Goal: Task Accomplishment & Management: Complete application form

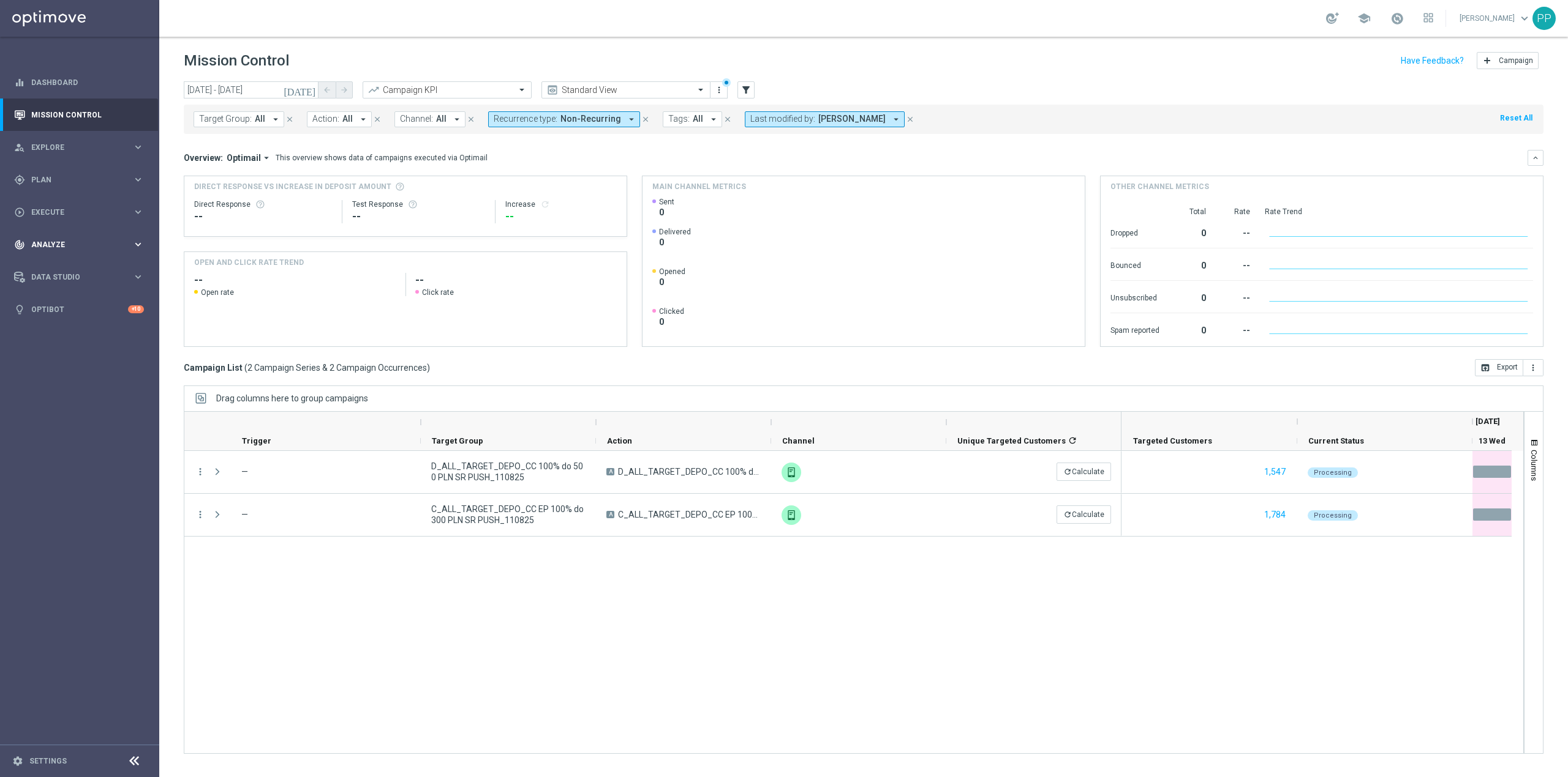
click at [54, 240] on div "track_changes Analyze" at bounding box center [73, 245] width 118 height 11
click at [64, 270] on link "Customer 360" at bounding box center [79, 270] width 95 height 10
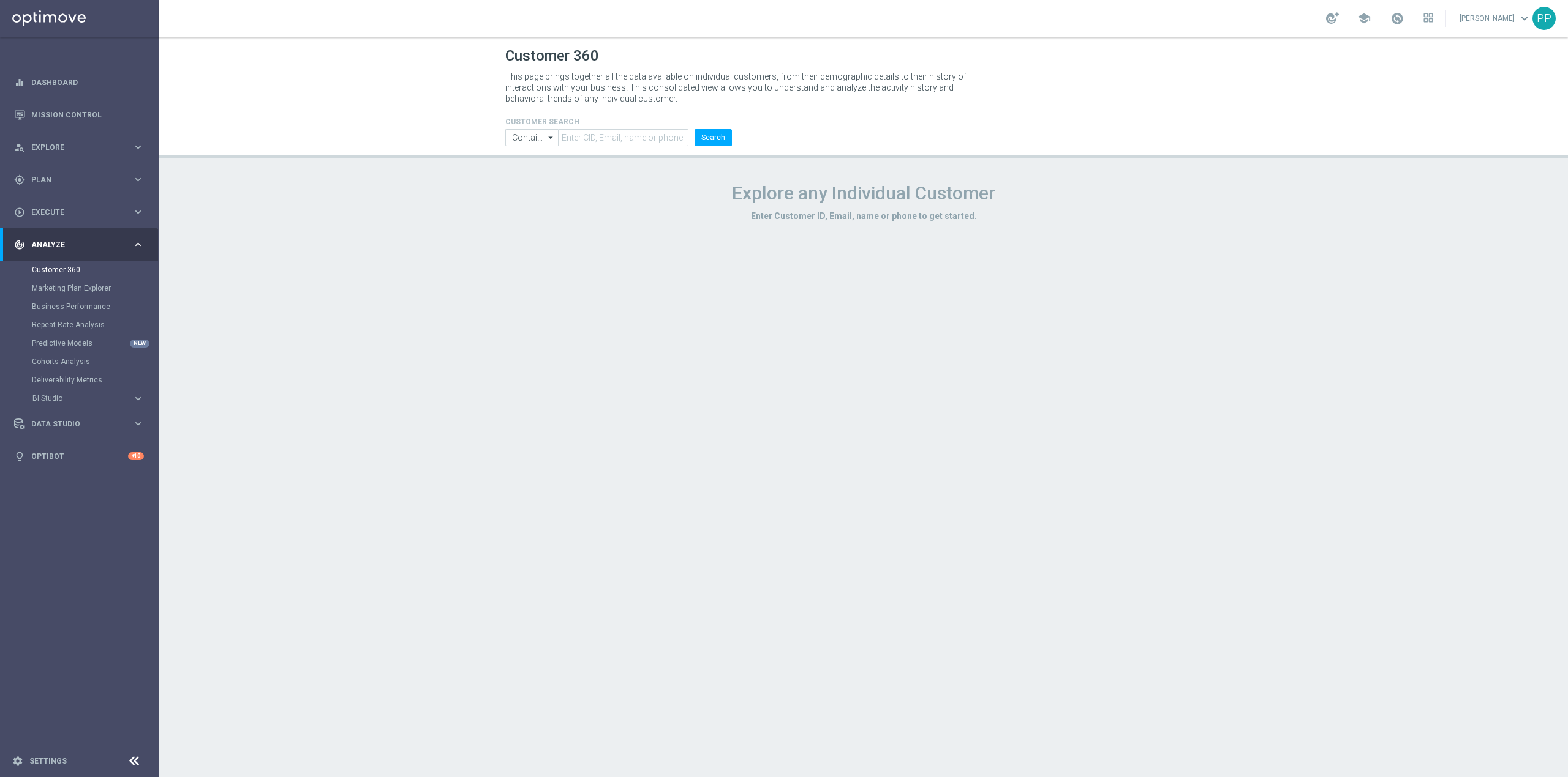
click at [577, 127] on form "CUSTOMER SEARCH Contains Contains arrow_drop_down Drag here to set row groups D…" at bounding box center [619, 132] width 227 height 29
click at [608, 135] on input "text" at bounding box center [623, 137] width 130 height 17
paste input "2756123"
type input "2756123"
click at [699, 140] on button "Search" at bounding box center [713, 137] width 37 height 17
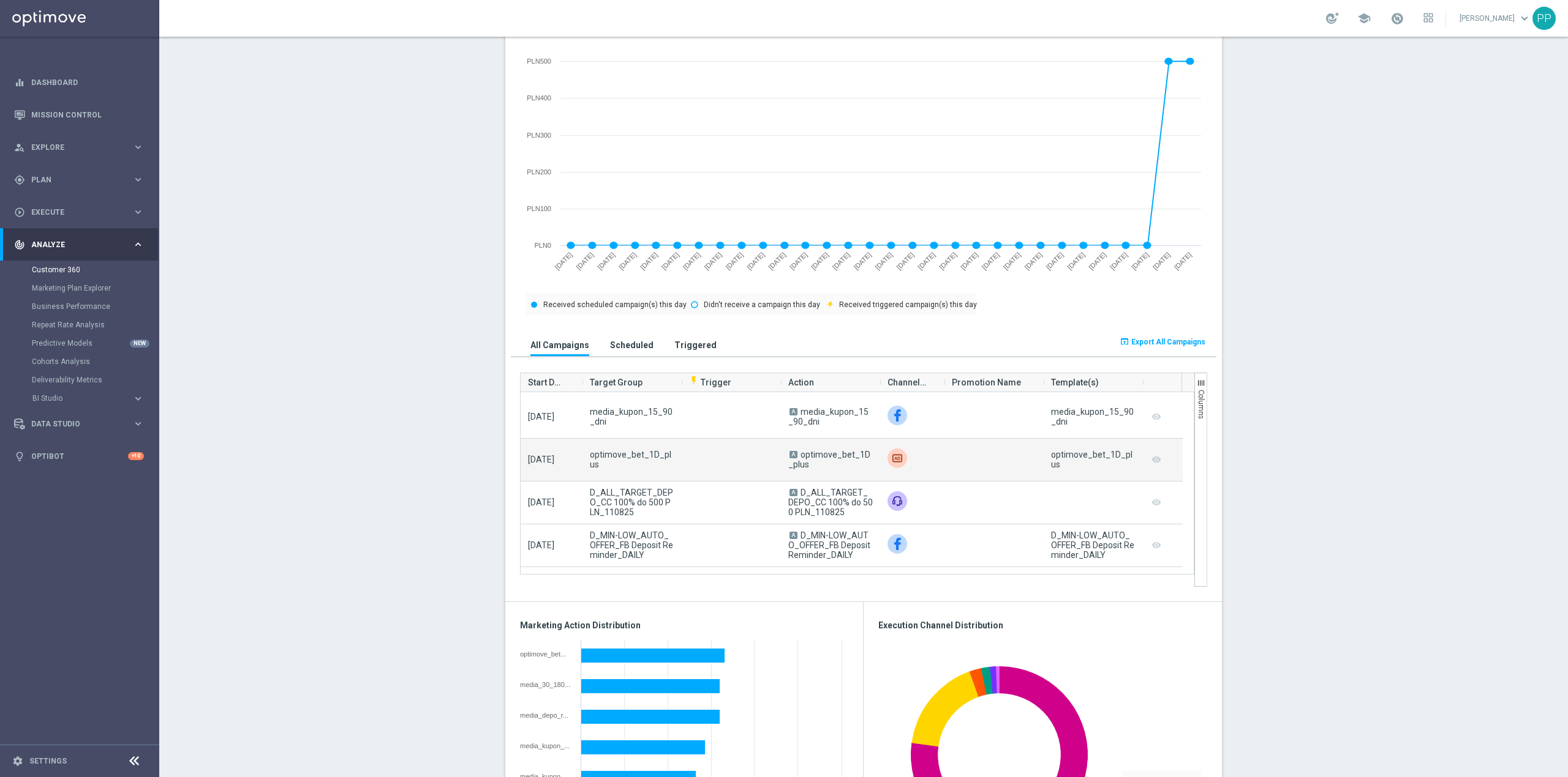
scroll to position [489, 0]
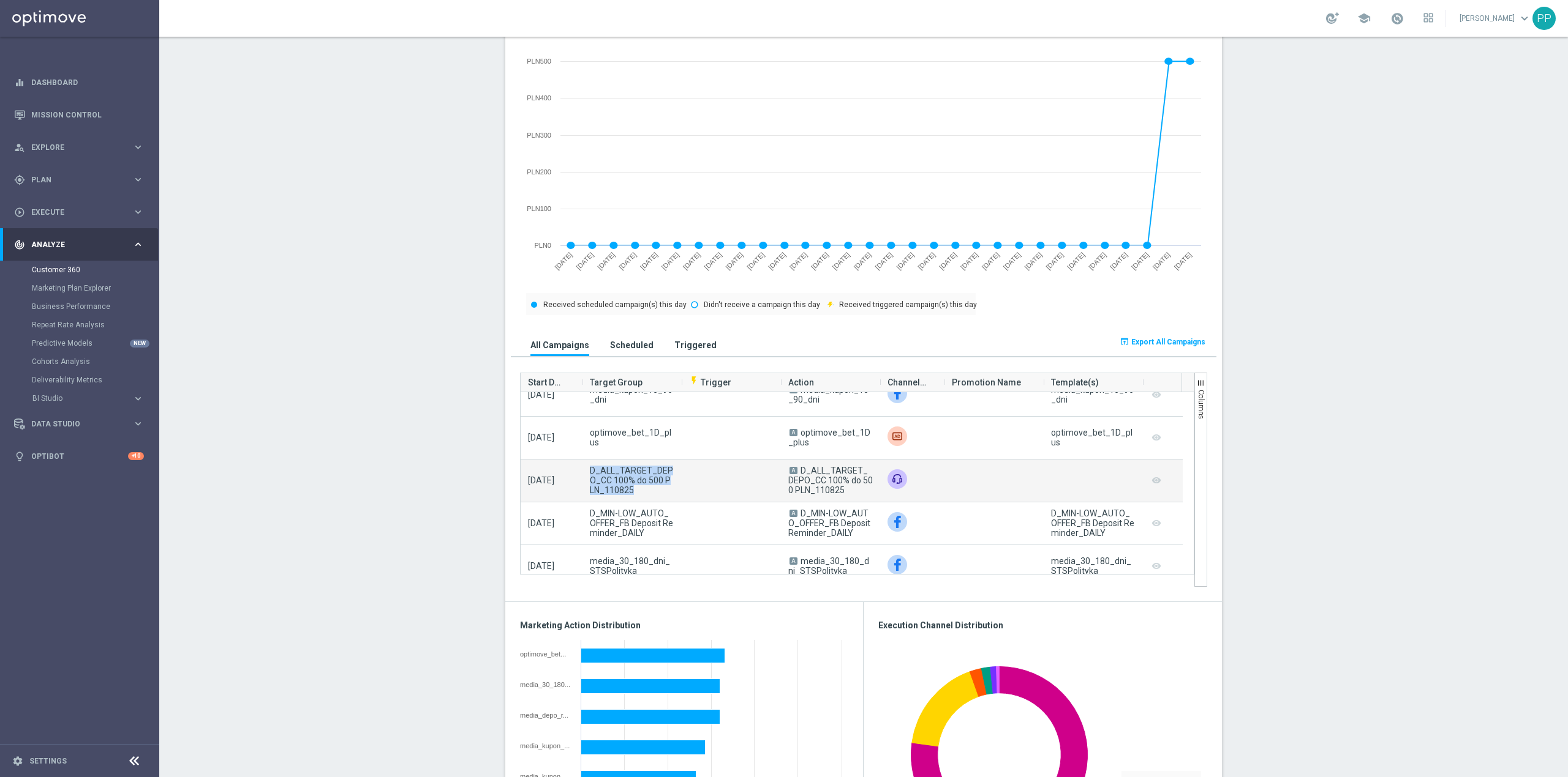
drag, startPoint x: 582, startPoint y: 470, endPoint x: 639, endPoint y: 493, distance: 61.5
click at [639, 493] on div "D_ALL_TARGET_DEPO_CC 100% do 500 PLN_110825" at bounding box center [632, 481] width 99 height 43
click at [58, 180] on span "Plan" at bounding box center [81, 180] width 101 height 8
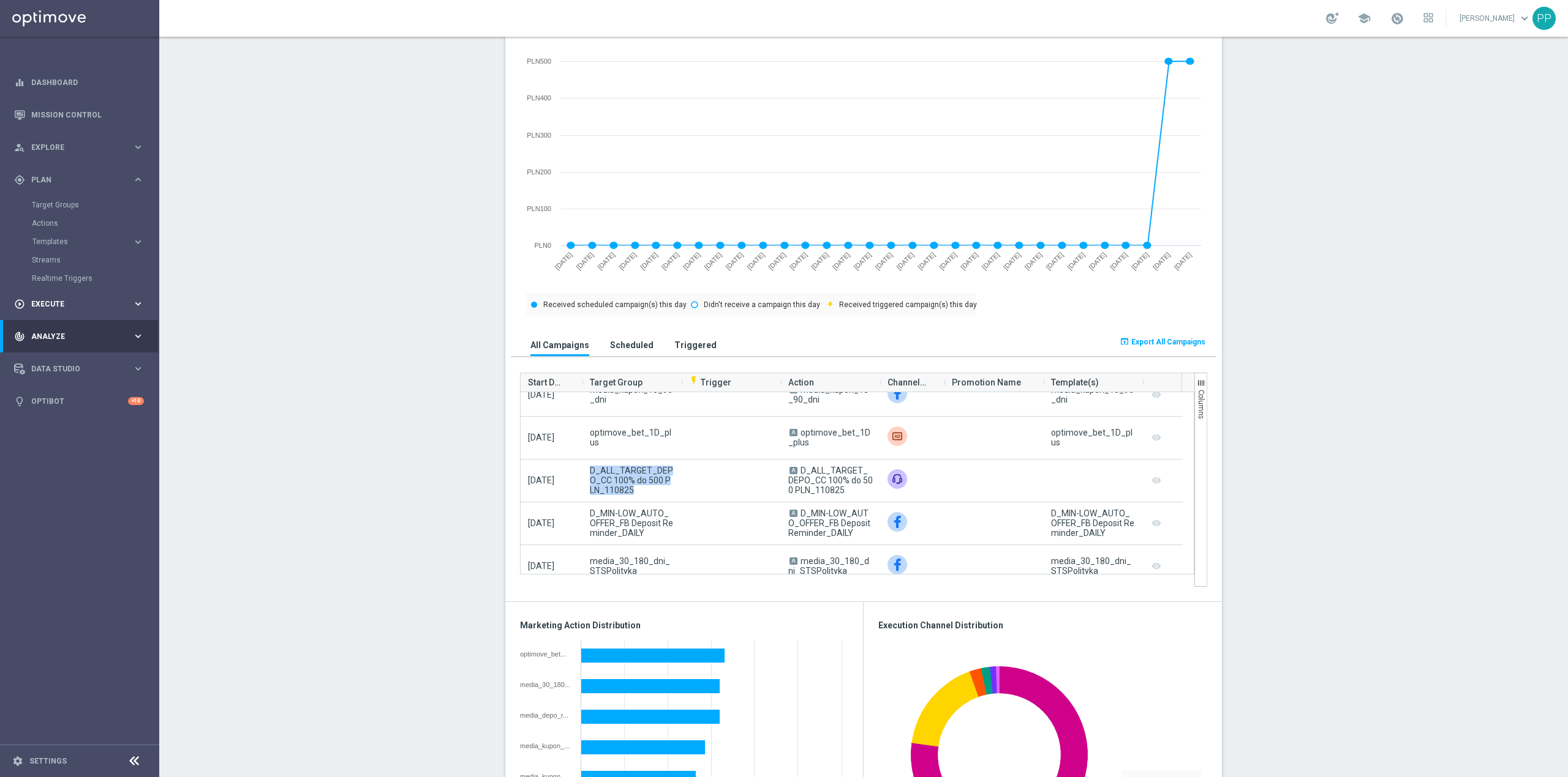
click at [65, 297] on div "play_circle_outline Execute keyboard_arrow_right" at bounding box center [79, 303] width 158 height 32
click at [72, 235] on link "Campaign Builder" at bounding box center [79, 237] width 95 height 10
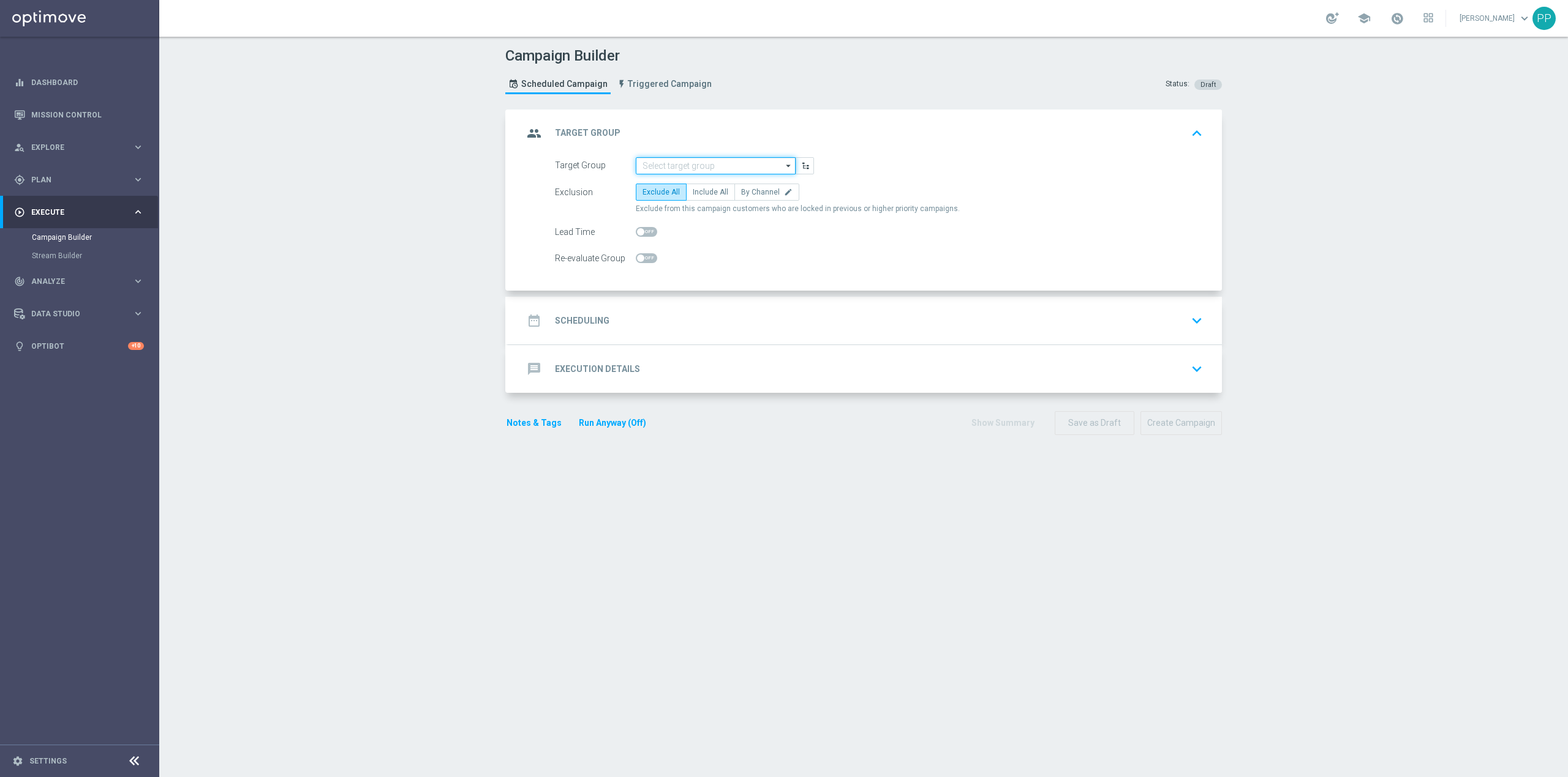
click at [731, 170] on input at bounding box center [716, 165] width 160 height 17
paste input "CRM_TEST_SMS_130825"
type input "CRM_TEST_SMS_130825"
click at [721, 239] on span "Import external list from CSV file" at bounding box center [717, 235] width 116 height 8
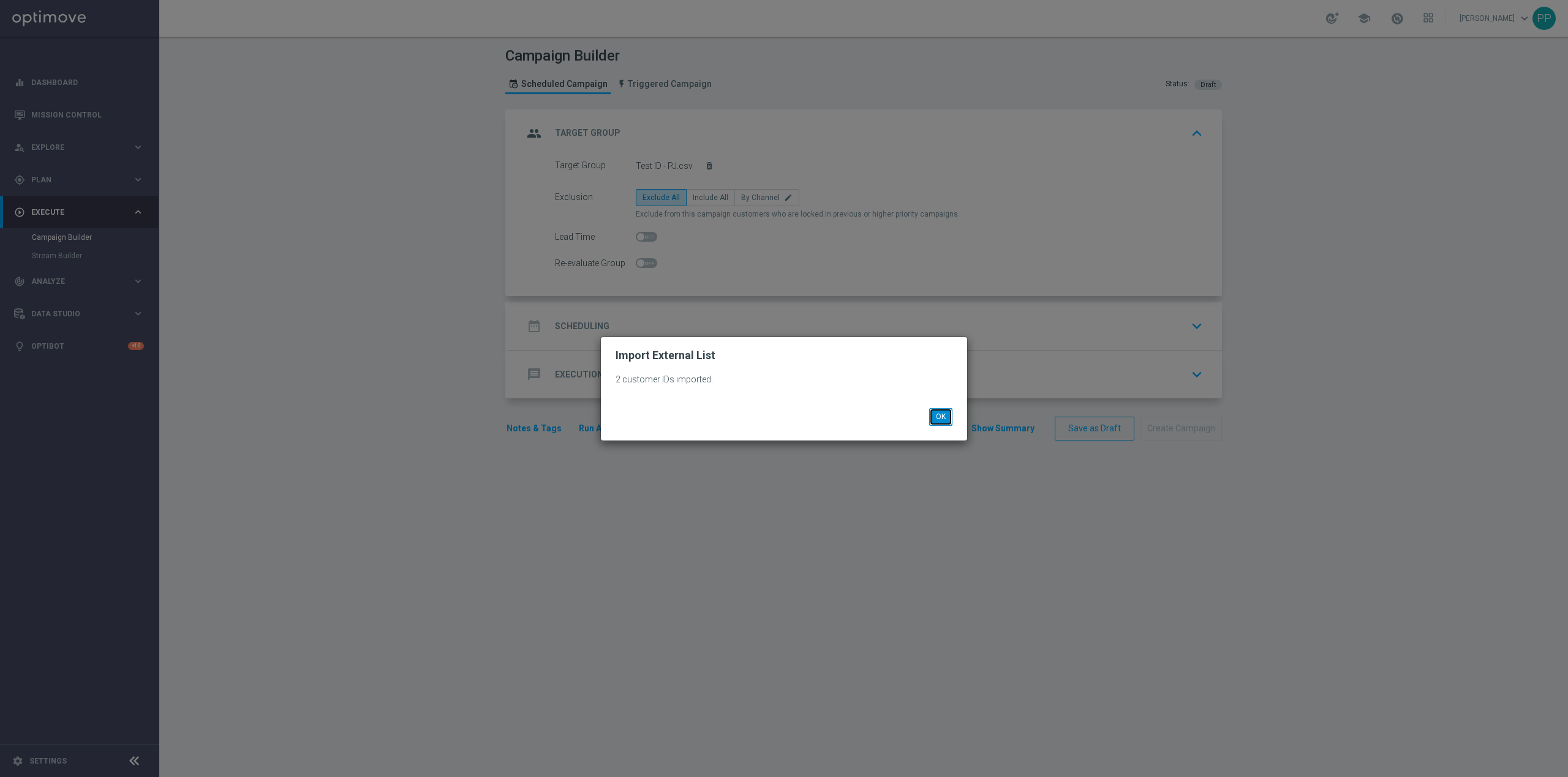
click at [939, 413] on button "OK" at bounding box center [941, 417] width 23 height 17
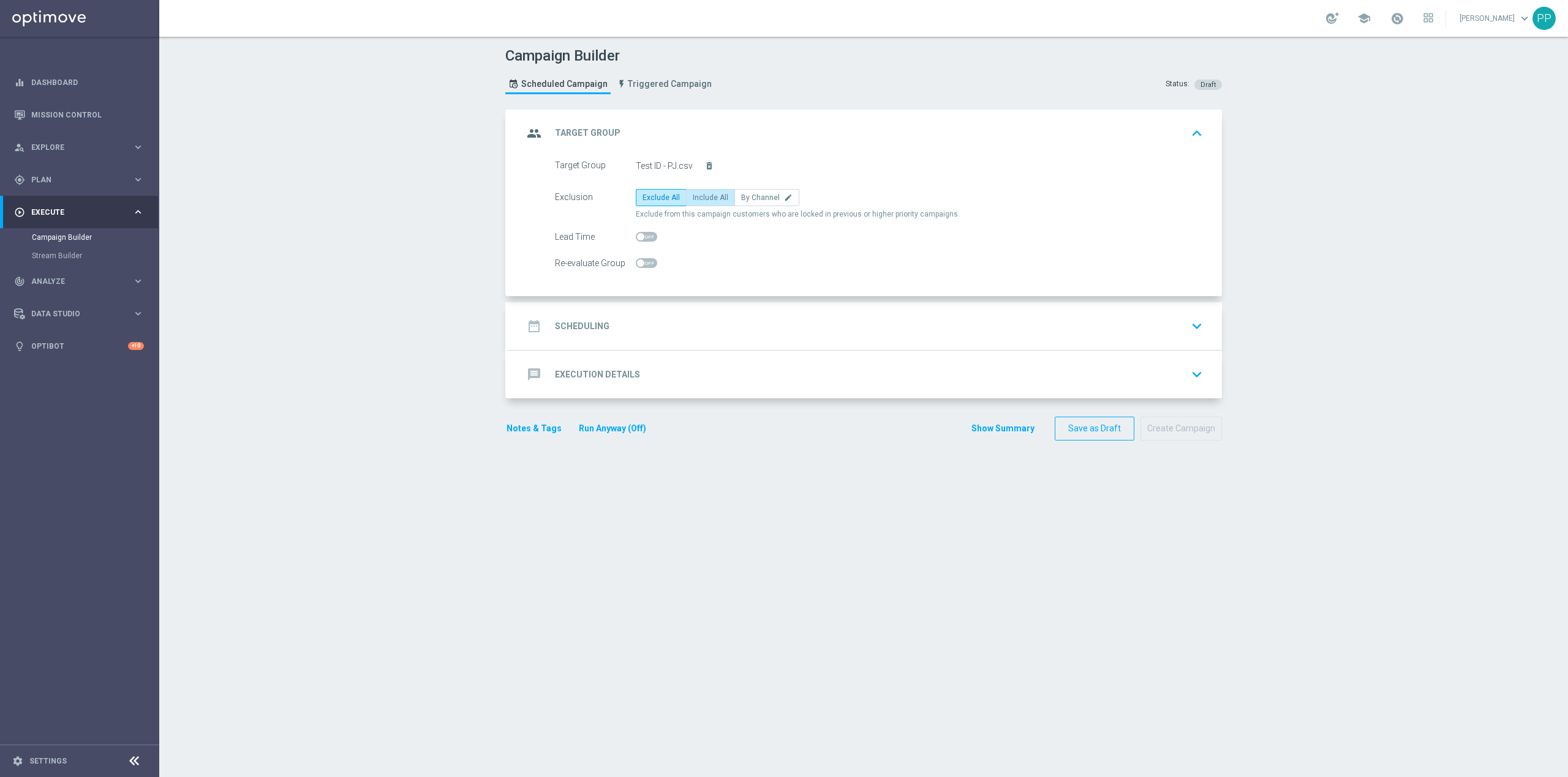
click at [709, 206] on label "Include All" at bounding box center [710, 198] width 49 height 17
click at [701, 204] on input "Include All" at bounding box center [696, 200] width 8 height 8
radio input "true"
click at [659, 312] on div "date_range Scheduling keyboard_arrow_down" at bounding box center [865, 326] width 714 height 48
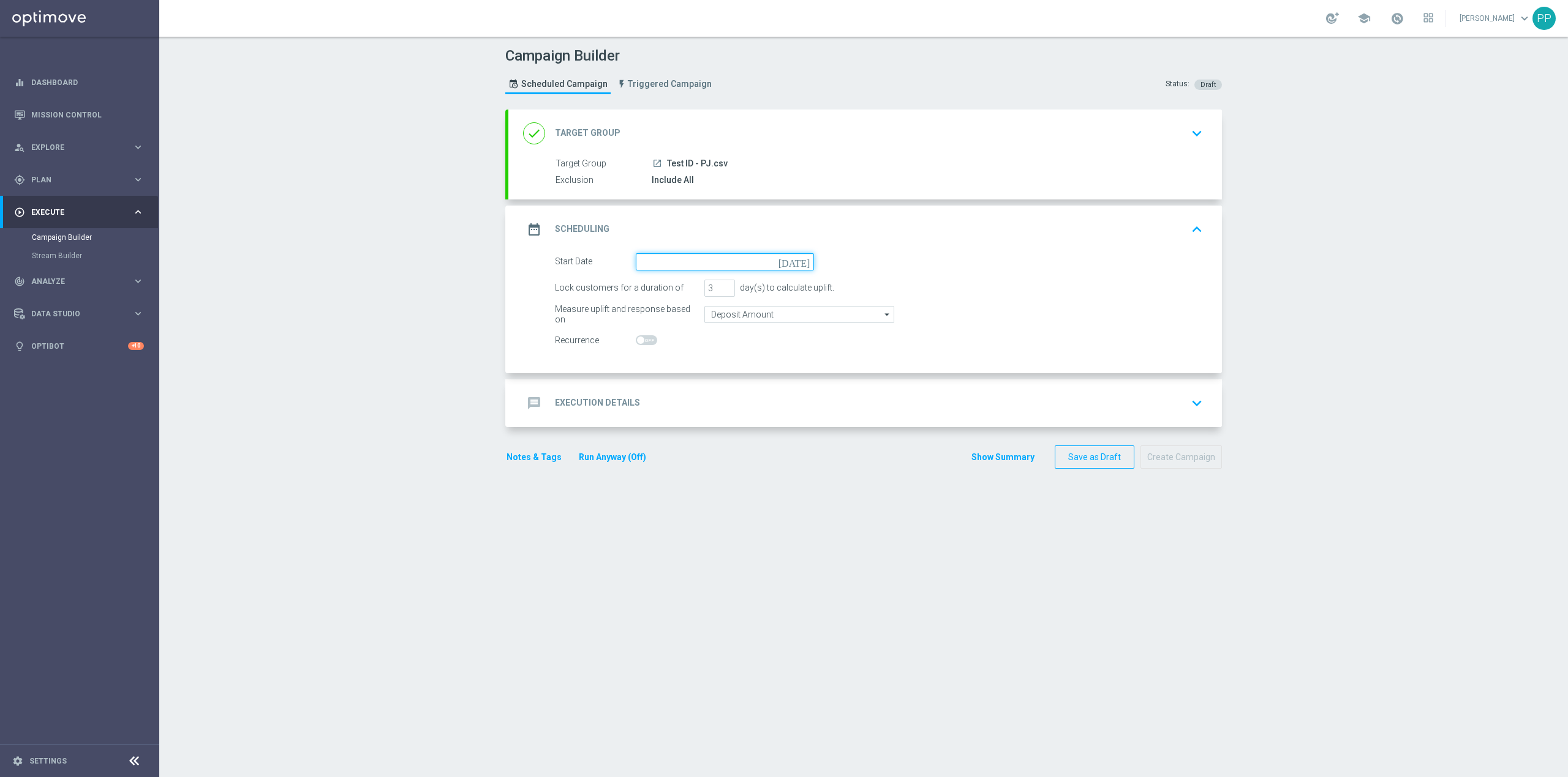
click at [648, 264] on input at bounding box center [725, 262] width 178 height 17
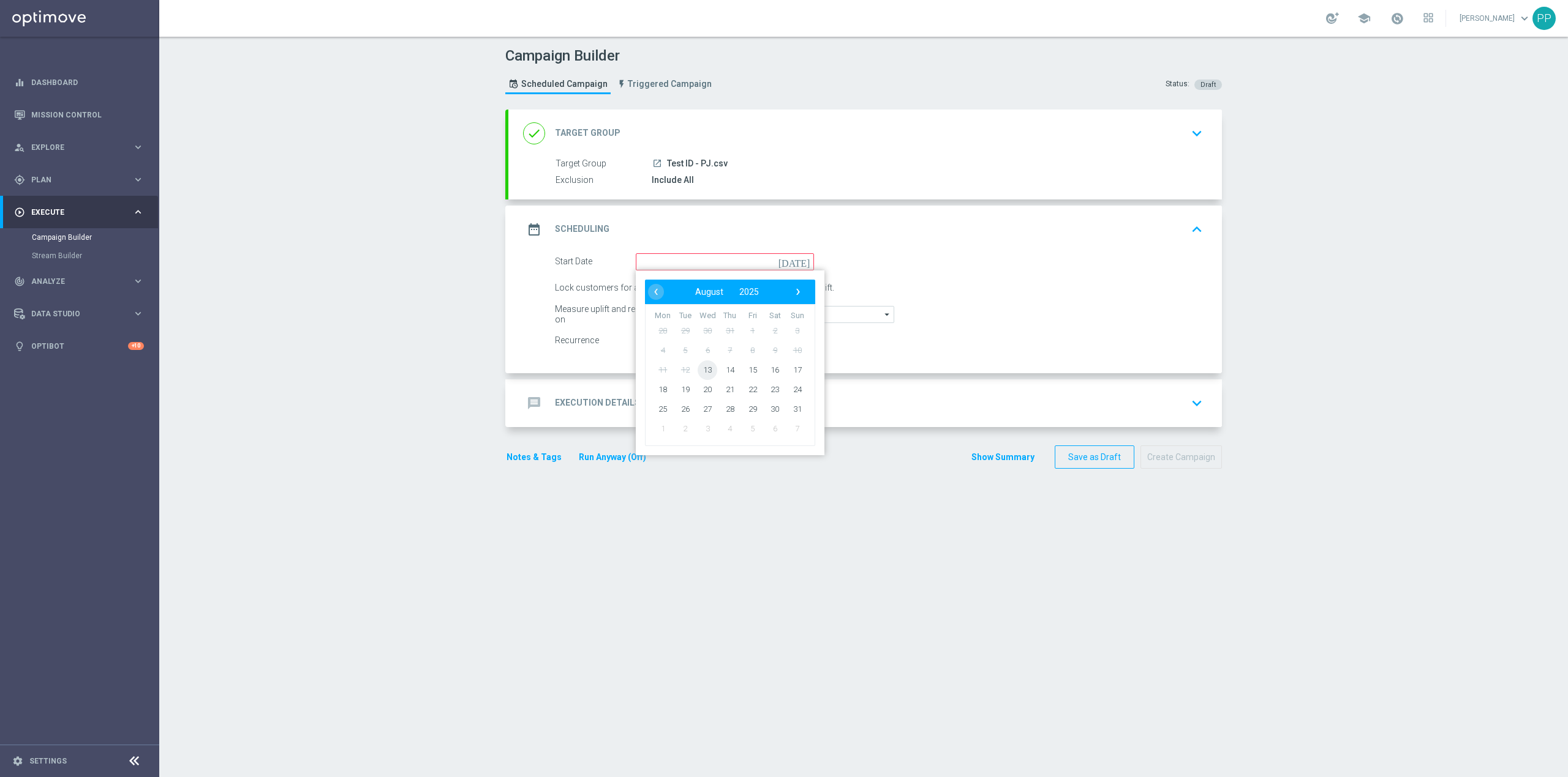
drag, startPoint x: 702, startPoint y: 369, endPoint x: 690, endPoint y: 325, distance: 45.6
click at [702, 367] on span "13" at bounding box center [707, 369] width 20 height 20
type input "13 Aug 2025"
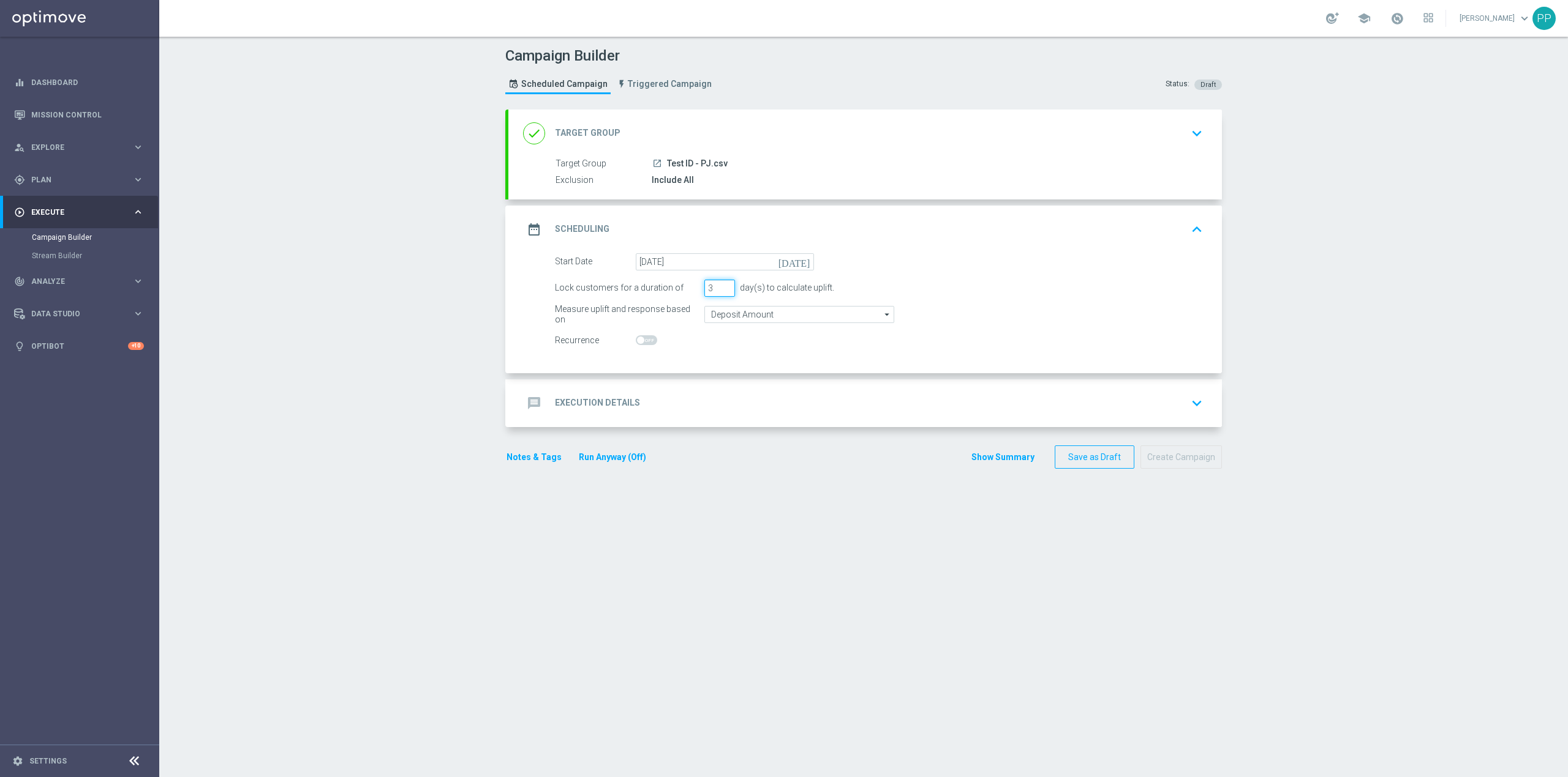
drag, startPoint x: 708, startPoint y: 290, endPoint x: 691, endPoint y: 292, distance: 17.1
click at [691, 292] on div "Lock customers for a duration of 3 day(s) to calculate uplift." at bounding box center [878, 288] width 666 height 17
type input "1"
drag, startPoint x: 718, startPoint y: 395, endPoint x: 710, endPoint y: 394, distance: 8.1
click at [716, 393] on div "message Execution Details keyboard_arrow_down" at bounding box center [865, 404] width 684 height 23
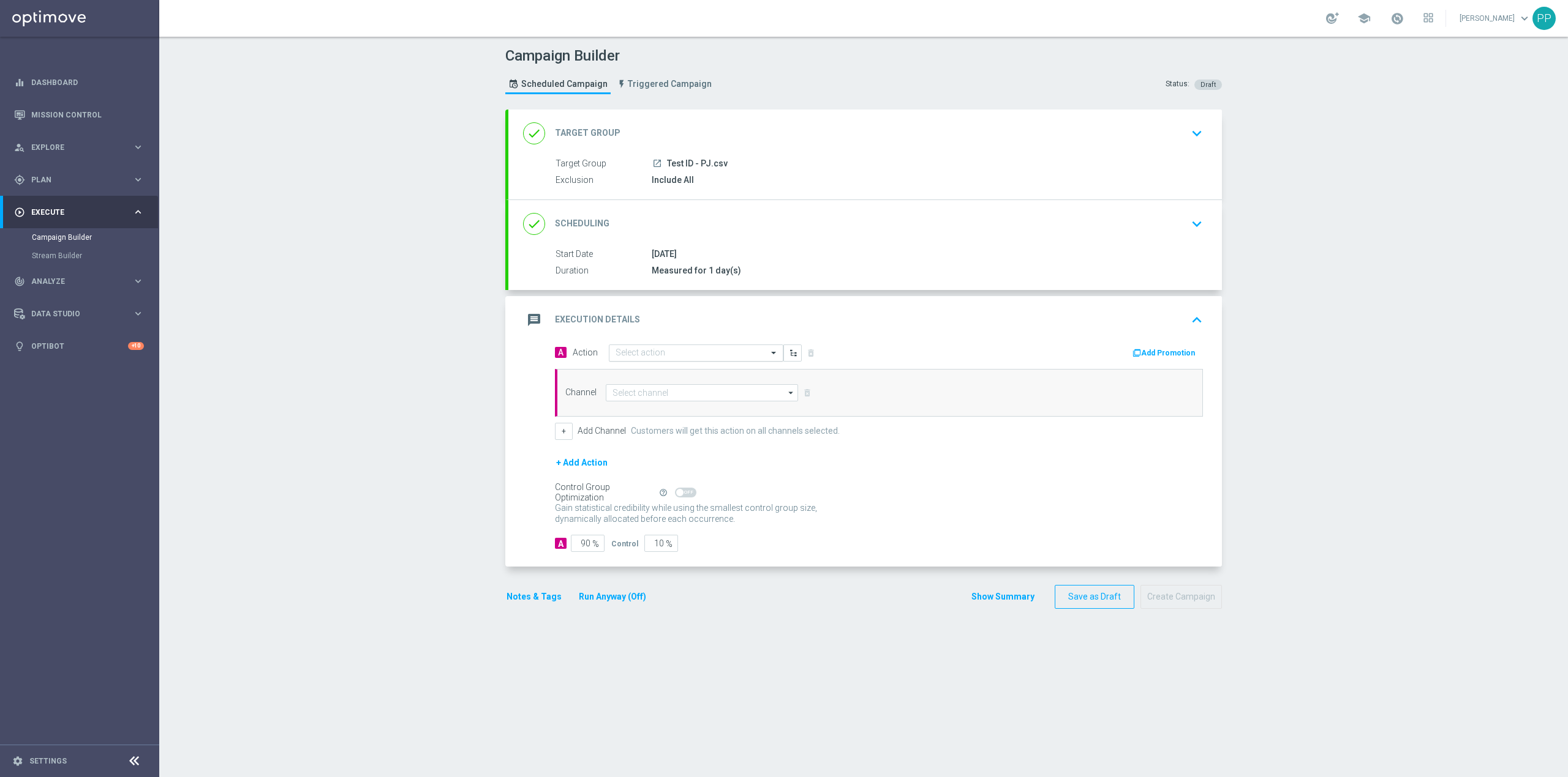
click at [664, 358] on input "text" at bounding box center [683, 353] width 137 height 10
click at [655, 522] on span "Create new action" at bounding box center [659, 519] width 65 height 8
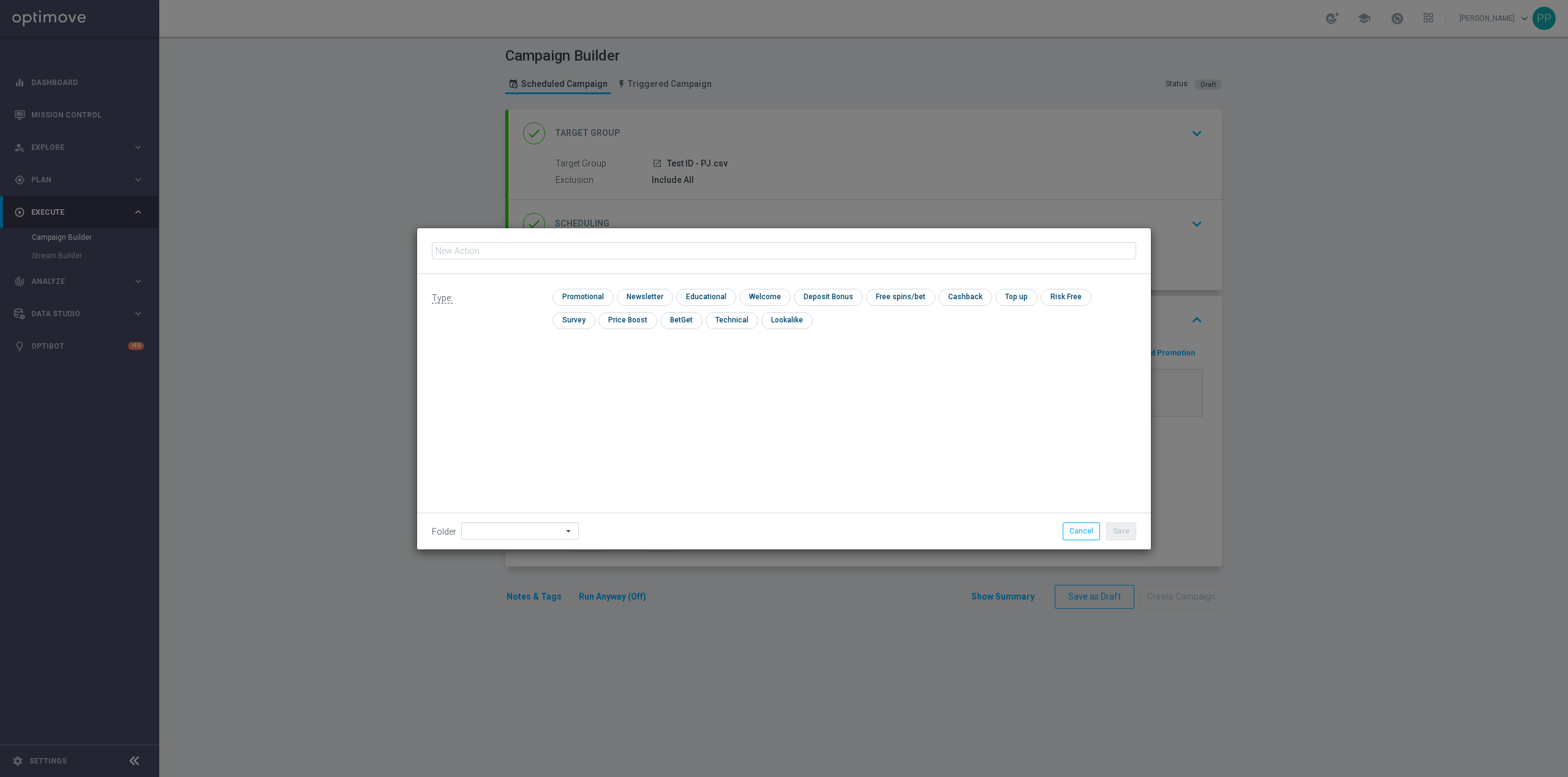
type input "CRM_TEST_SMS_130825"
click at [589, 295] on input "checkbox" at bounding box center [581, 297] width 58 height 16
checkbox input "true"
click at [512, 530] on input at bounding box center [519, 531] width 117 height 17
click at [527, 382] on div "8. Sierpień 2025" at bounding box center [504, 378] width 54 height 11
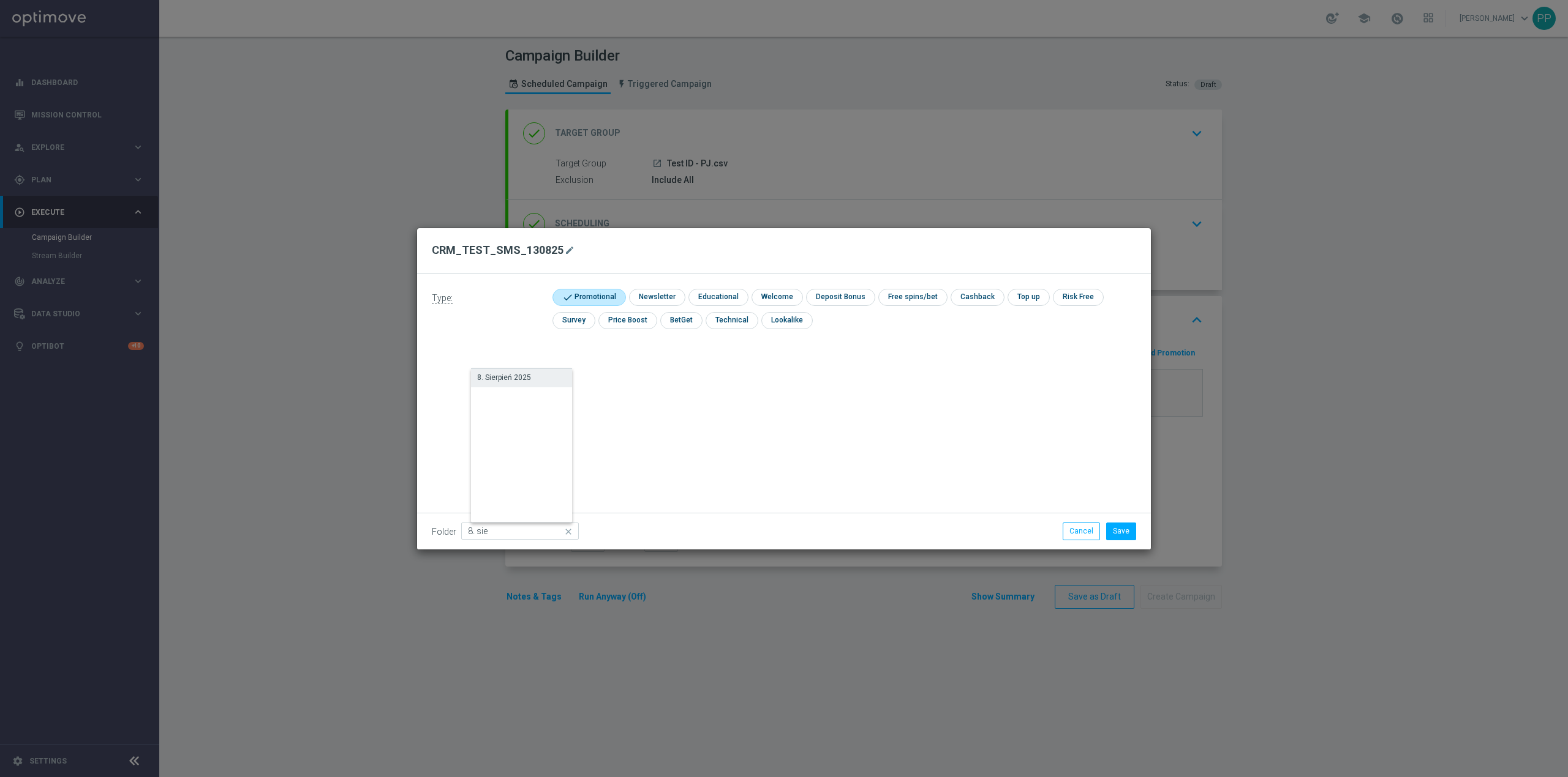
type input "8. Sierpień 2025"
click at [680, 384] on div "Type: check Promotional check Newsletter check Educational check Welcome check …" at bounding box center [784, 411] width 734 height 275
click at [1123, 526] on button "Save" at bounding box center [1121, 531] width 30 height 17
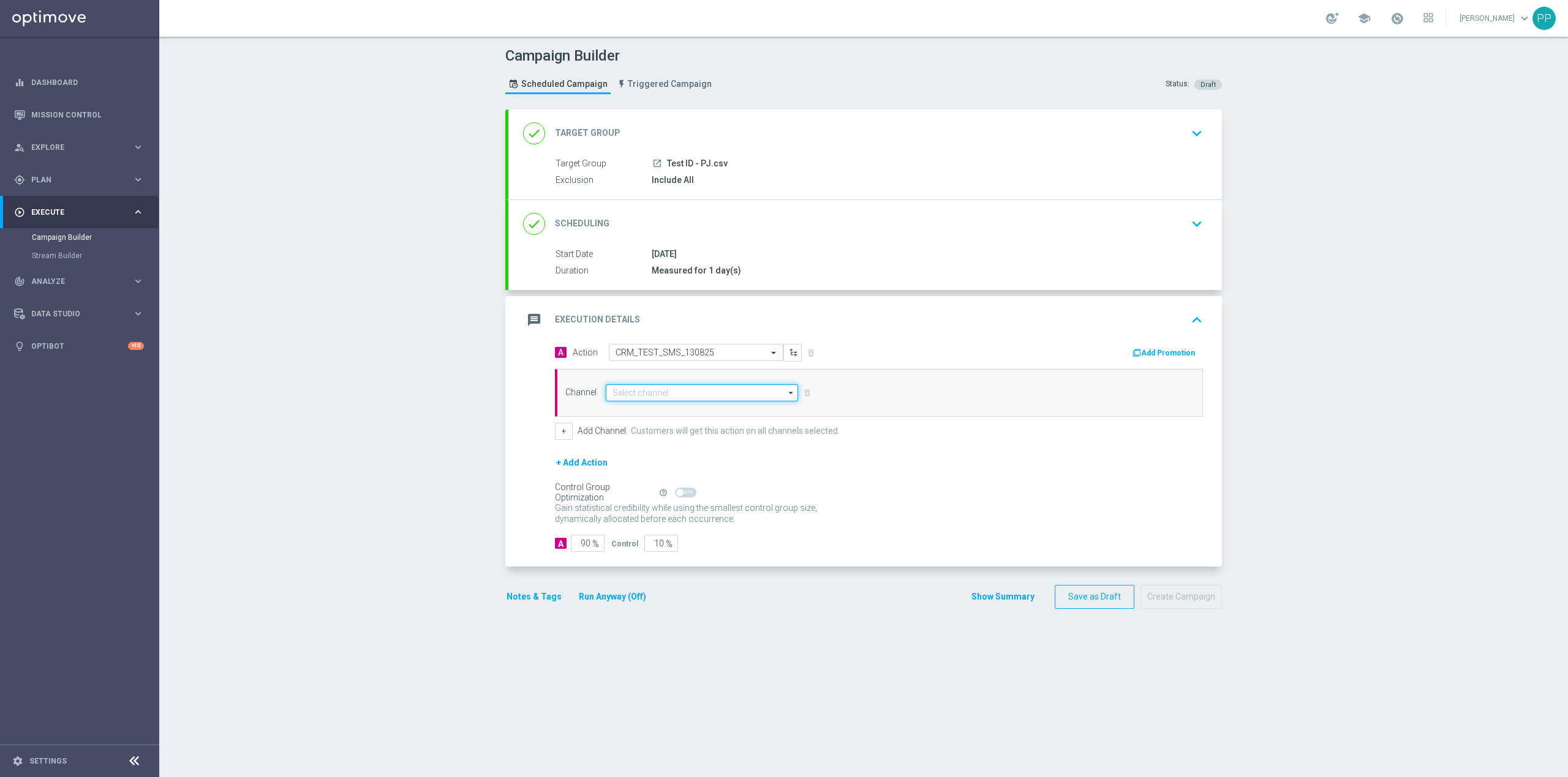
click at [738, 389] on input at bounding box center [702, 393] width 192 height 17
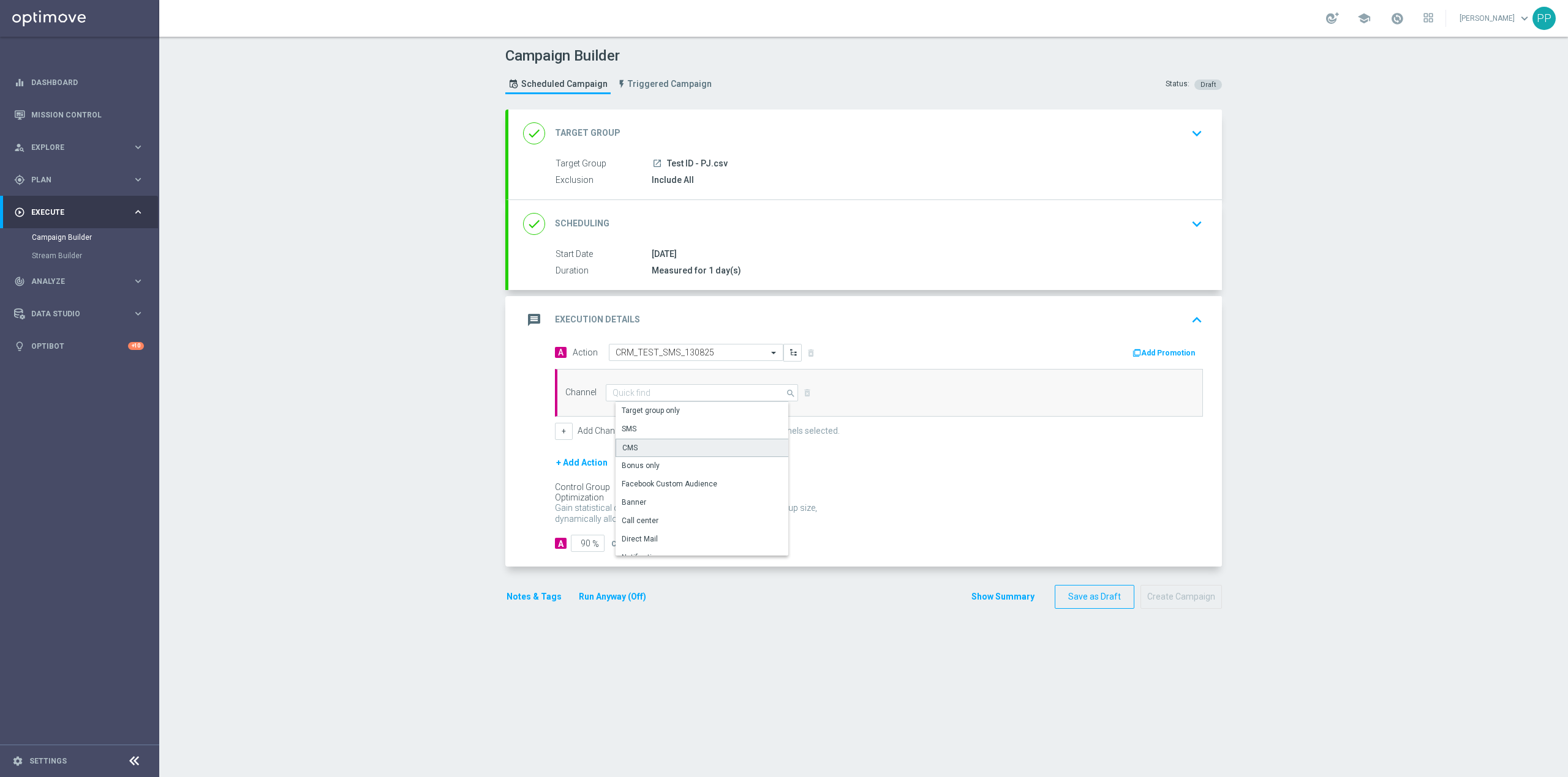
click at [660, 448] on div "CMS" at bounding box center [706, 448] width 182 height 19
type input "CMS"
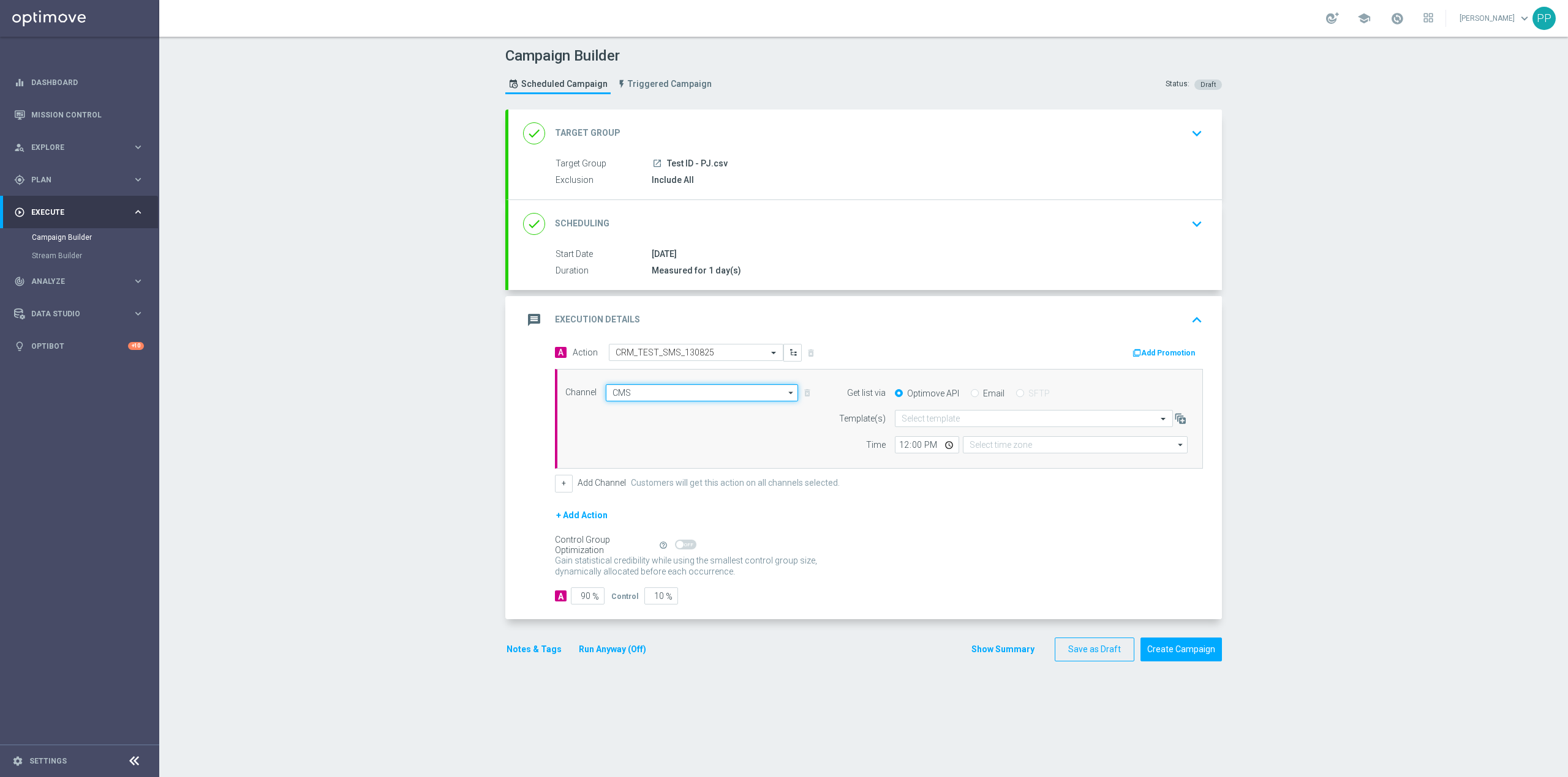
click at [647, 393] on input "CMS" at bounding box center [702, 393] width 192 height 17
type input "Coordinated Universal Time (UTC 00:00)"
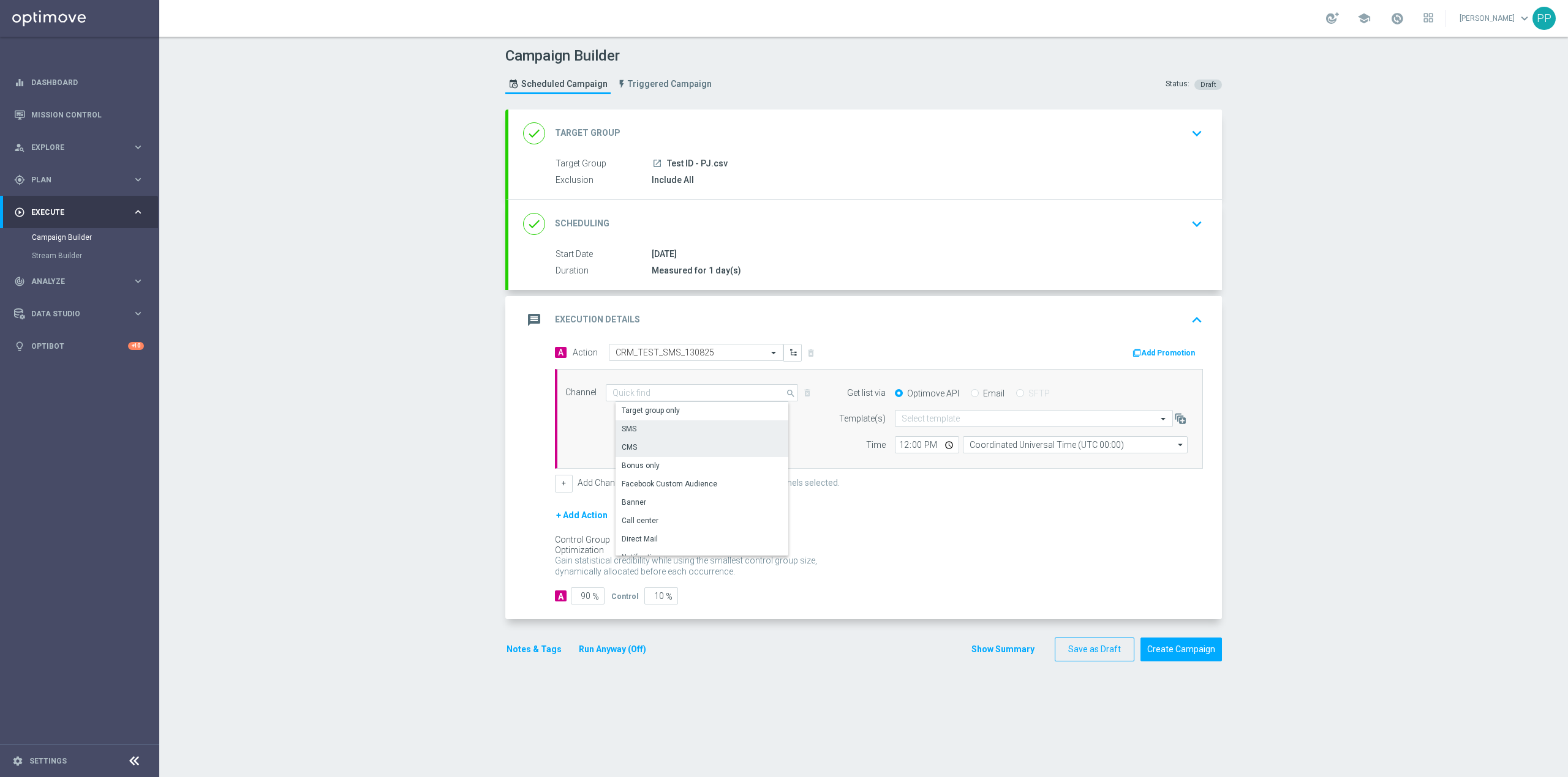
click at [642, 431] on div "SMS" at bounding box center [706, 429] width 182 height 17
type input "SMS"
type input "Coordinated Universal Time (UTC 00:00)"
click at [951, 419] on input "text" at bounding box center [1021, 419] width 240 height 10
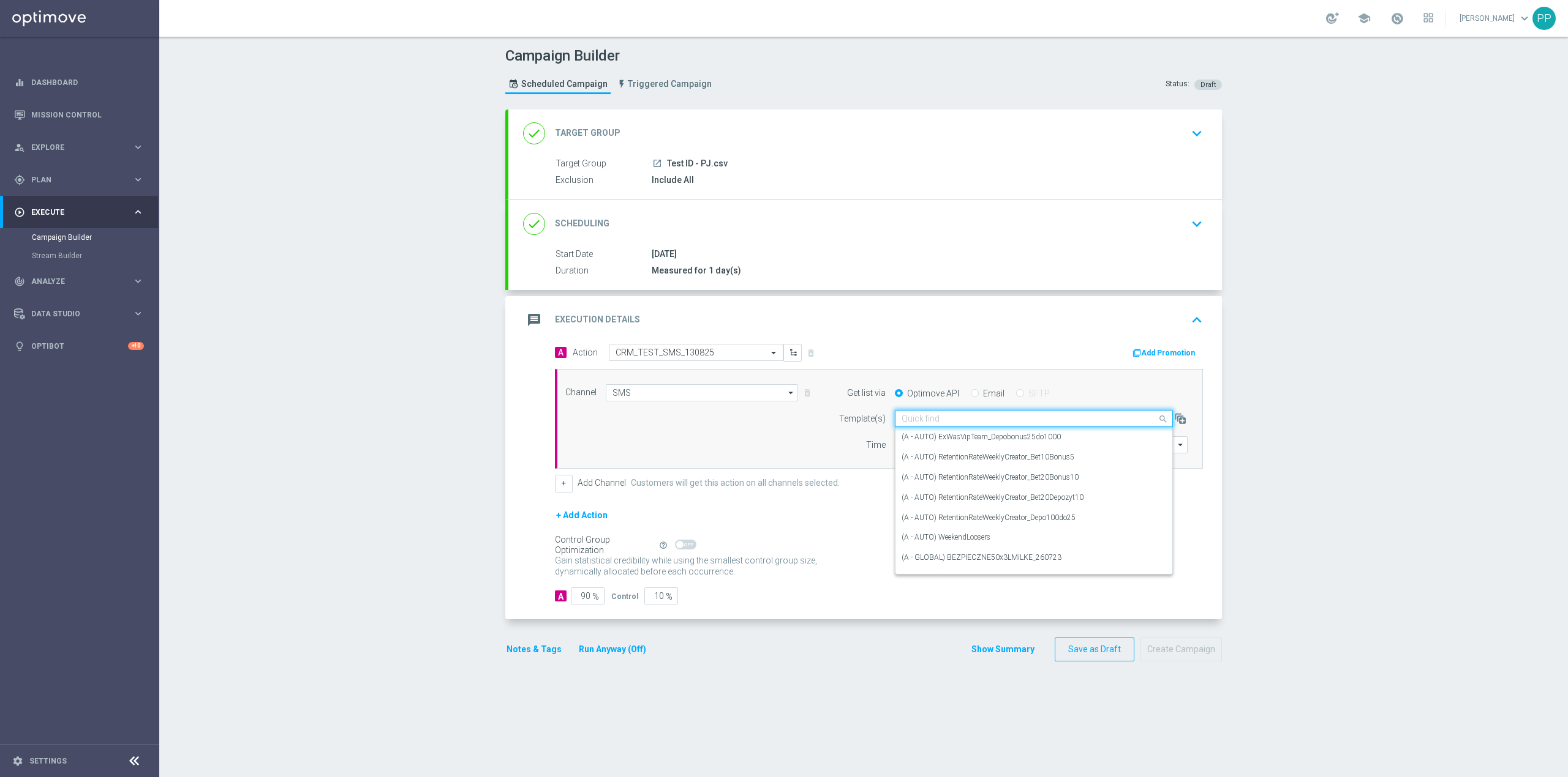
paste input "CRM_TEST_SMS_130825"
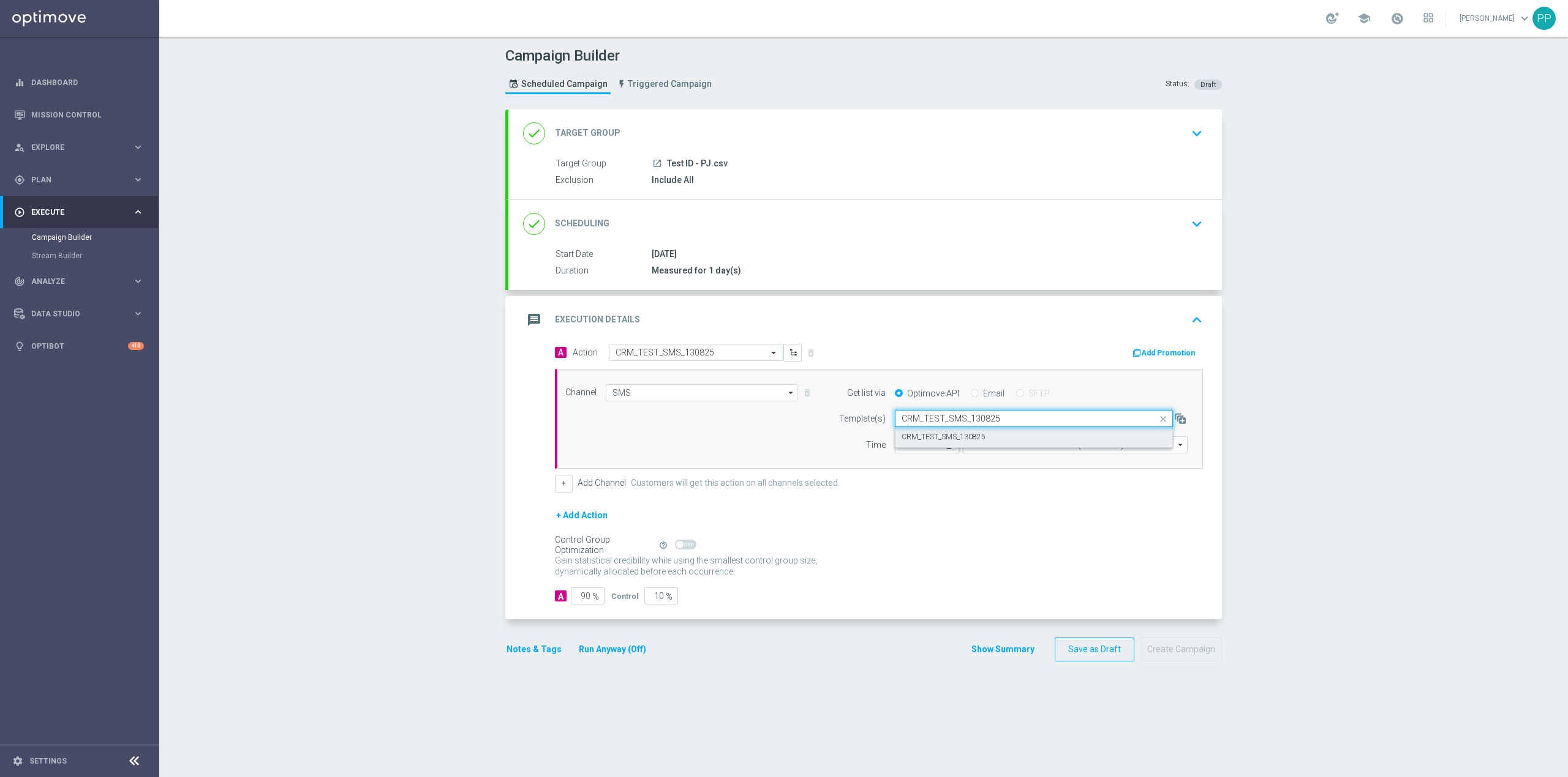
click at [965, 441] on label "CRM_TEST_SMS_130825" at bounding box center [943, 437] width 84 height 10
type input "CRM_TEST_SMS_130825"
click at [988, 448] on input "Coordinated Universal Time (UTC 00:00)" at bounding box center [1075, 445] width 225 height 17
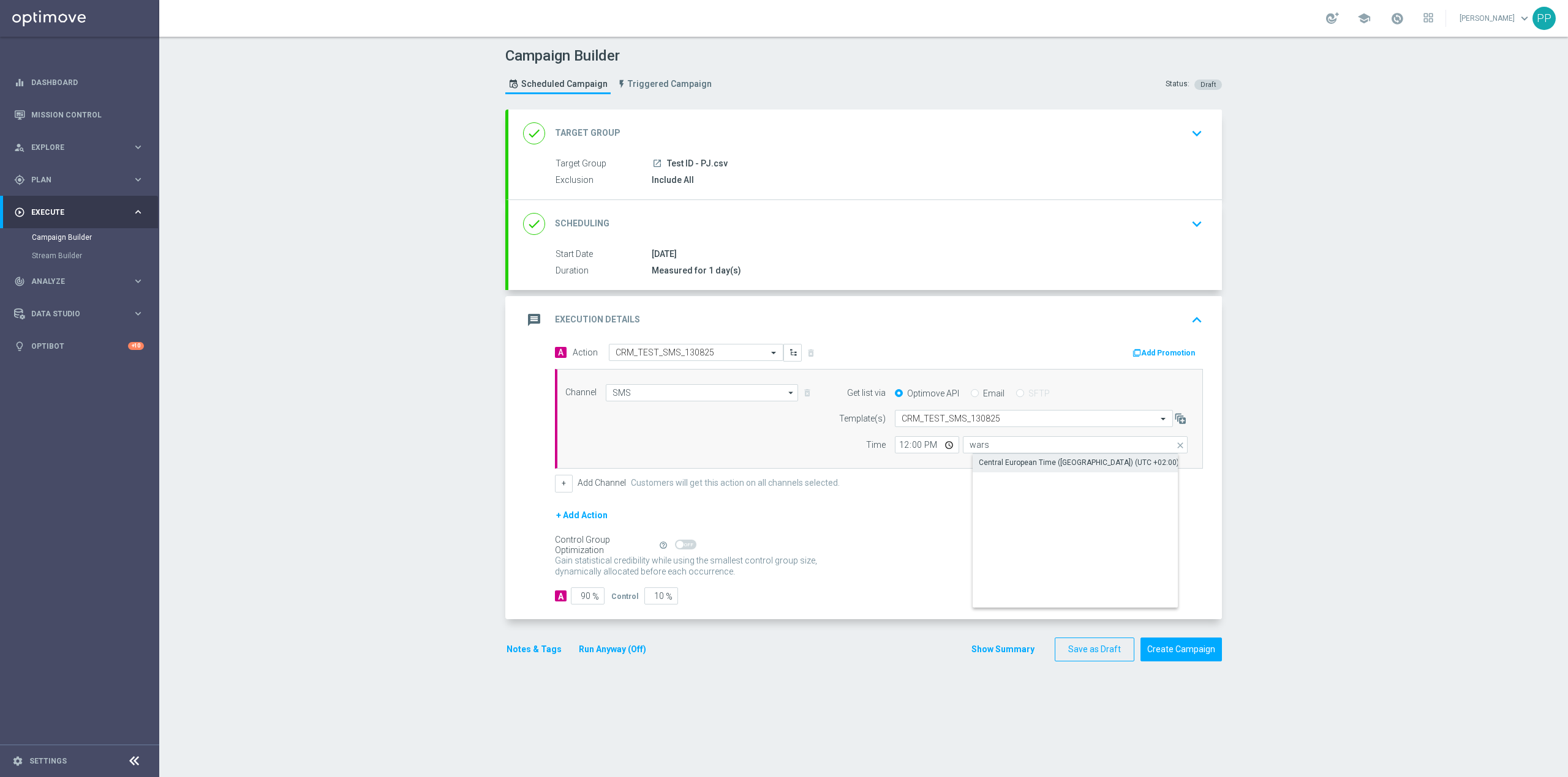
click at [992, 466] on div "Central European Time (Warsaw) (UTC +02:00)" at bounding box center [1079, 463] width 201 height 11
type input "Central European Time (Warsaw) (UTC +02:00)"
click at [900, 449] on input "12:00" at bounding box center [927, 445] width 65 height 17
type input "11:40"
click at [922, 517] on div "+ Add Action" at bounding box center [878, 523] width 648 height 31
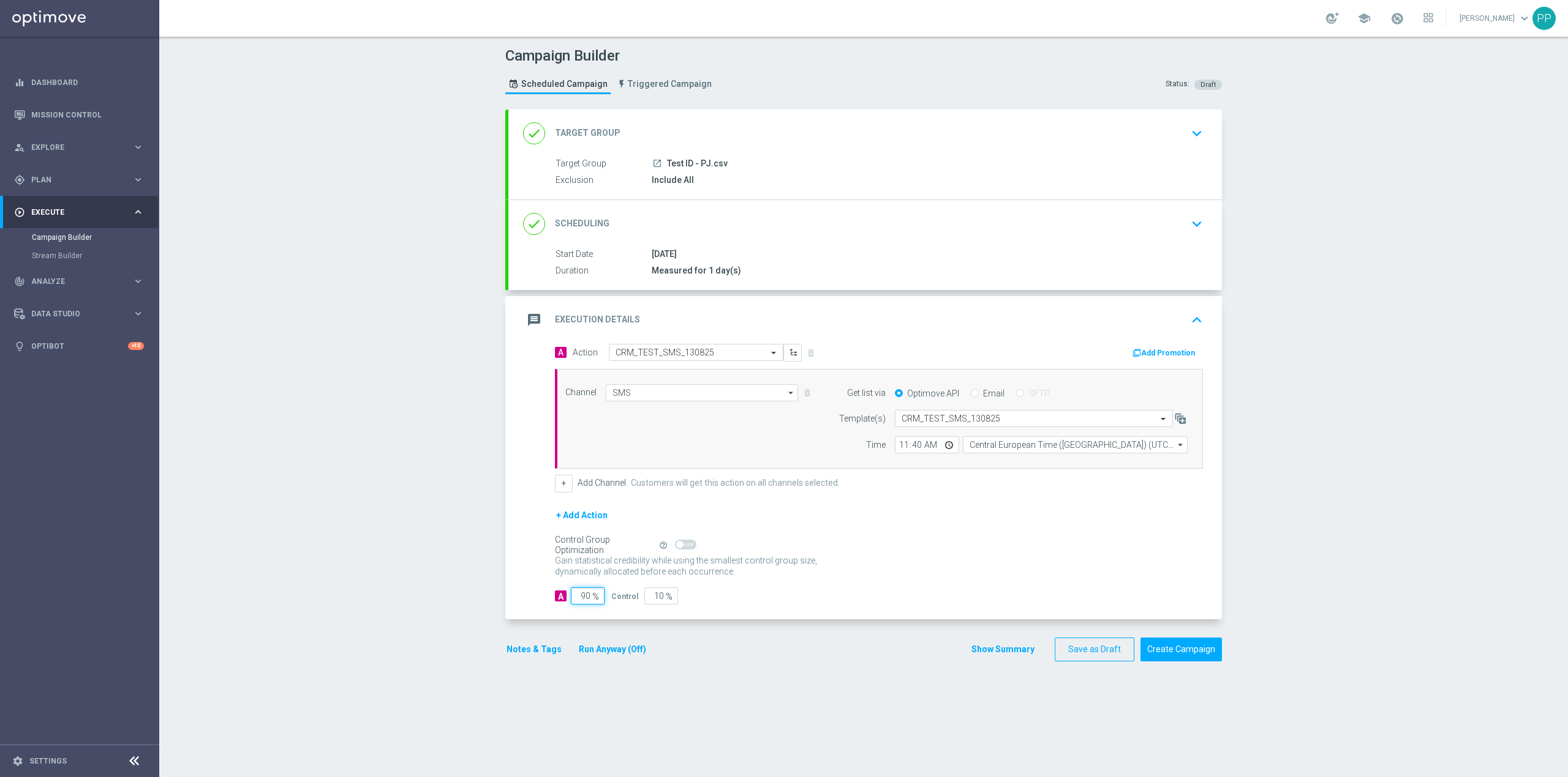
click at [582, 596] on input "90" at bounding box center [587, 596] width 34 height 17
type input "1"
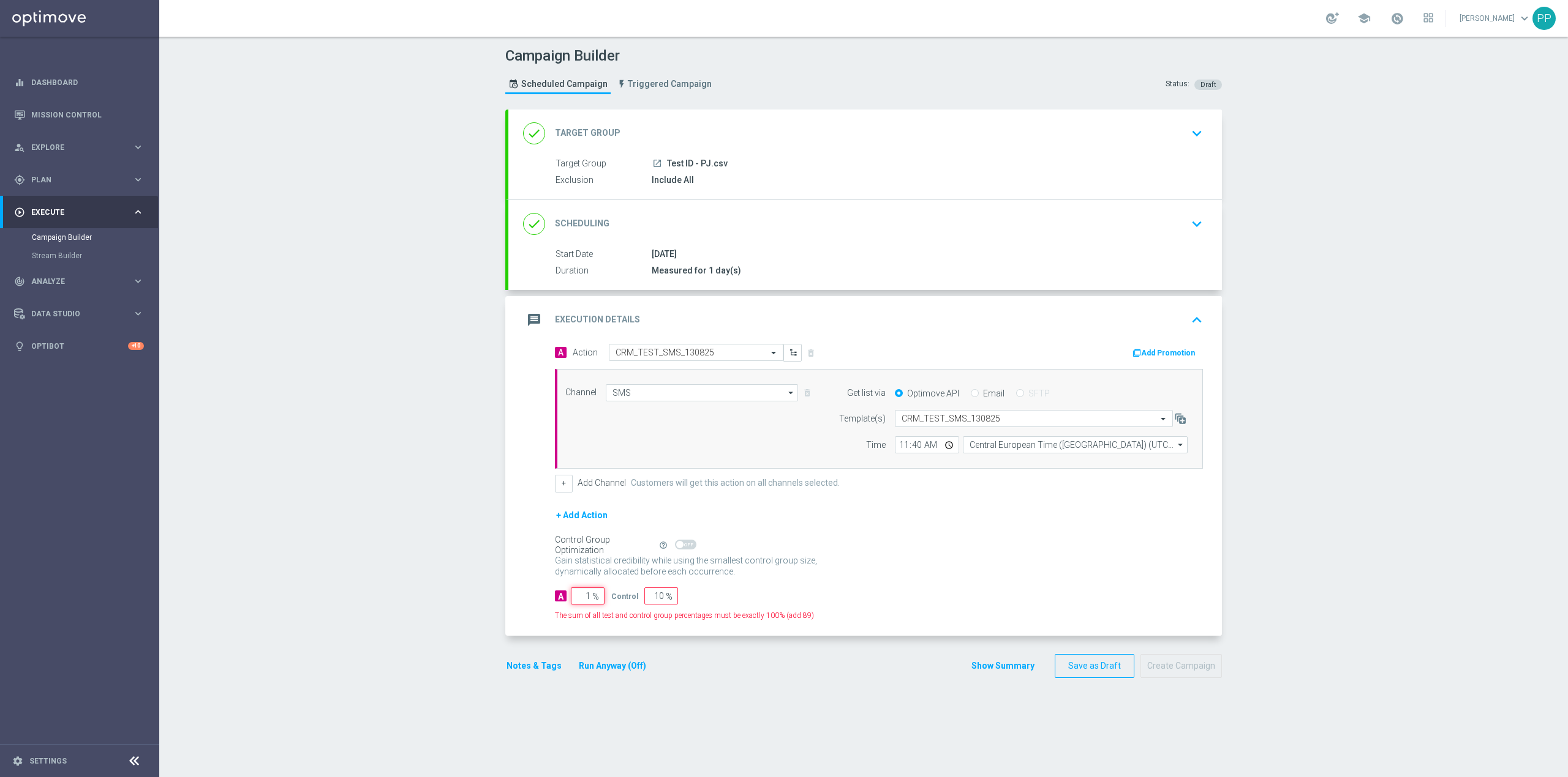
type input "99"
type input "10"
type input "90"
type input "100"
type input "0"
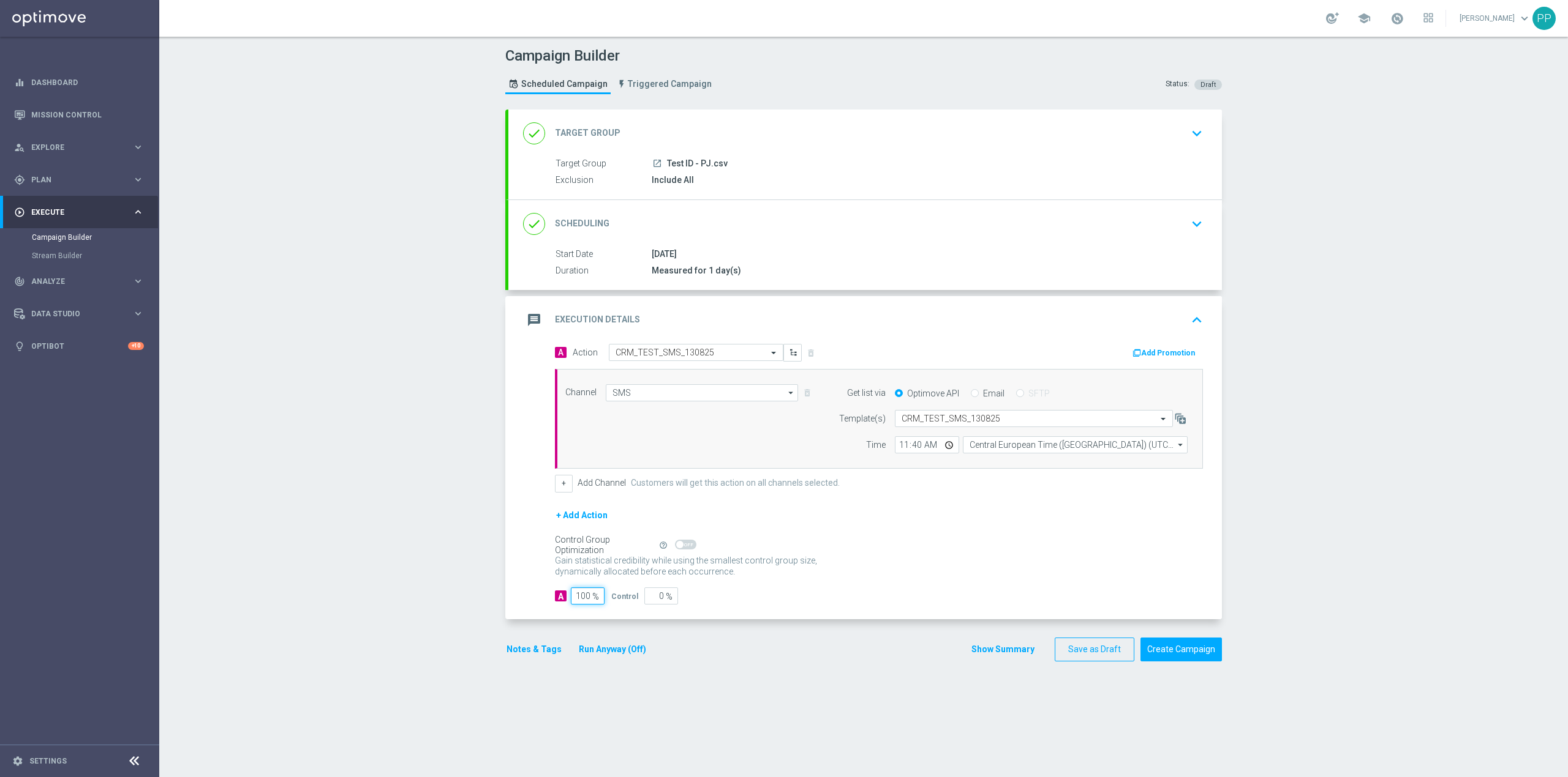
type input "100"
click at [879, 558] on div "Gain statistical credibility while using the smallest control group size, dynam…" at bounding box center [878, 566] width 648 height 30
click at [976, 512] on div "+ Add Action" at bounding box center [878, 523] width 648 height 31
click at [782, 144] on div "done Target Group keyboard_arrow_down" at bounding box center [865, 133] width 684 height 23
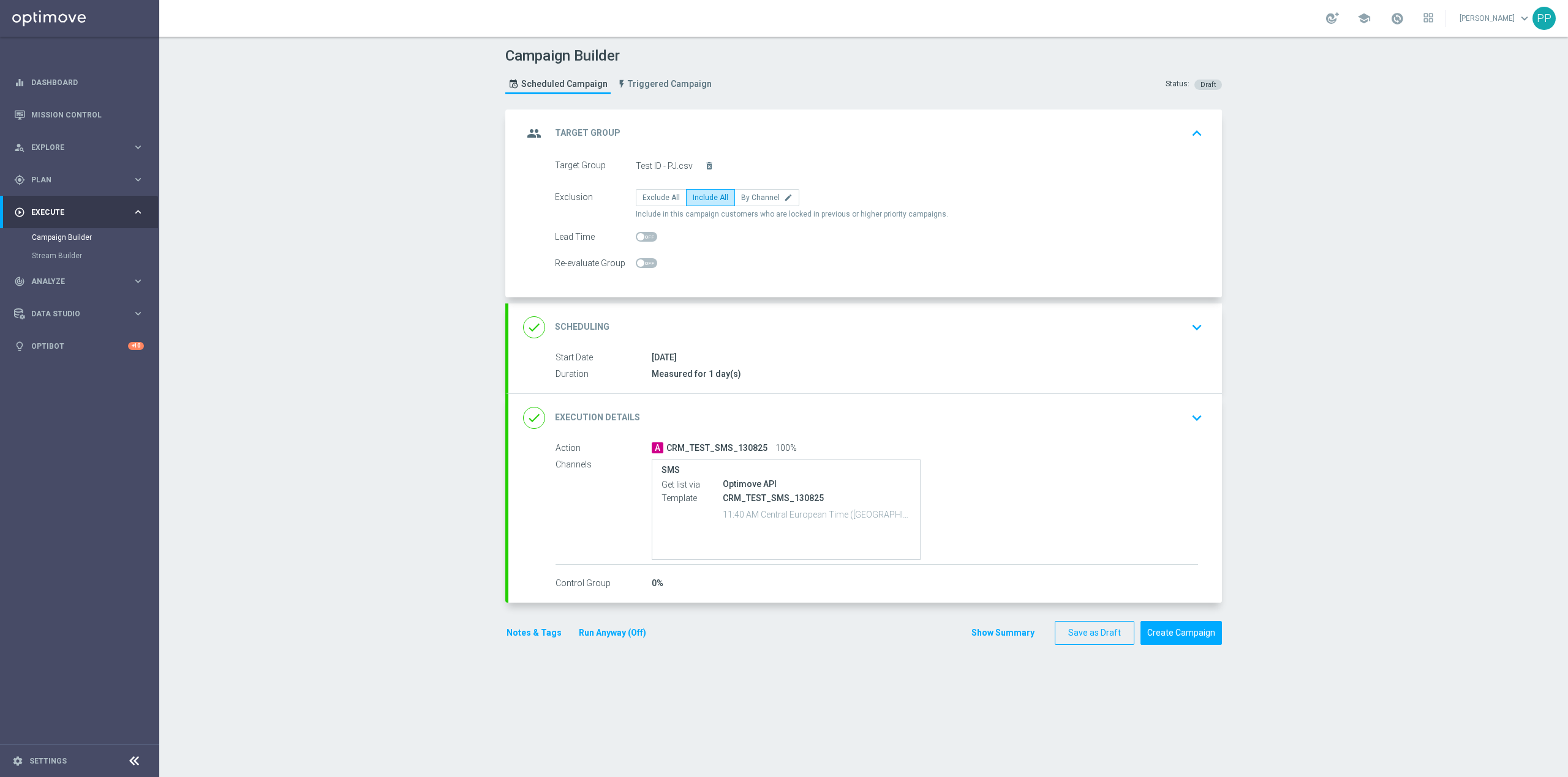
click at [750, 132] on div "group Target Group keyboard_arrow_up Target Group launch Test ID - PJ.csv Exclu…" at bounding box center [865, 204] width 714 height 188
click at [751, 142] on div "group Target Group keyboard_arrow_up" at bounding box center [865, 133] width 684 height 23
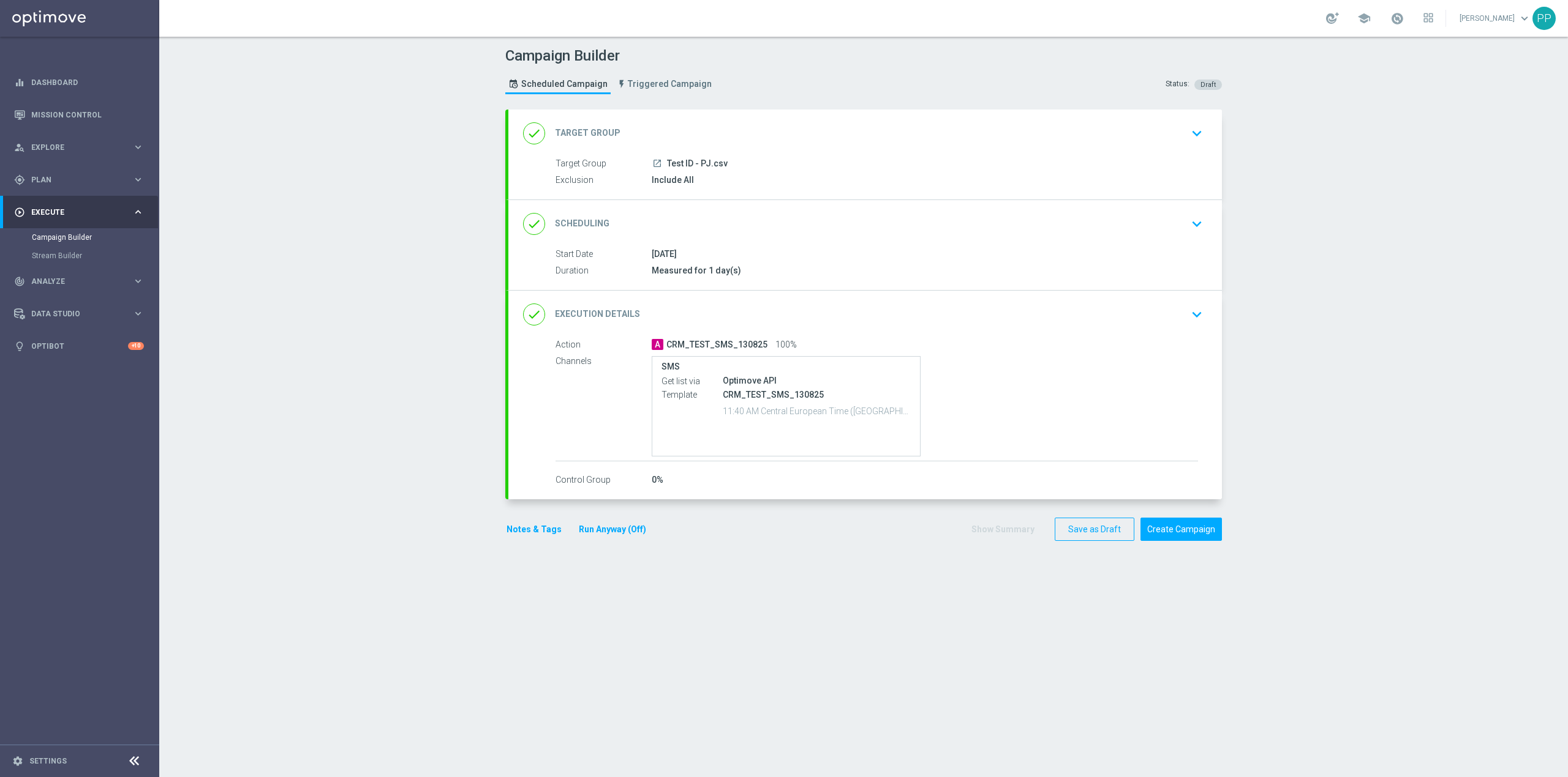
click at [964, 318] on div "done Execution Details keyboard_arrow_down" at bounding box center [865, 314] width 684 height 23
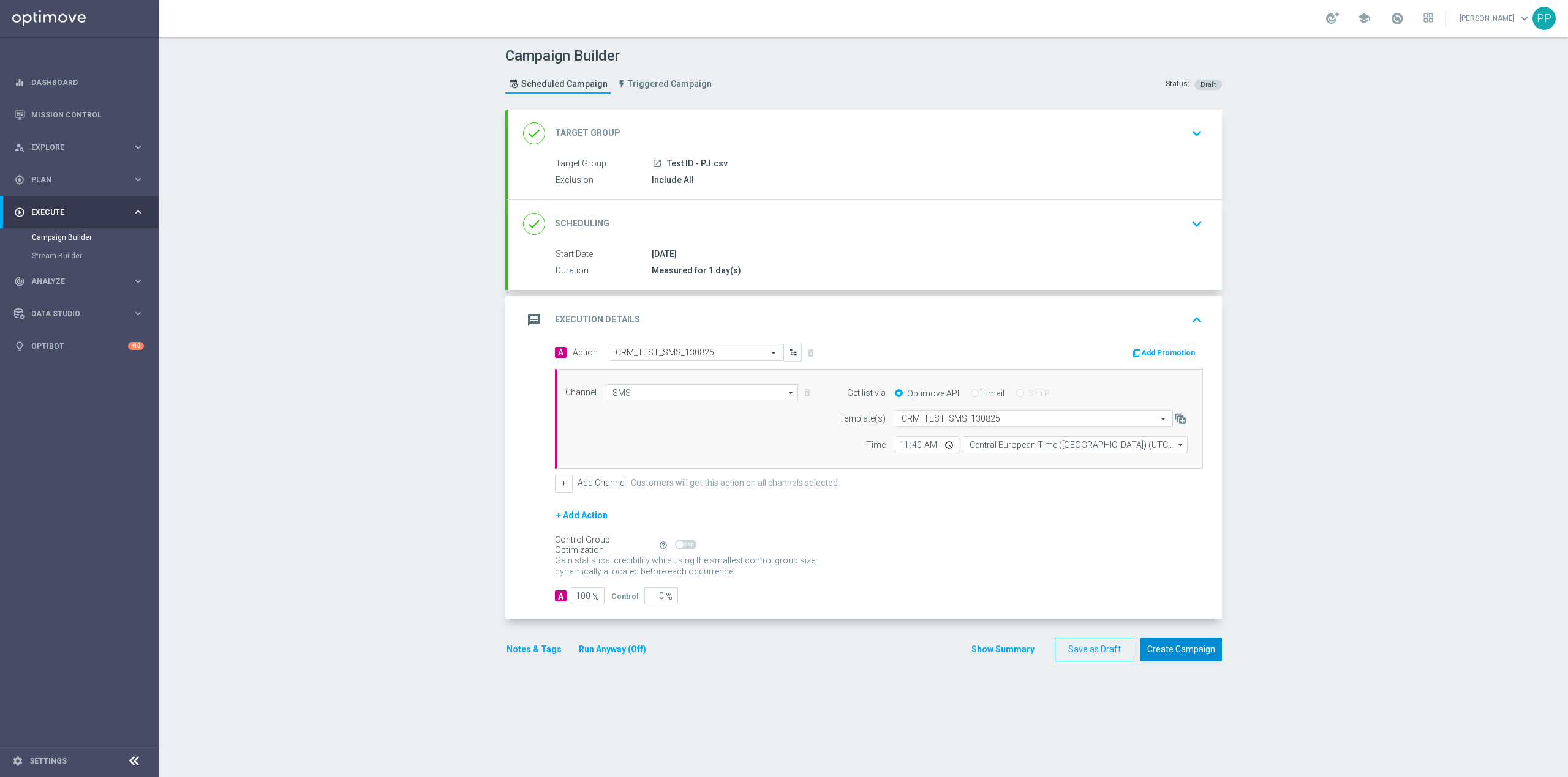
click at [1170, 653] on button "Create Campaign" at bounding box center [1181, 649] width 82 height 24
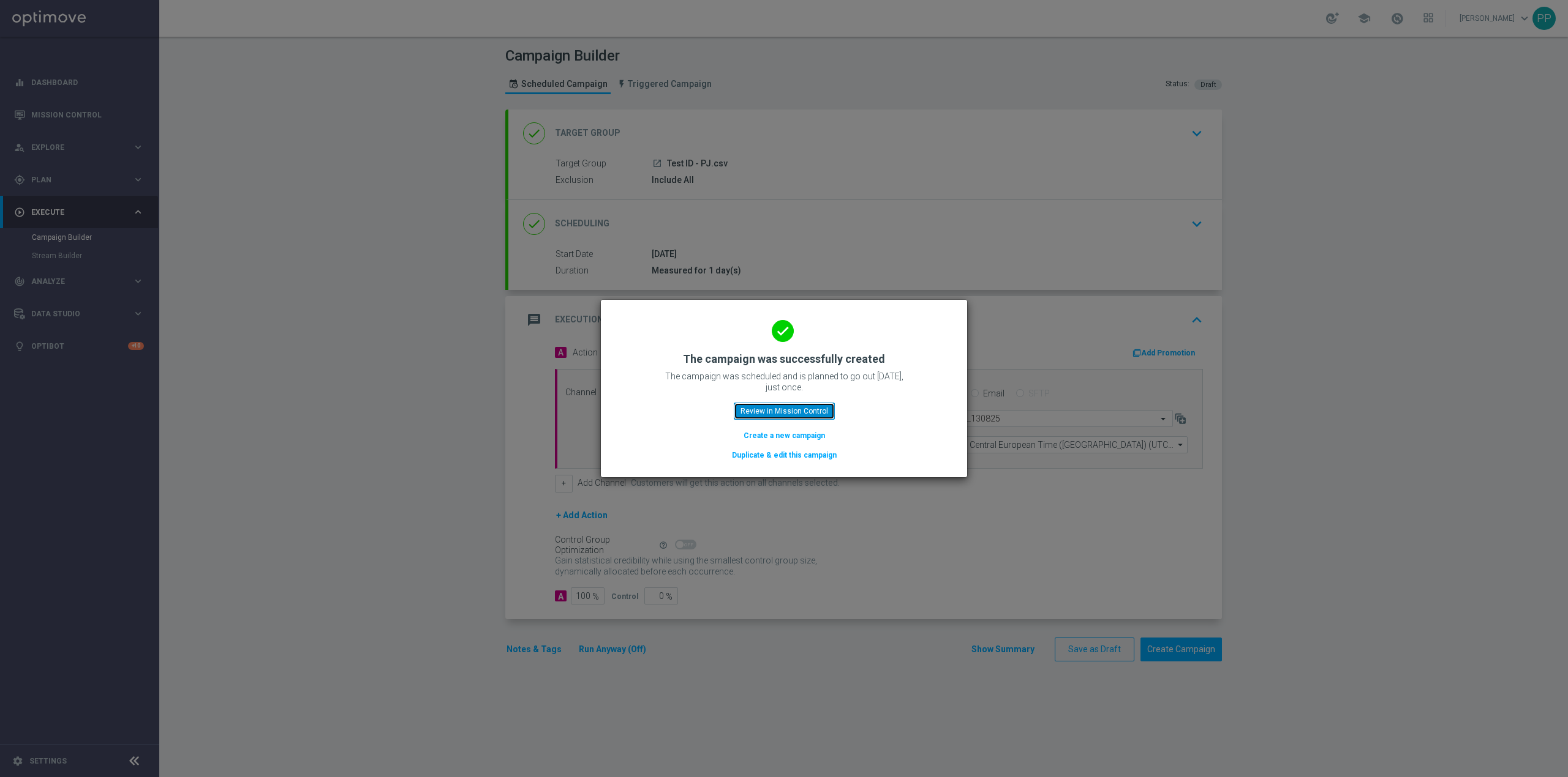
click at [773, 412] on button "Review in Mission Control" at bounding box center [784, 411] width 101 height 17
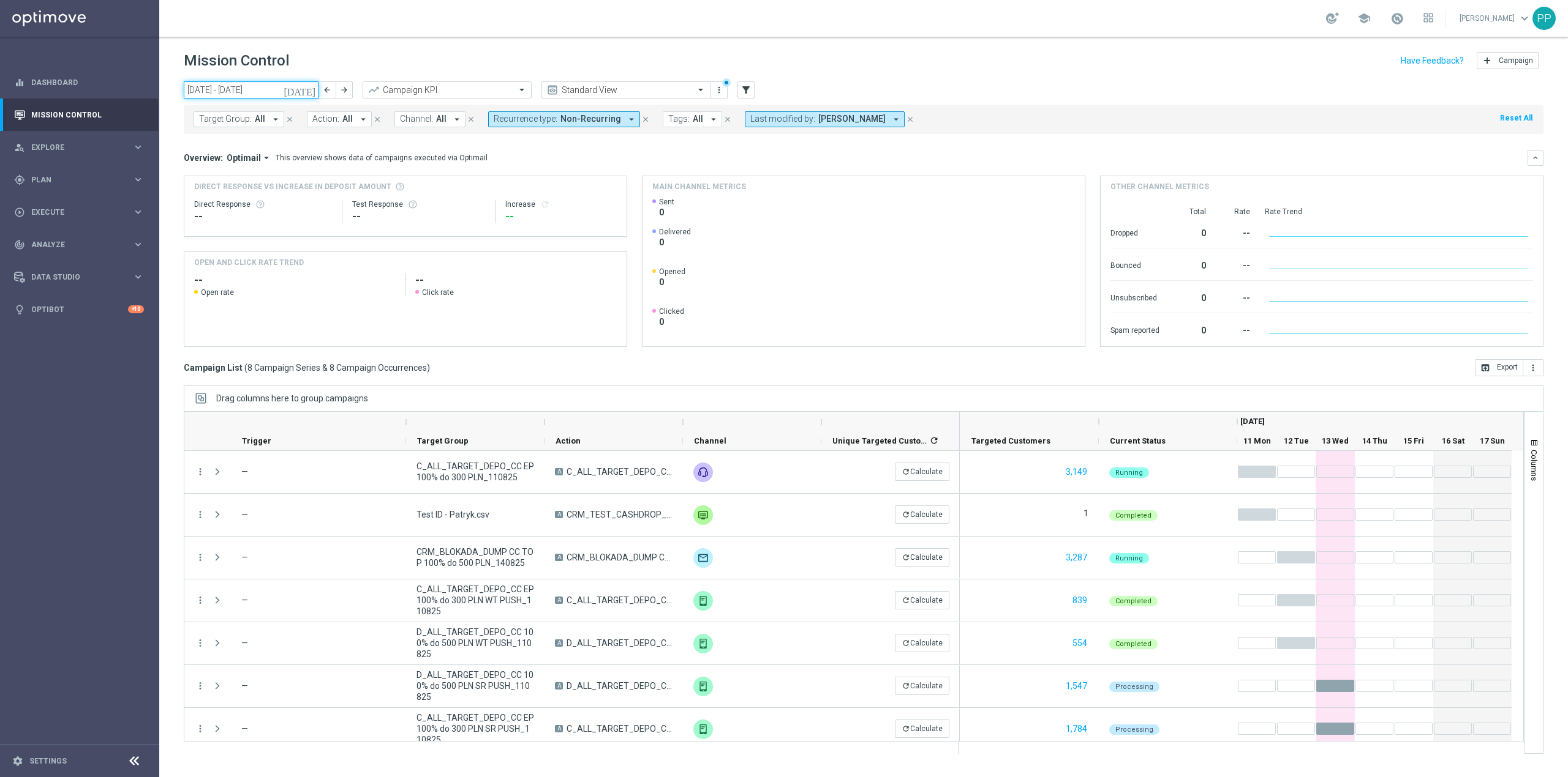
click at [275, 95] on input "11 Aug 2025 - 17 Aug 2025" at bounding box center [251, 90] width 135 height 17
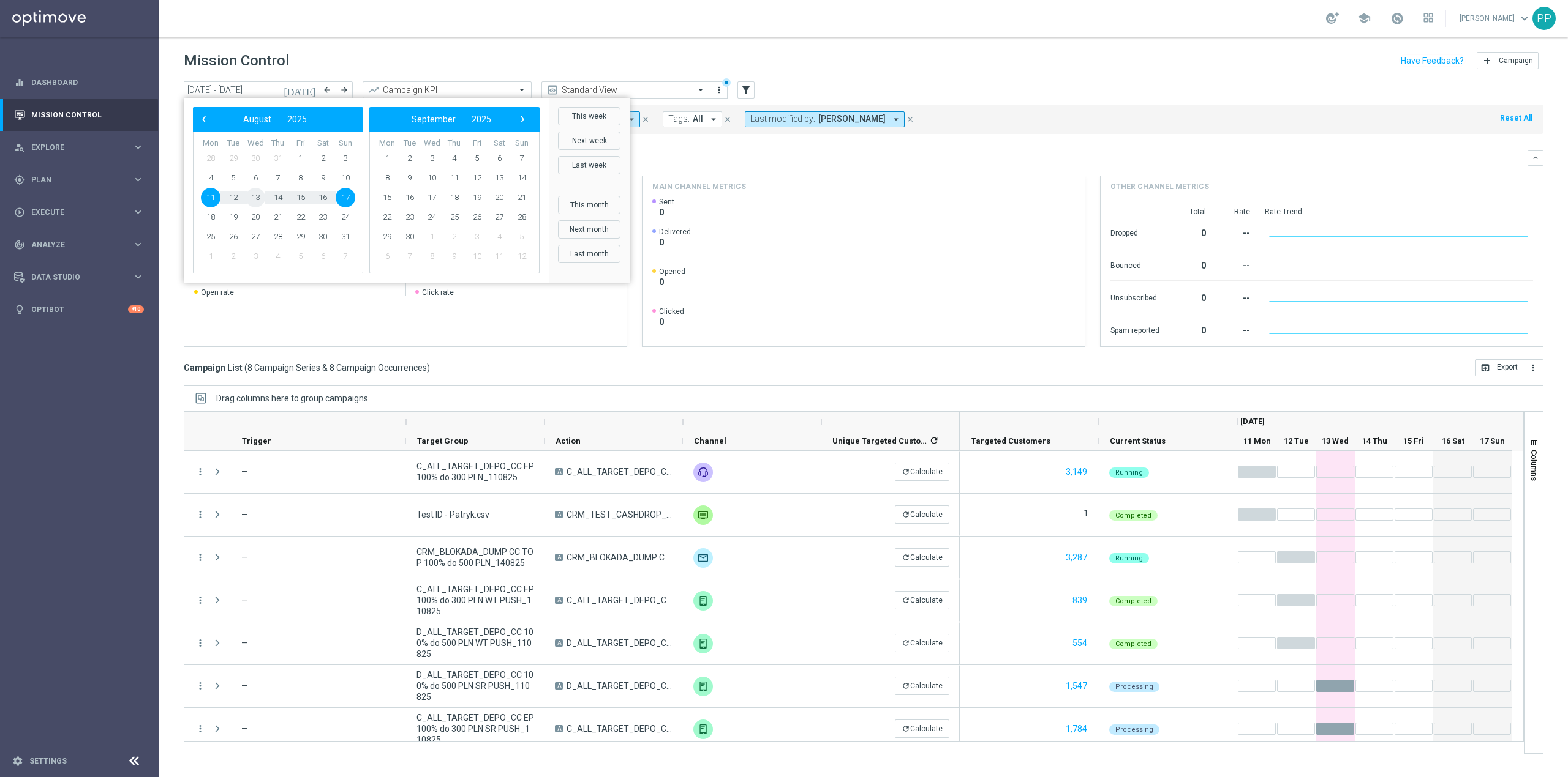
click at [253, 196] on span "13" at bounding box center [255, 198] width 20 height 20
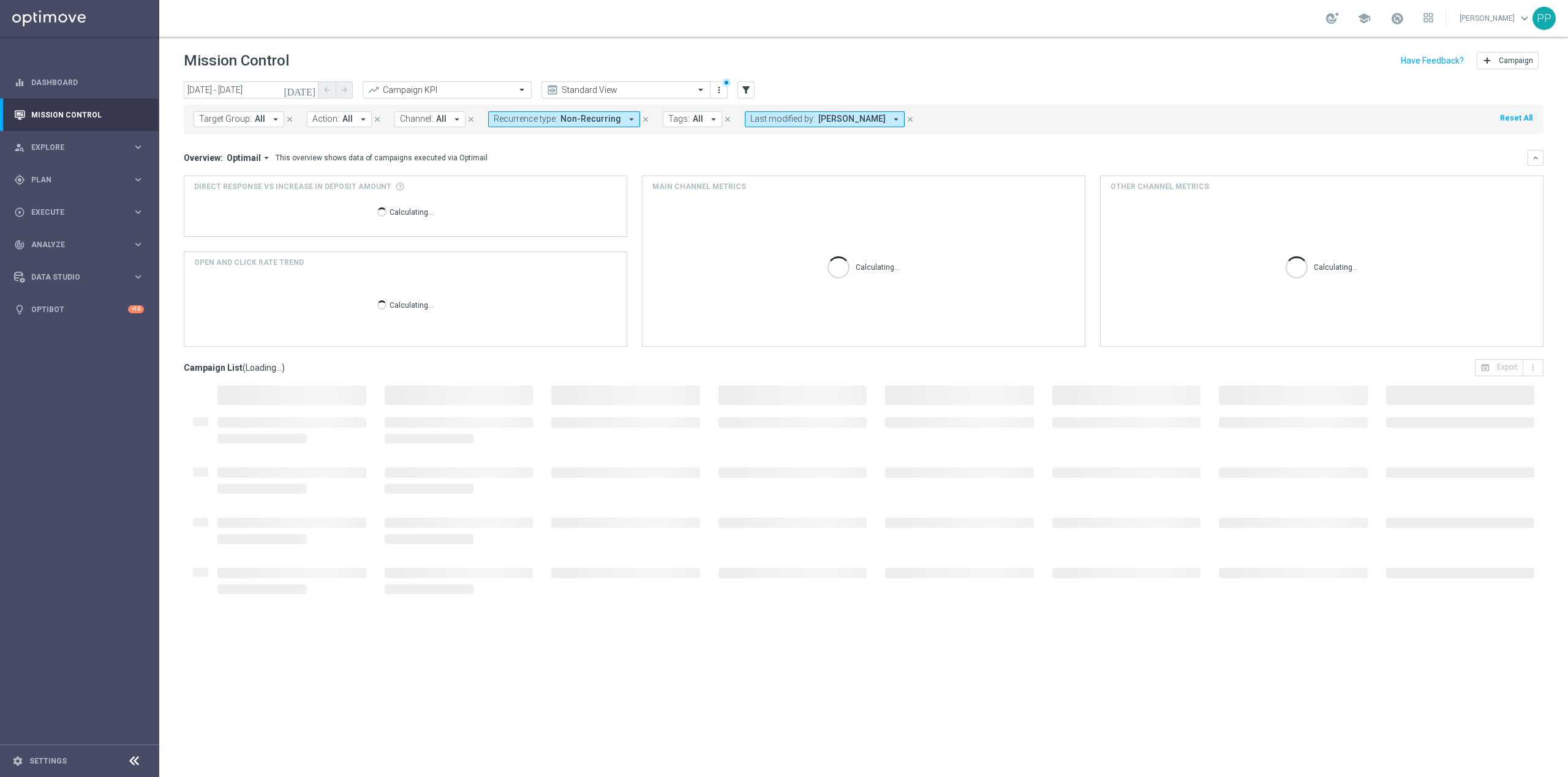
type input "[DATE] - [DATE]"
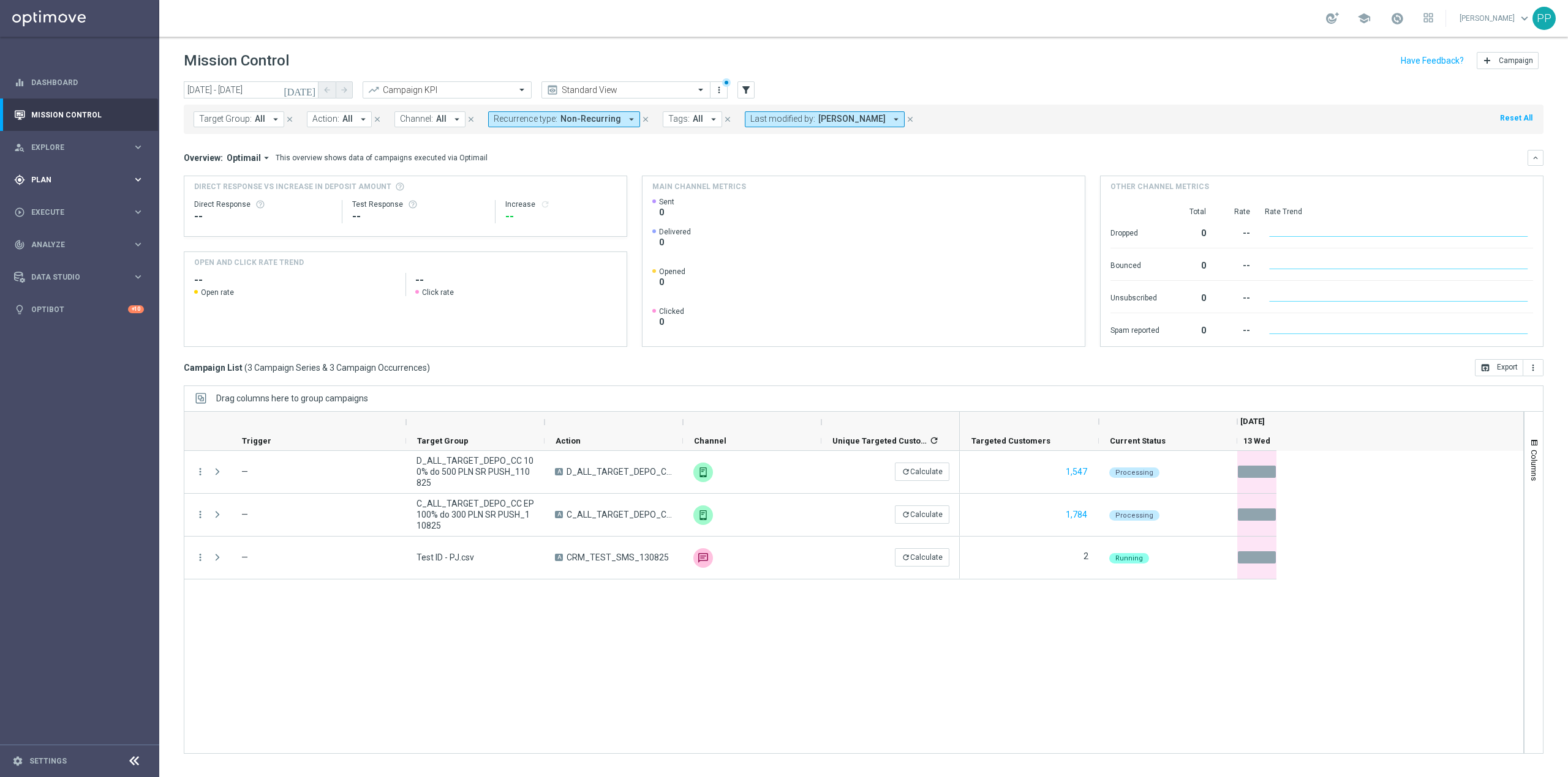
click at [60, 183] on div "gps_fixed Plan" at bounding box center [73, 180] width 118 height 11
click at [73, 251] on div "track_changes Analyze keyboard_arrow_right" at bounding box center [79, 244] width 158 height 32
click at [71, 269] on link "Customer 360" at bounding box center [79, 270] width 95 height 10
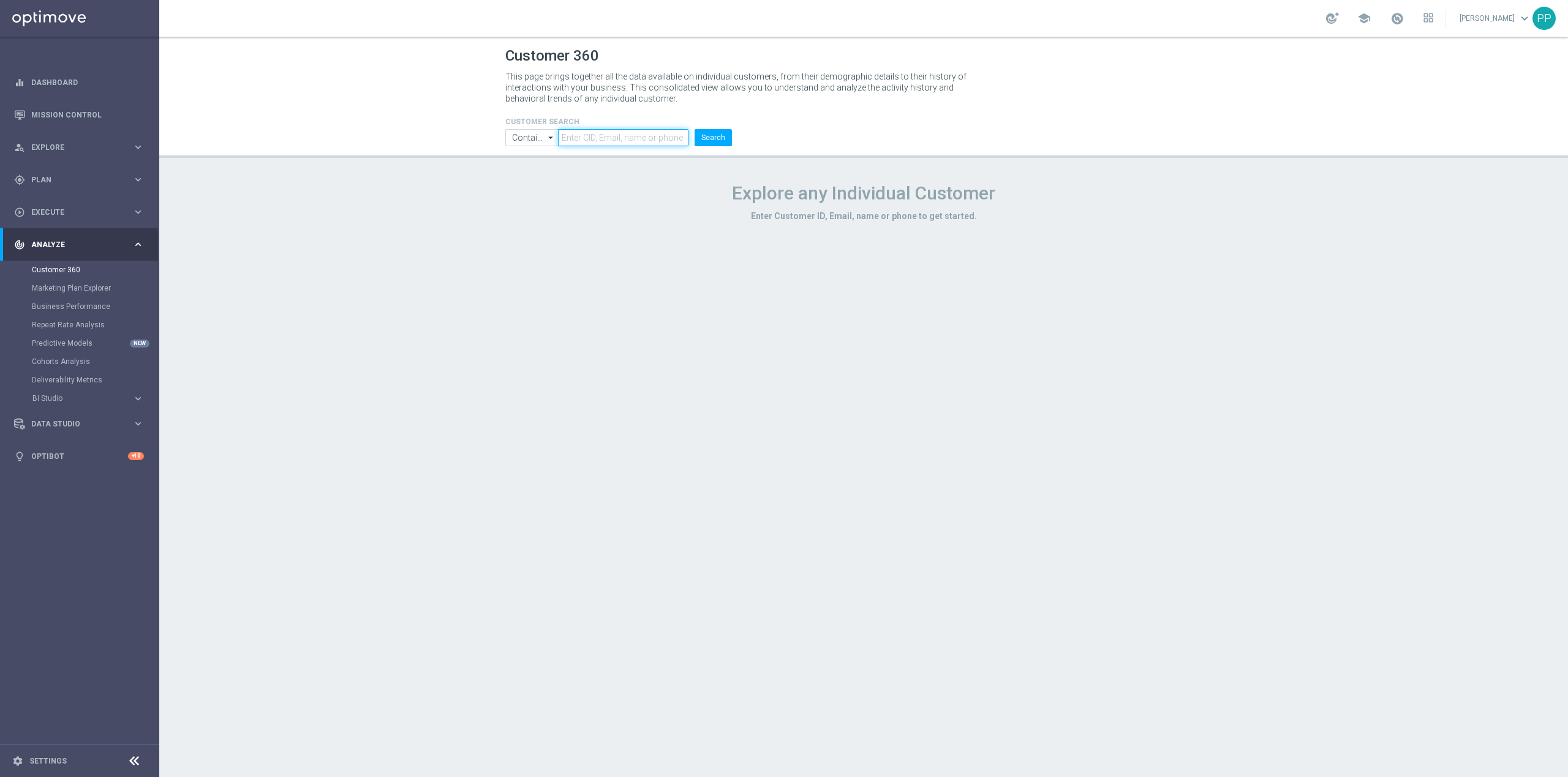
click at [613, 143] on input "text" at bounding box center [623, 137] width 130 height 17
paste input "2756123"
type input "2756123"
click at [712, 136] on button "Search" at bounding box center [713, 137] width 37 height 17
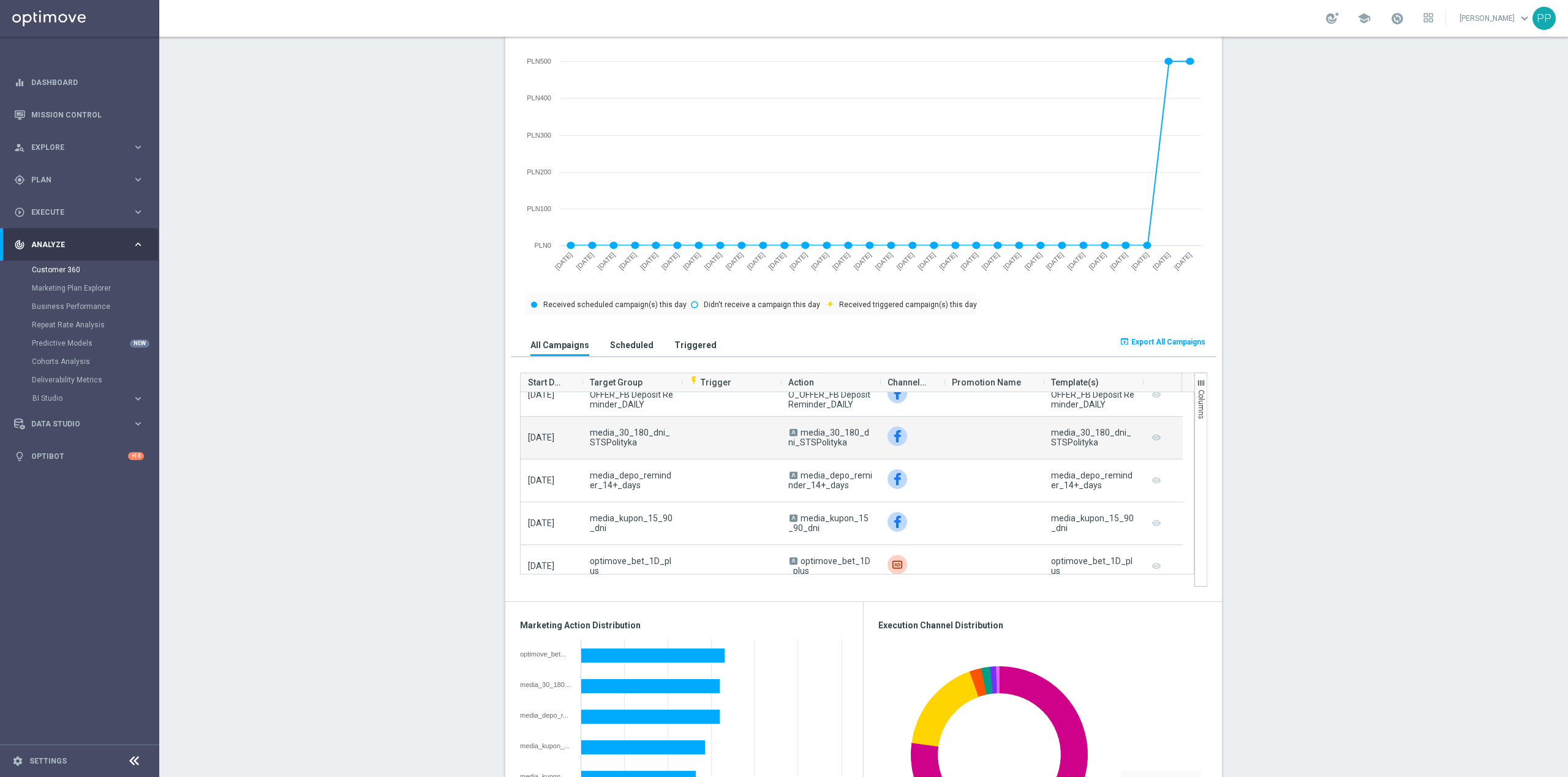
scroll to position [3019, 0]
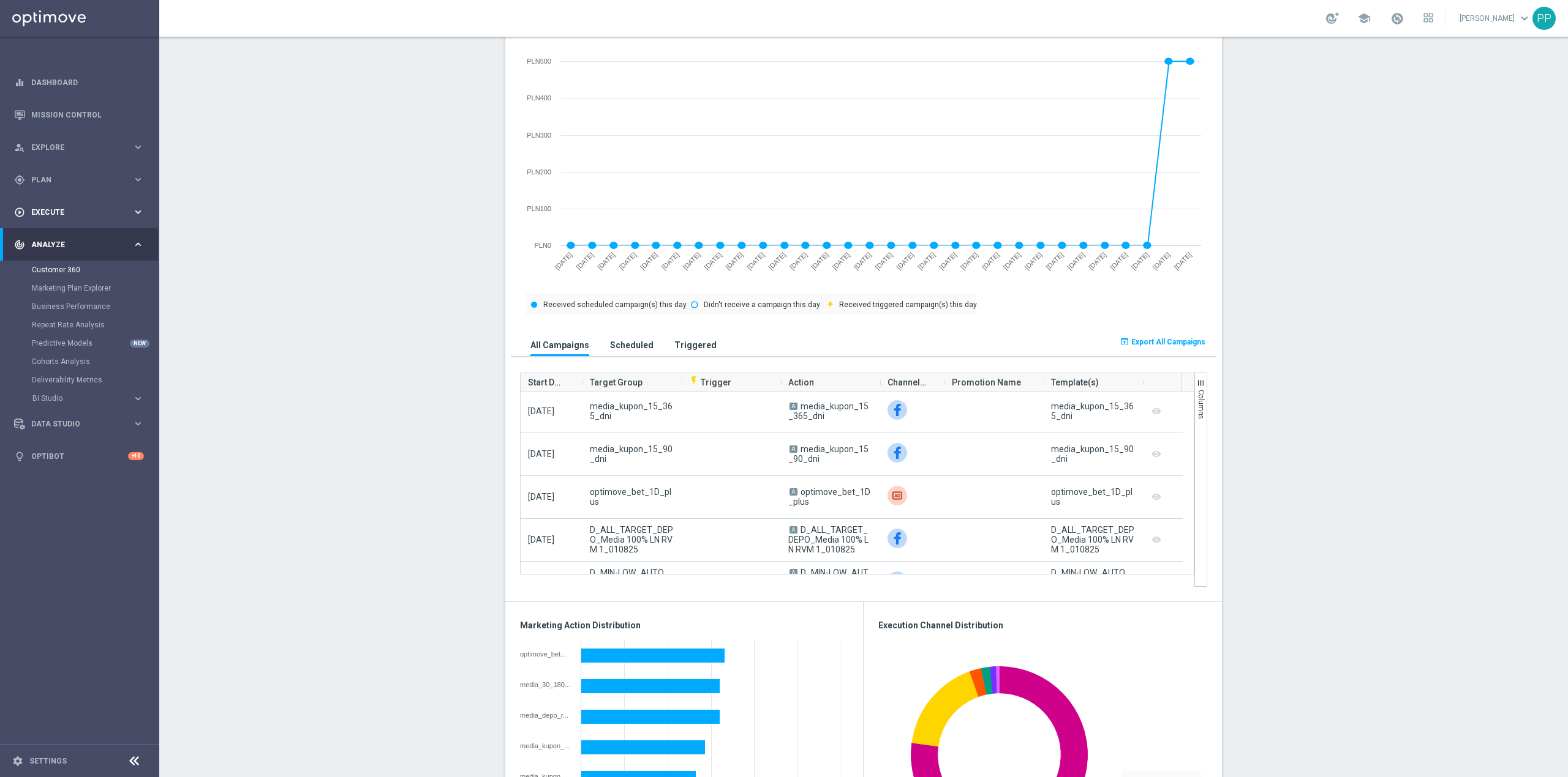
click at [60, 207] on div "play_circle_outline Execute" at bounding box center [73, 212] width 118 height 11
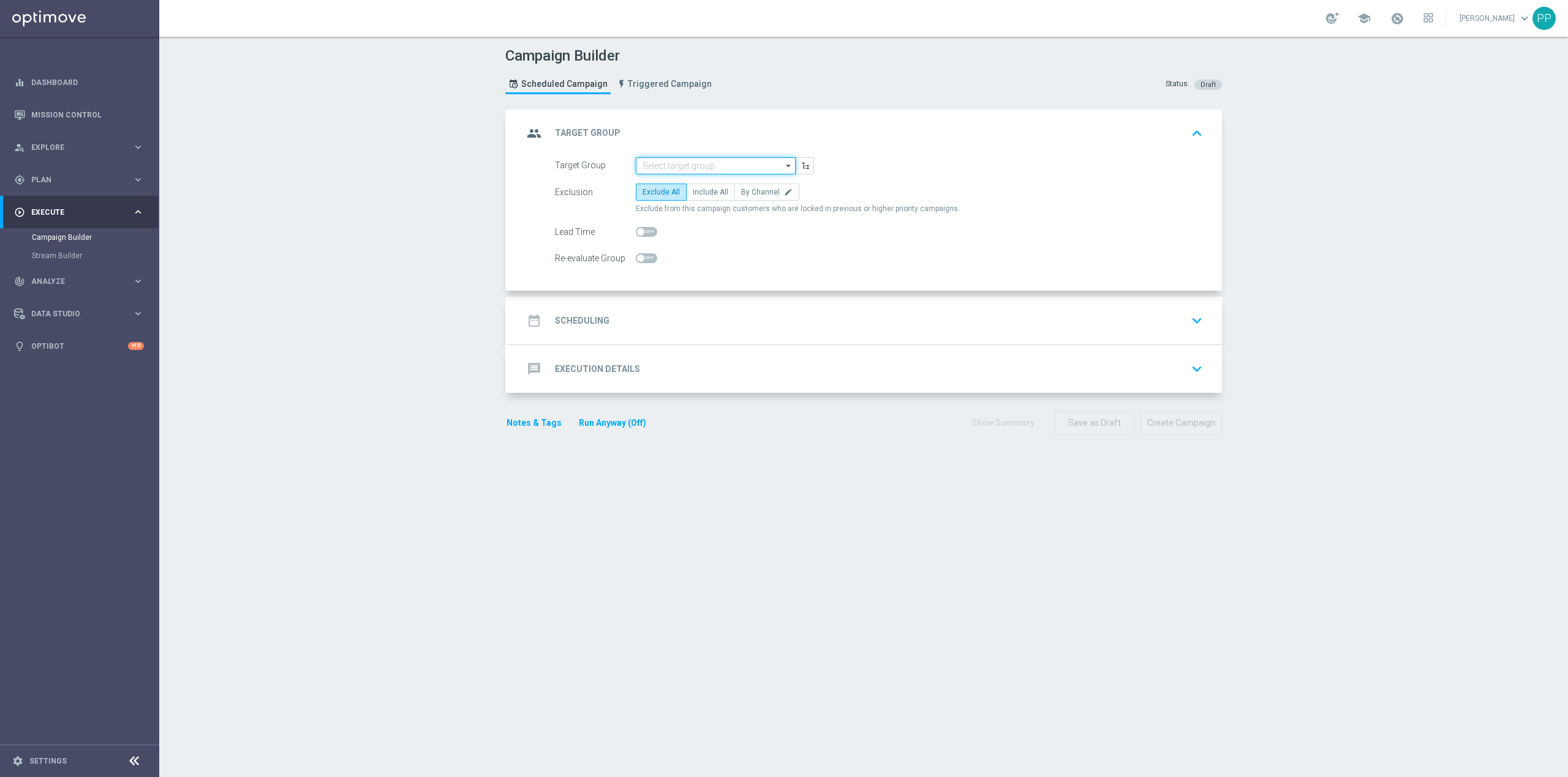
click at [726, 167] on input at bounding box center [716, 165] width 160 height 17
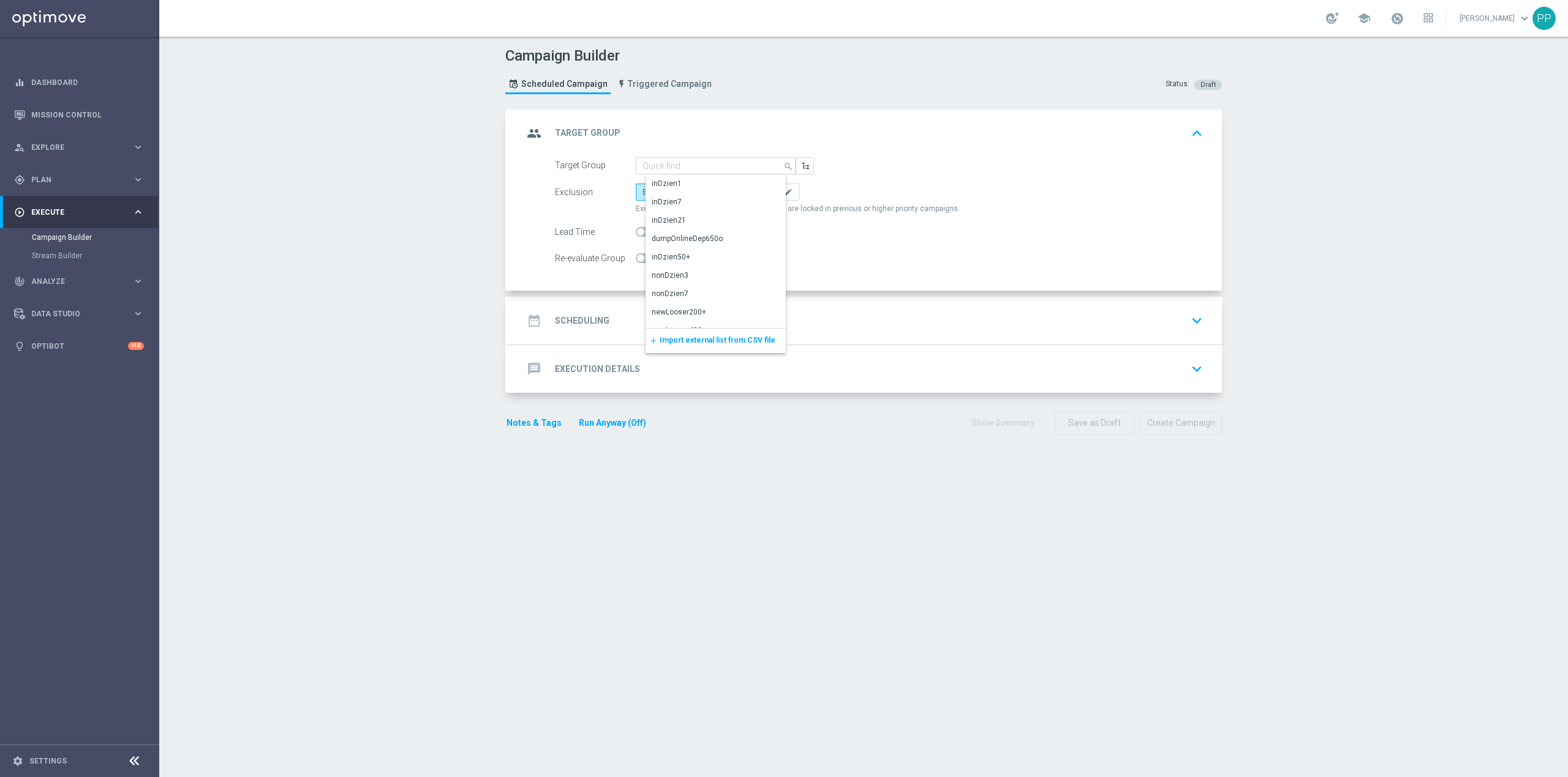
click at [659, 342] on span "Import external list from CSV file" at bounding box center [717, 340] width 116 height 8
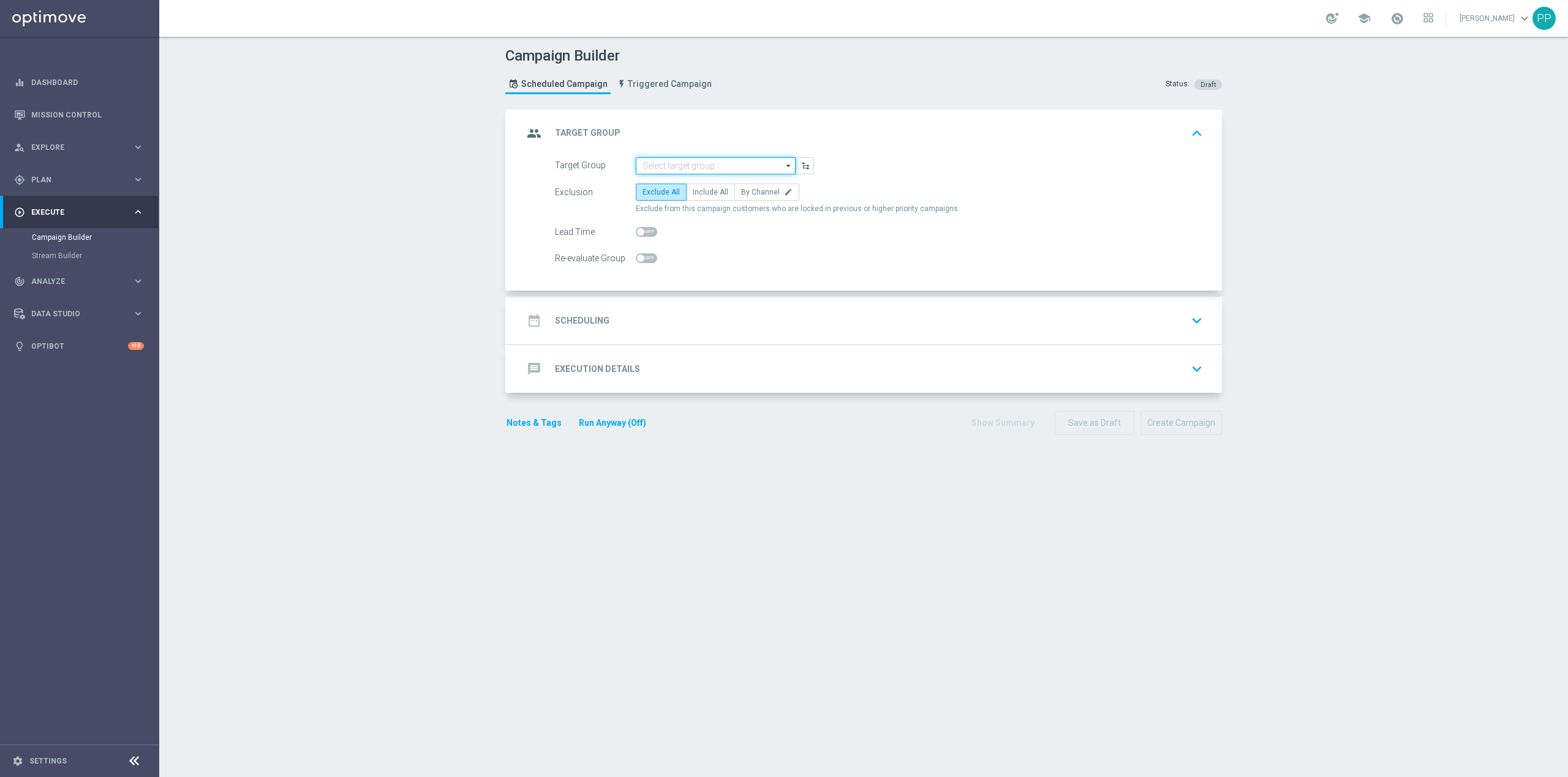
click at [714, 165] on input at bounding box center [716, 165] width 160 height 17
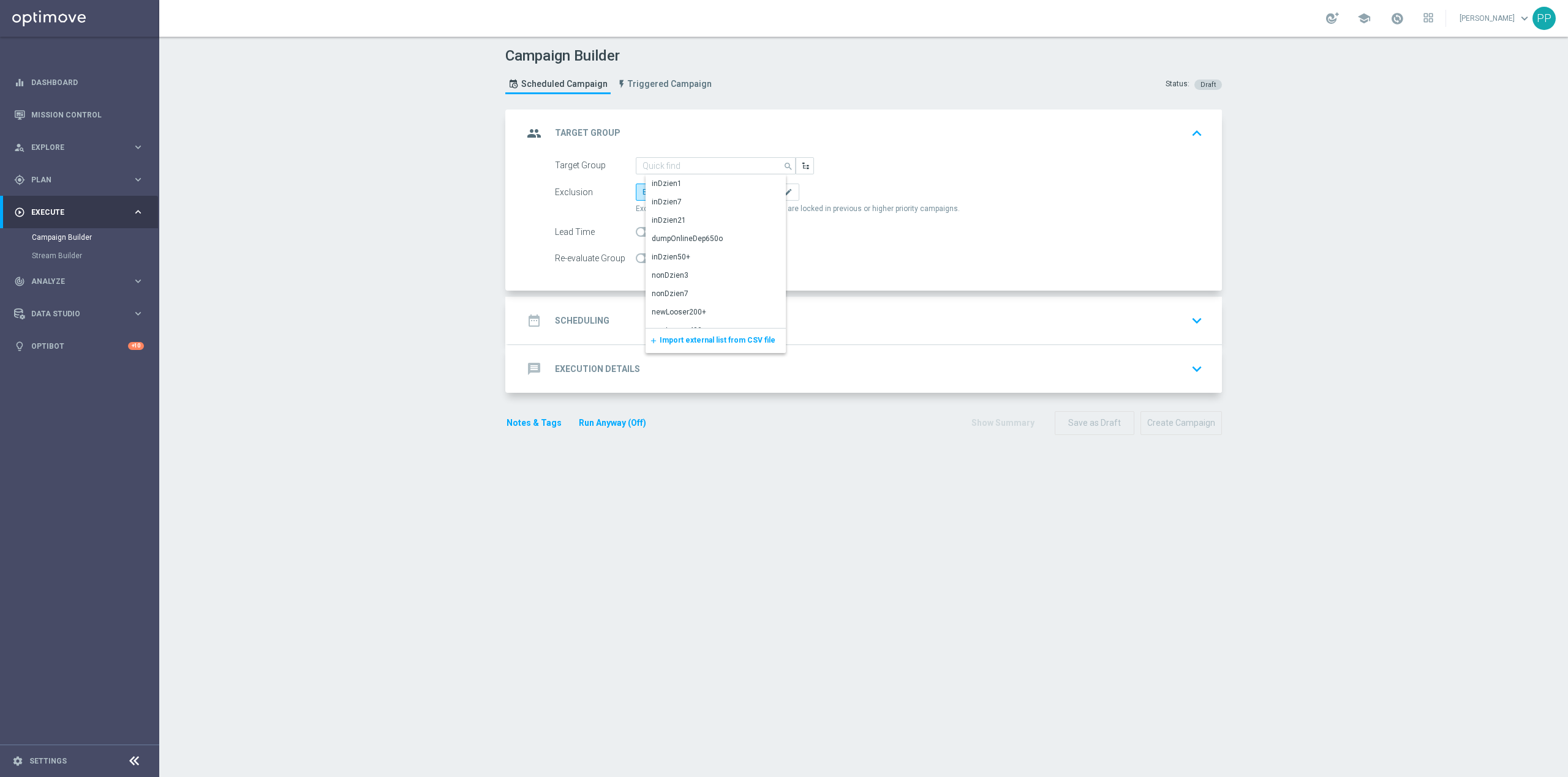
click at [726, 343] on span "Import external list from CSV file" at bounding box center [717, 340] width 116 height 8
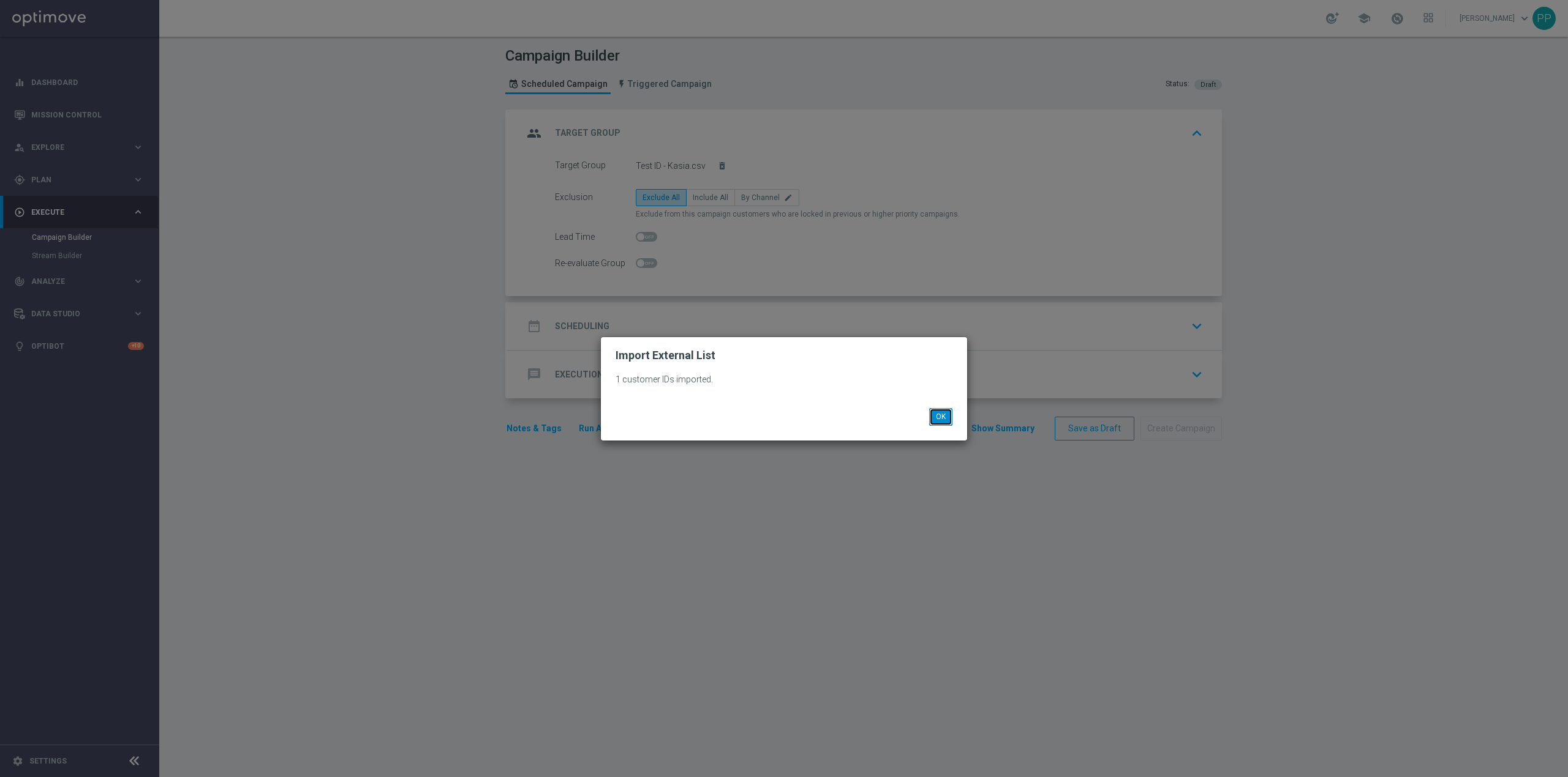
click at [944, 412] on button "OK" at bounding box center [941, 417] width 23 height 17
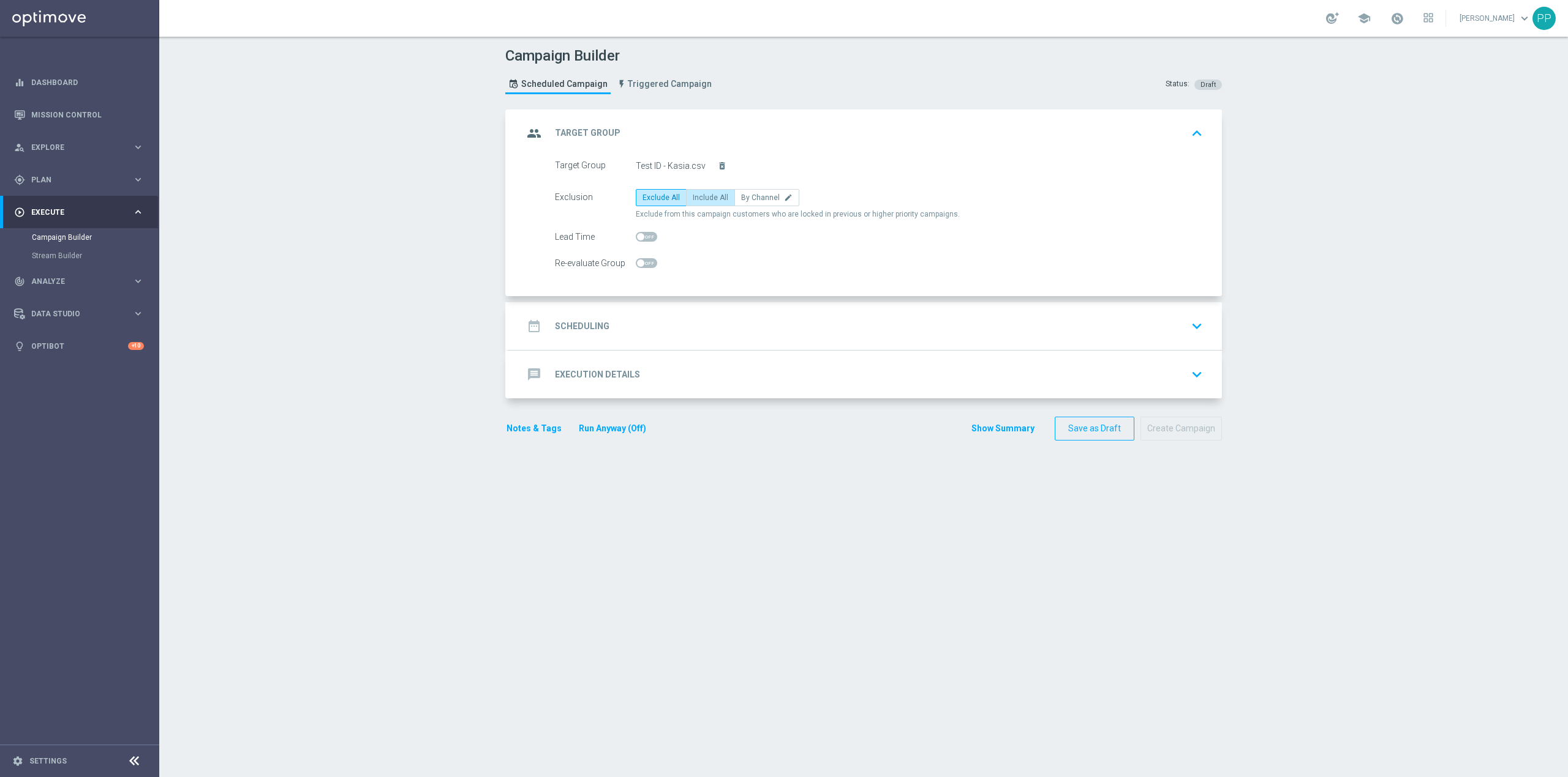
click at [704, 195] on span "Include All" at bounding box center [710, 198] width 36 height 8
click at [701, 196] on input "Include All" at bounding box center [696, 200] width 8 height 8
radio input "true"
click at [684, 319] on div "date_range Scheduling keyboard_arrow_down" at bounding box center [865, 326] width 684 height 23
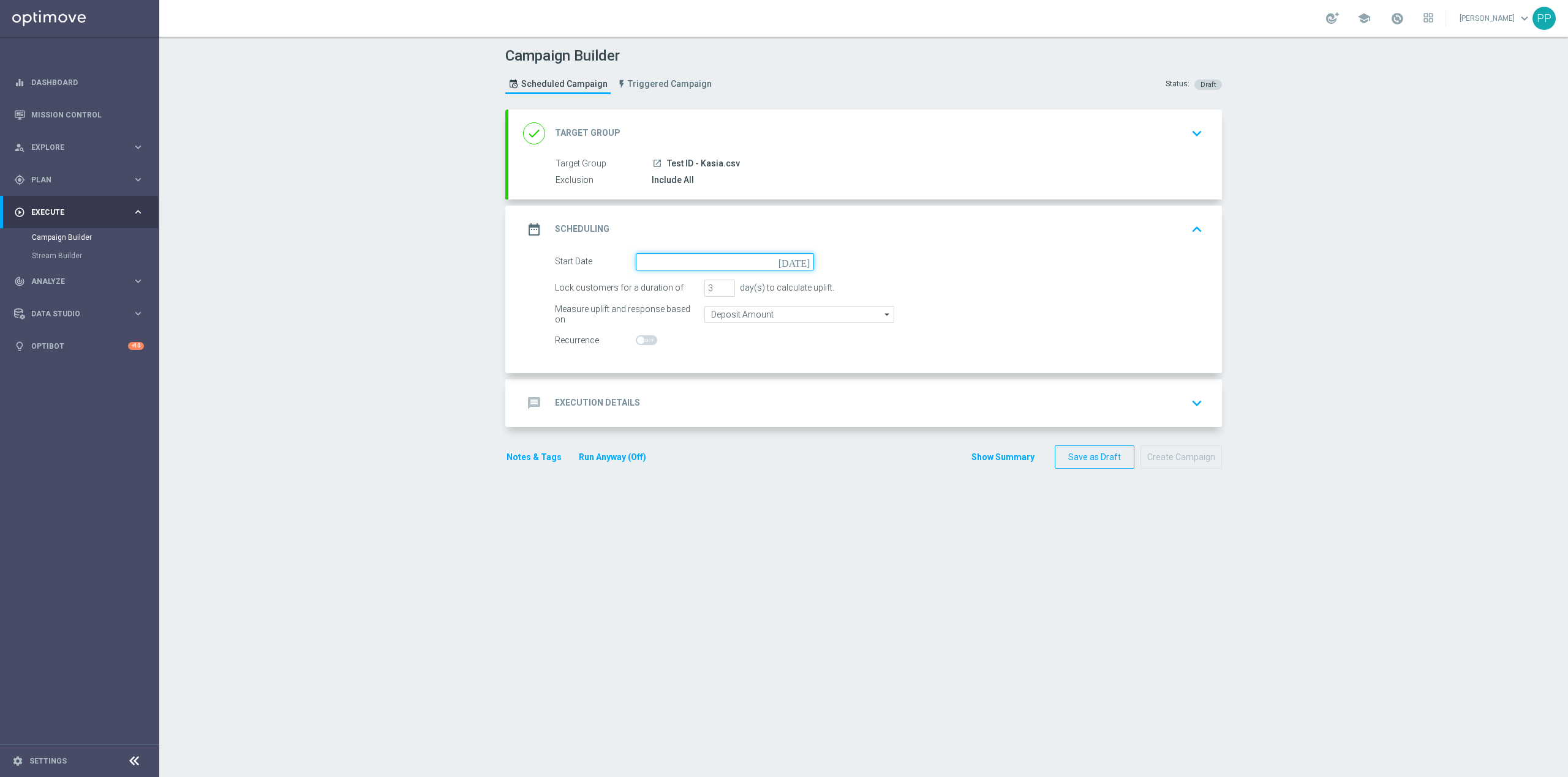
click at [670, 260] on input at bounding box center [725, 262] width 178 height 17
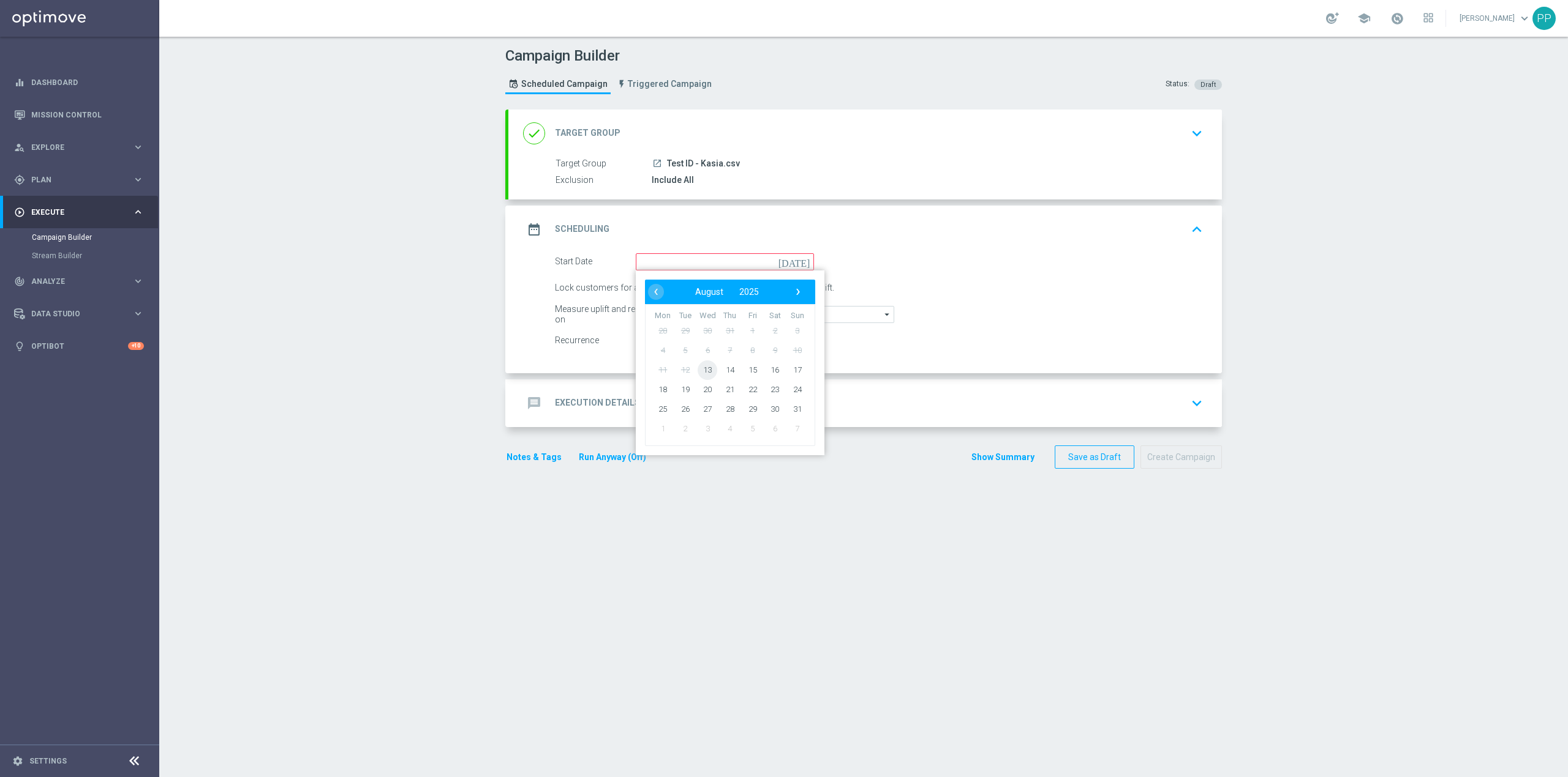
click at [699, 373] on span "13" at bounding box center [707, 369] width 20 height 20
type input "13 Aug 2025"
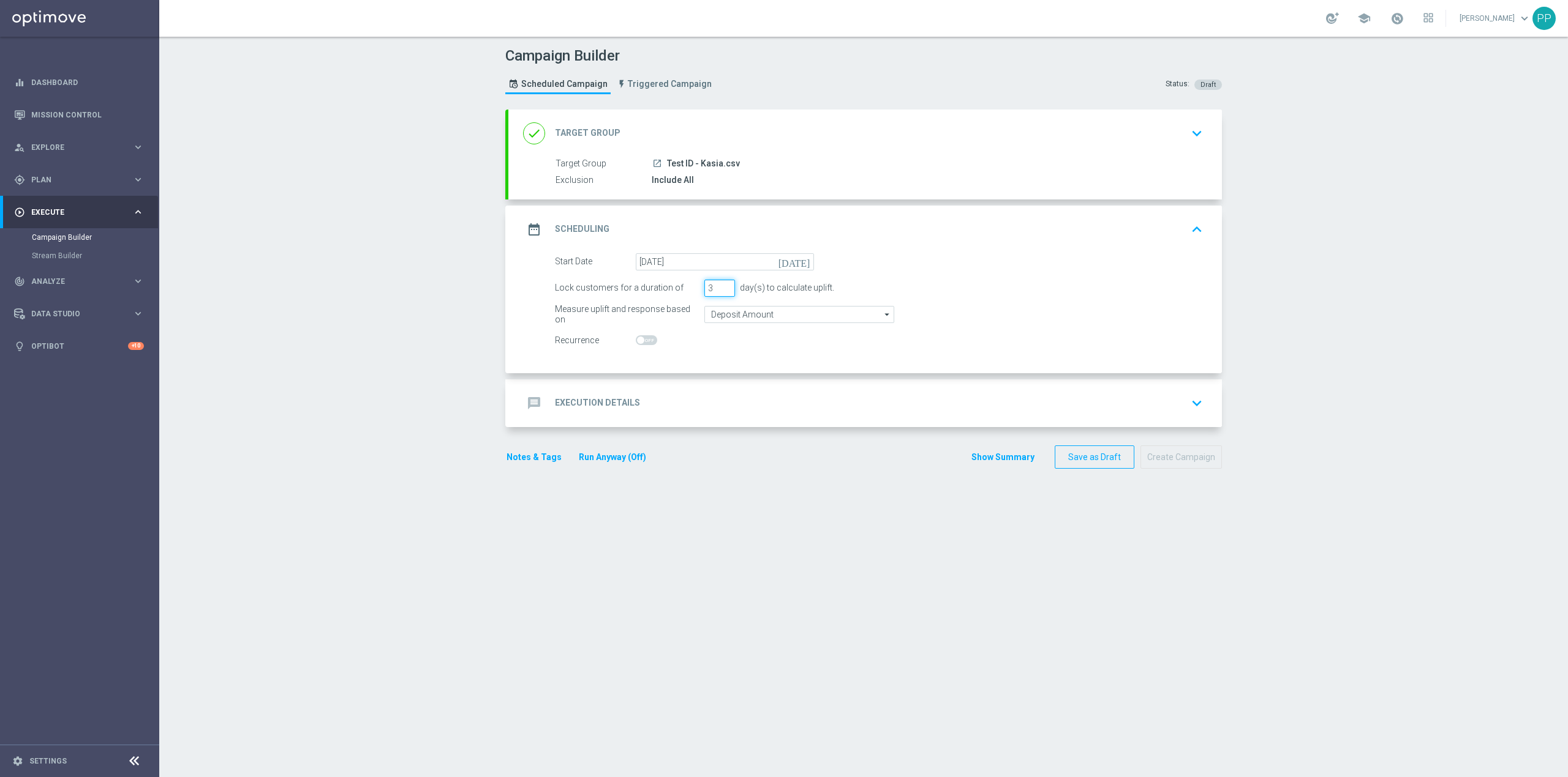
drag, startPoint x: 703, startPoint y: 290, endPoint x: 694, endPoint y: 290, distance: 9.0
click at [694, 290] on div "Lock customers for a duration of 3 day(s) to calculate uplift." at bounding box center [878, 288] width 666 height 17
type input "1"
click at [738, 399] on div "message Execution Details keyboard_arrow_down" at bounding box center [865, 404] width 684 height 23
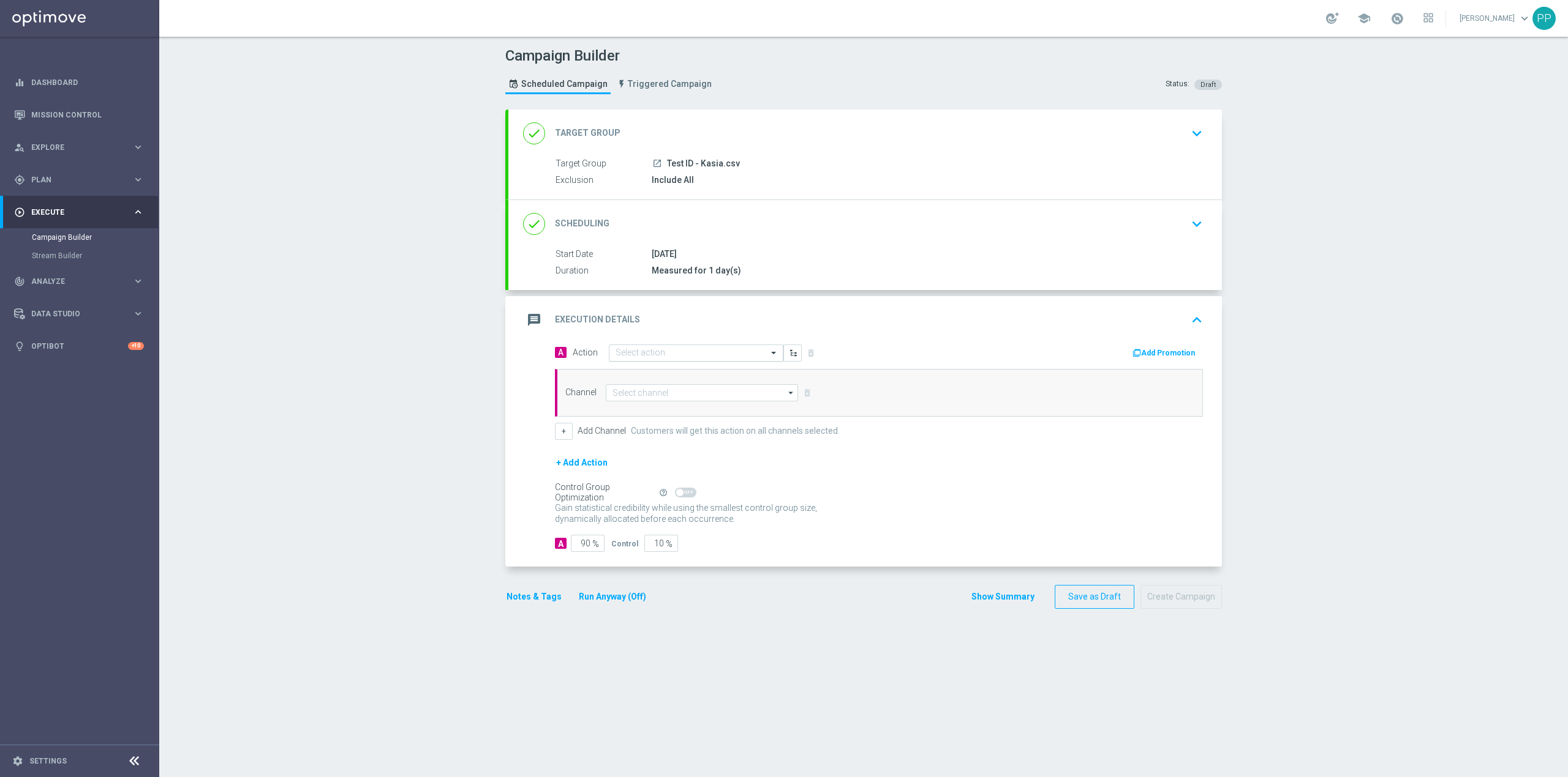
click at [639, 351] on input "text" at bounding box center [683, 353] width 137 height 10
click at [669, 517] on span "Create new action" at bounding box center [659, 519] width 65 height 8
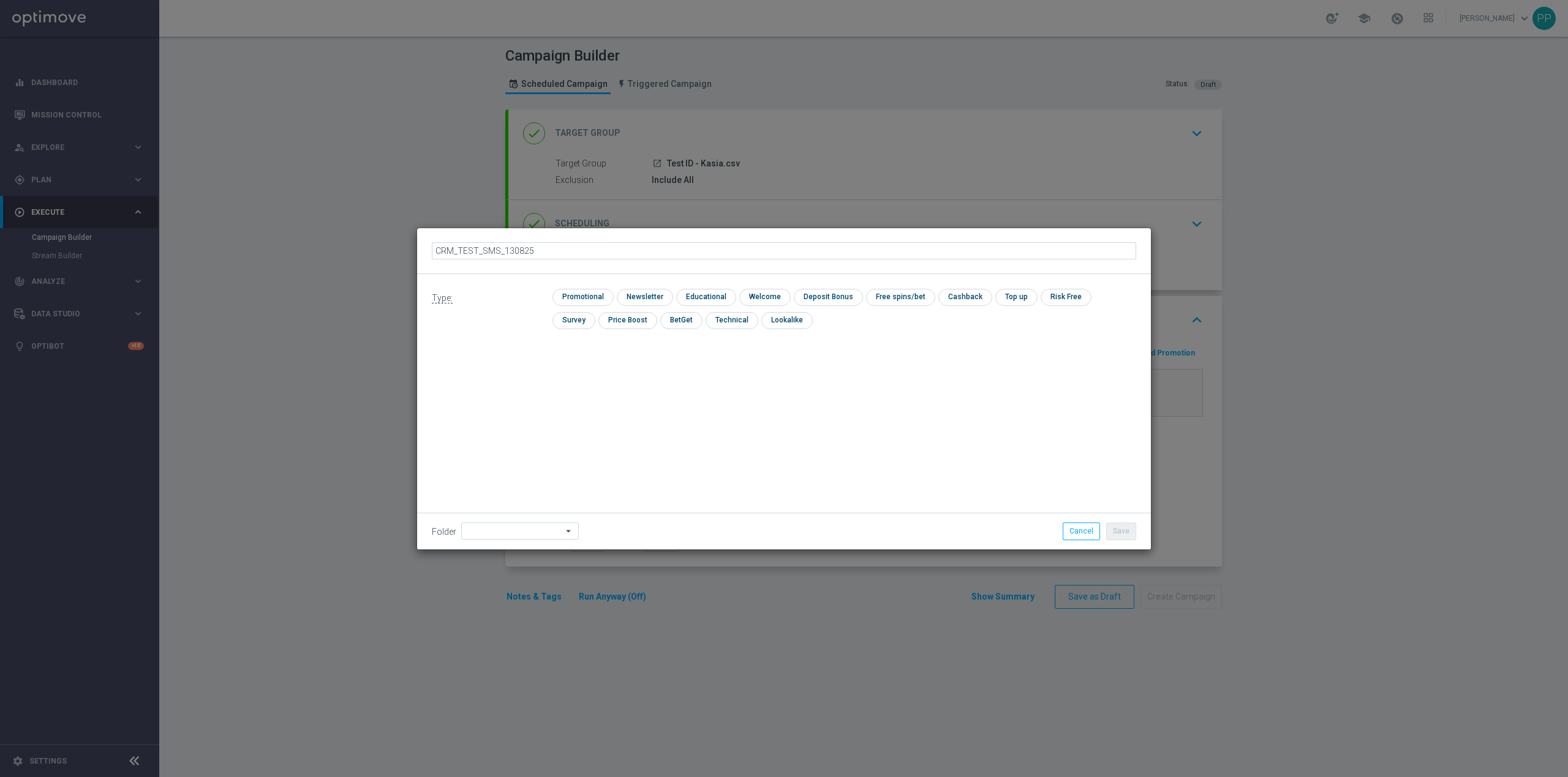
click at [476, 250] on input "CRM_TEST_SMS_130825" at bounding box center [784, 251] width 704 height 17
type input "CRM_TEST 2_SMS_130825"
click at [568, 290] on input "checkbox" at bounding box center [581, 297] width 58 height 16
checkbox input "true"
click at [523, 536] on input at bounding box center [519, 531] width 117 height 17
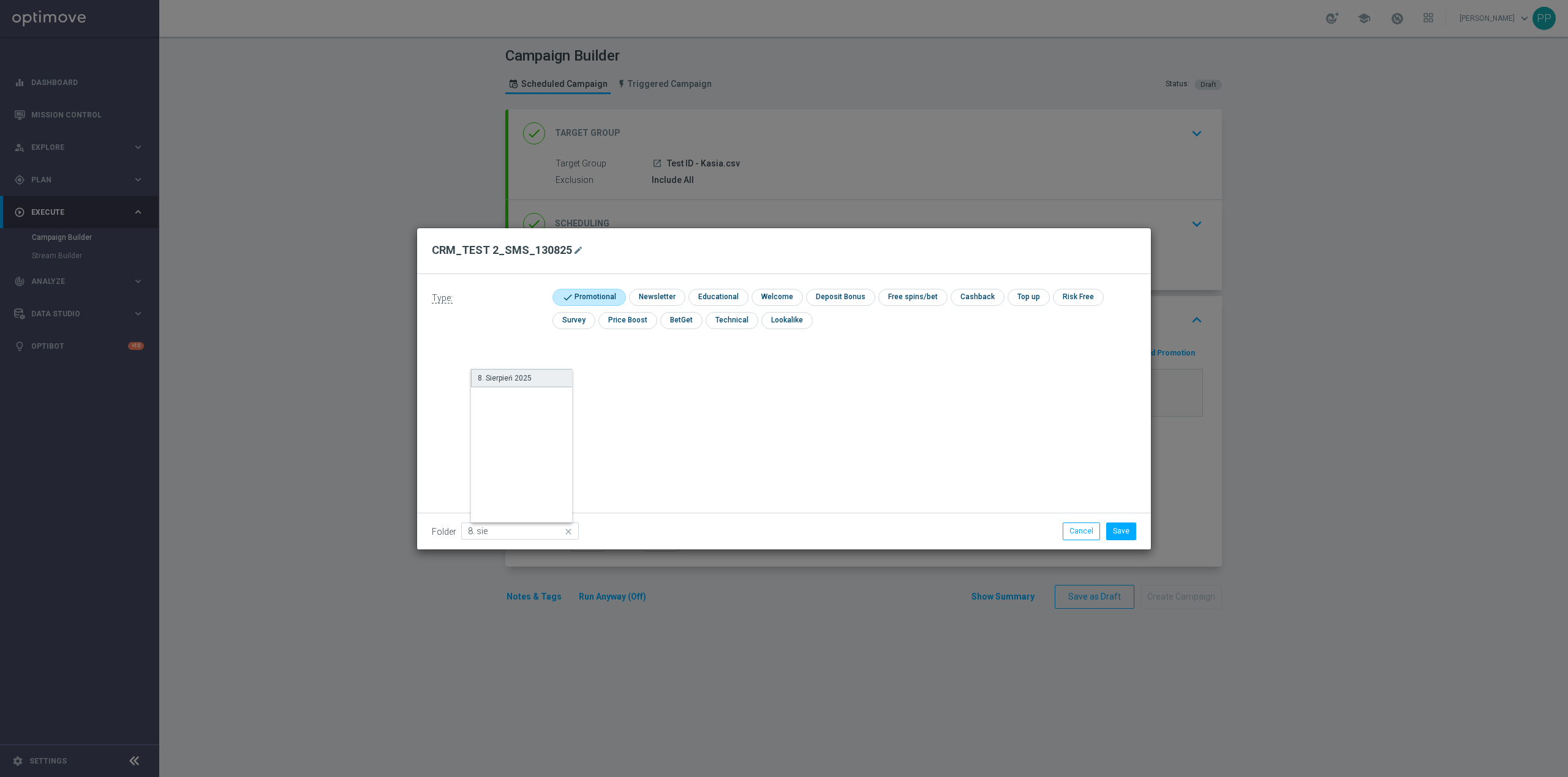
click at [525, 381] on div "8. Sierpień 2025" at bounding box center [504, 378] width 54 height 11
type input "8. Sierpień 2025"
drag, startPoint x: 741, startPoint y: 381, endPoint x: 979, endPoint y: 495, distance: 263.9
click at [742, 381] on div "Type: check Promotional check Newsletter check Educational check Welcome check …" at bounding box center [784, 411] width 734 height 275
click at [1122, 531] on button "Save" at bounding box center [1121, 531] width 30 height 17
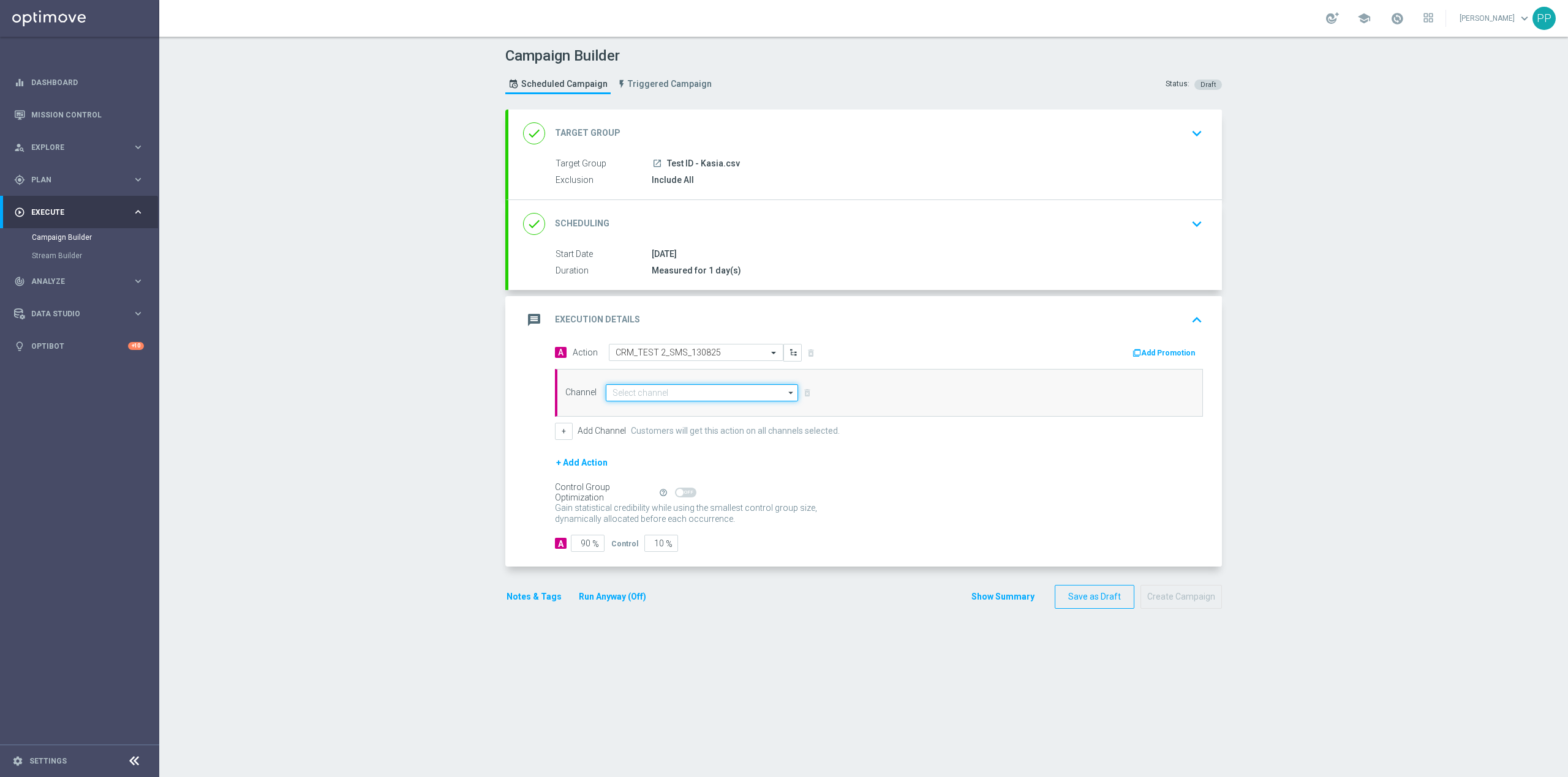
click at [726, 391] on input at bounding box center [702, 393] width 192 height 17
click at [671, 427] on div "SMS" at bounding box center [706, 429] width 182 height 17
type input "SMS"
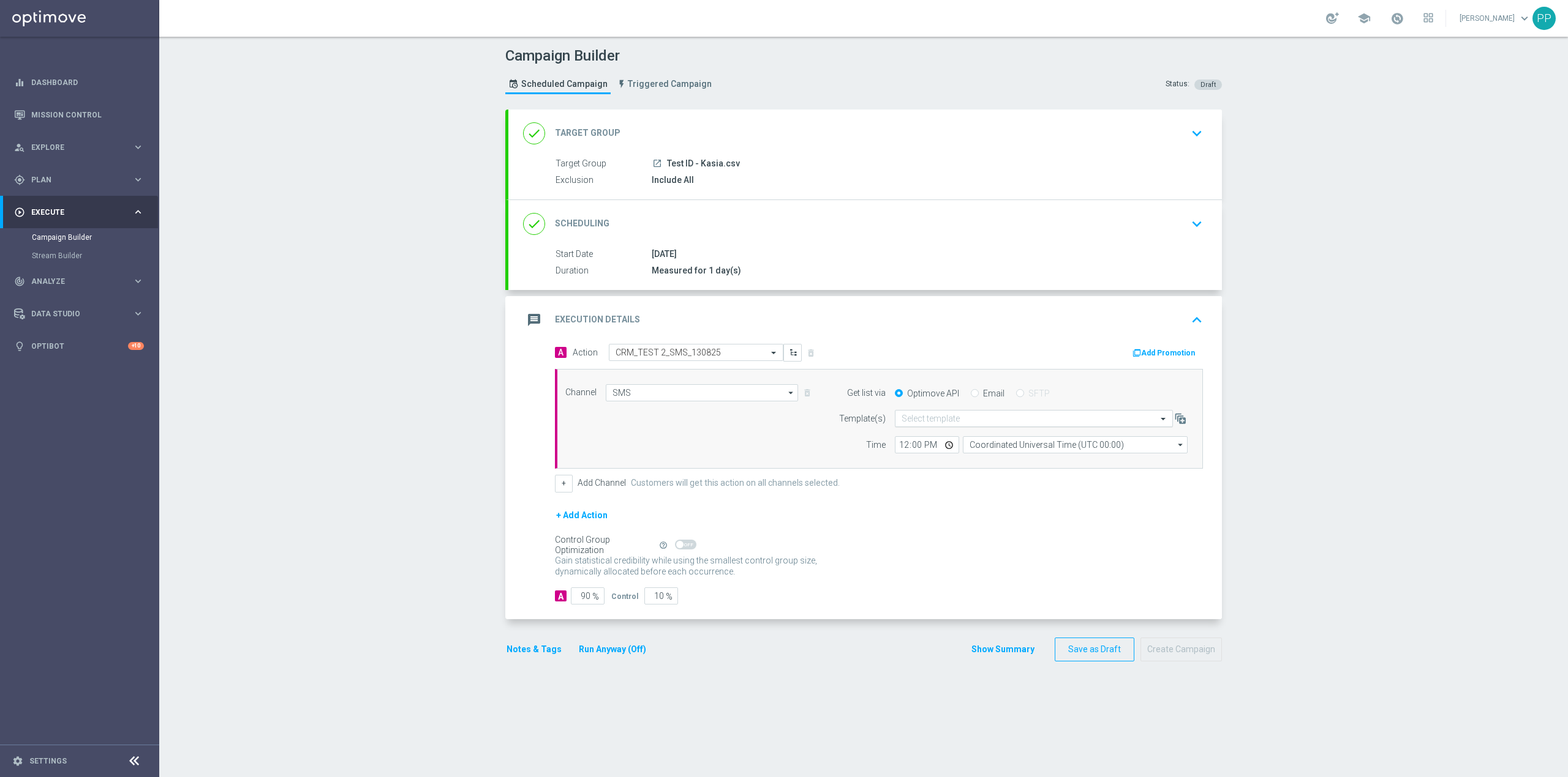
click at [942, 417] on input "text" at bounding box center [1021, 419] width 240 height 10
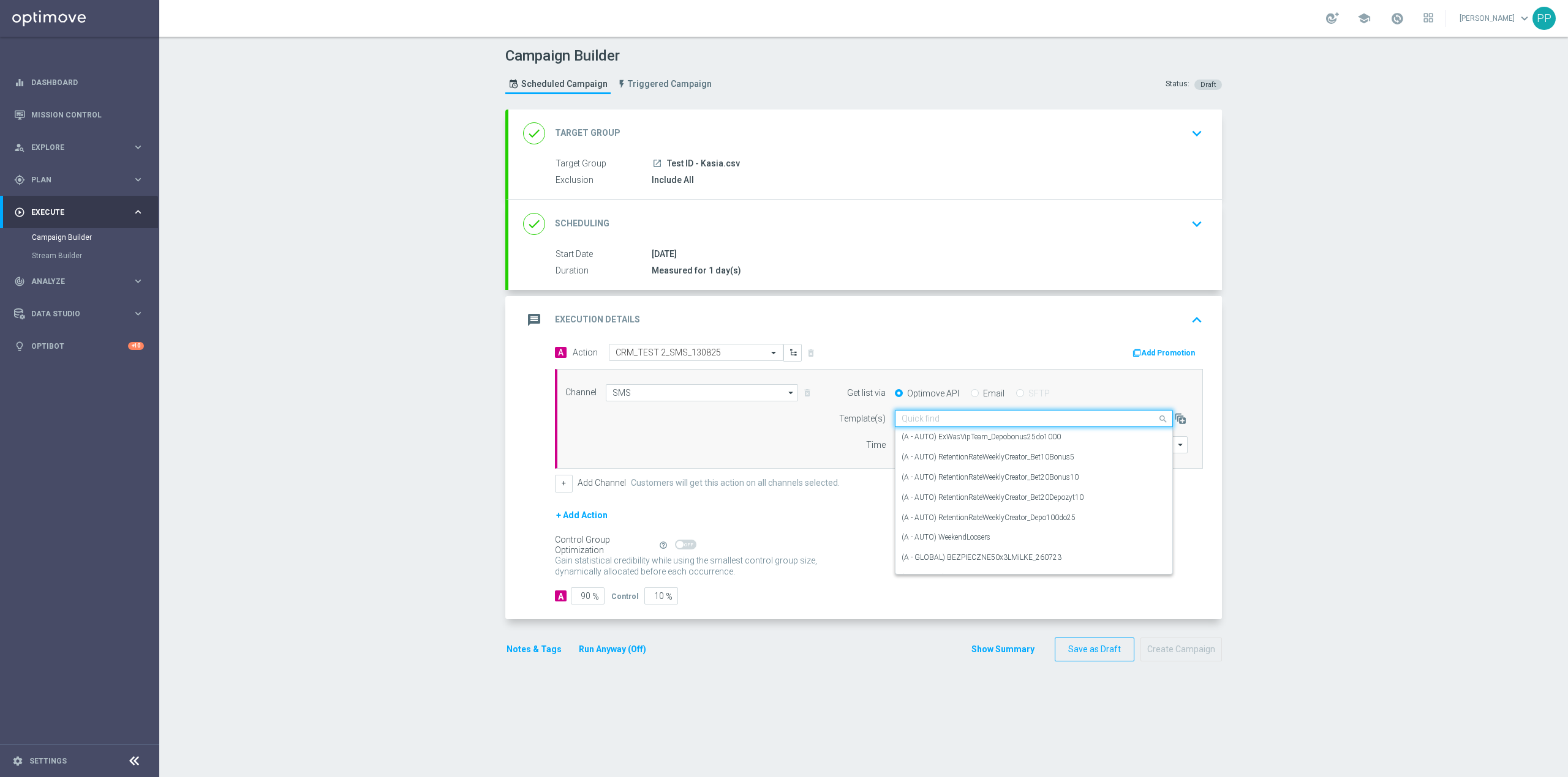
paste input "CRM_TEST_SMS_130825"
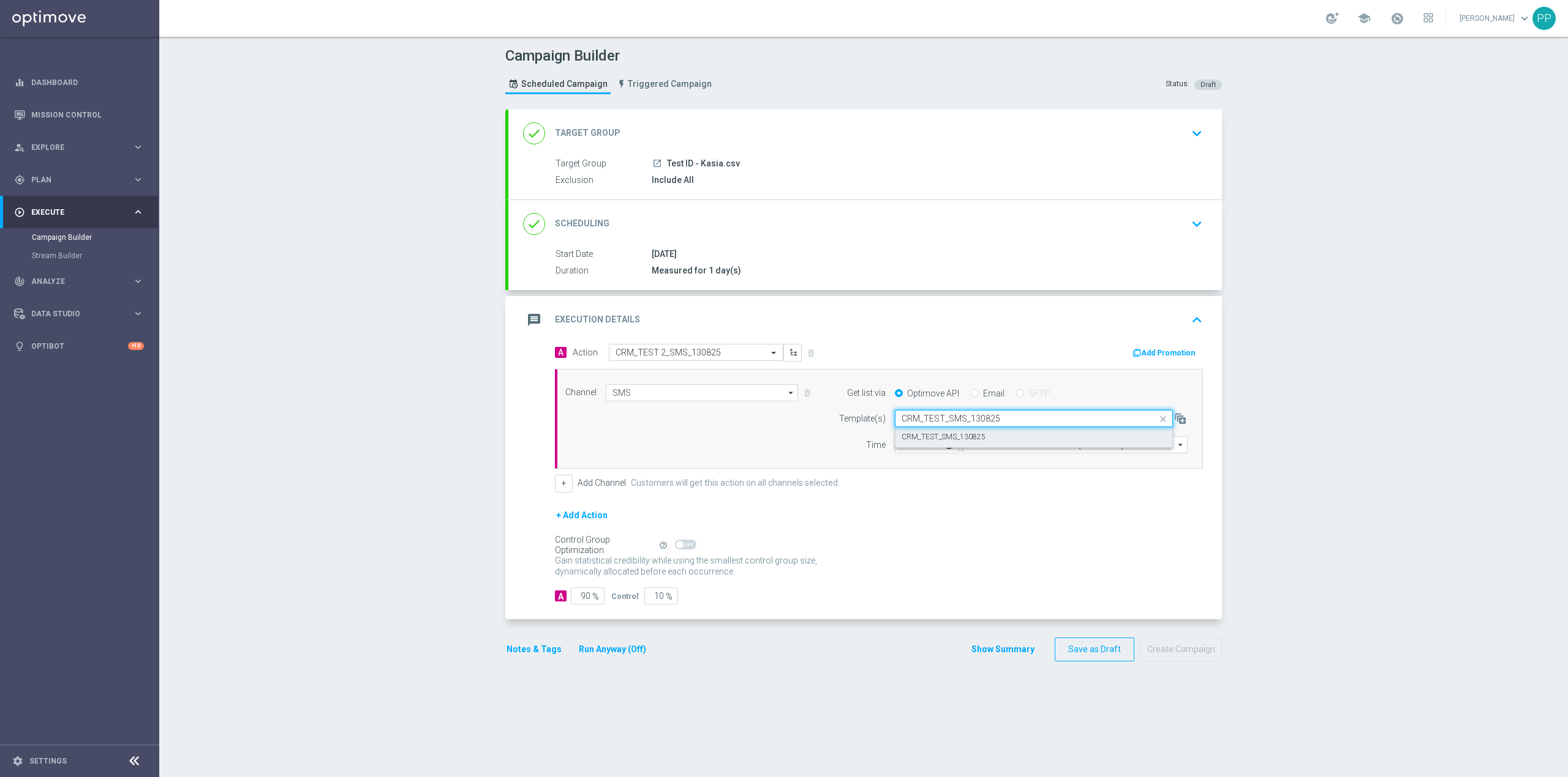
click at [986, 442] on div "CRM_TEST_SMS_130825" at bounding box center [1033, 437] width 264 height 20
type input "CRM_TEST_SMS_130825"
click at [1014, 443] on input "Coordinated Universal Time (UTC 00:00)" at bounding box center [1075, 445] width 225 height 17
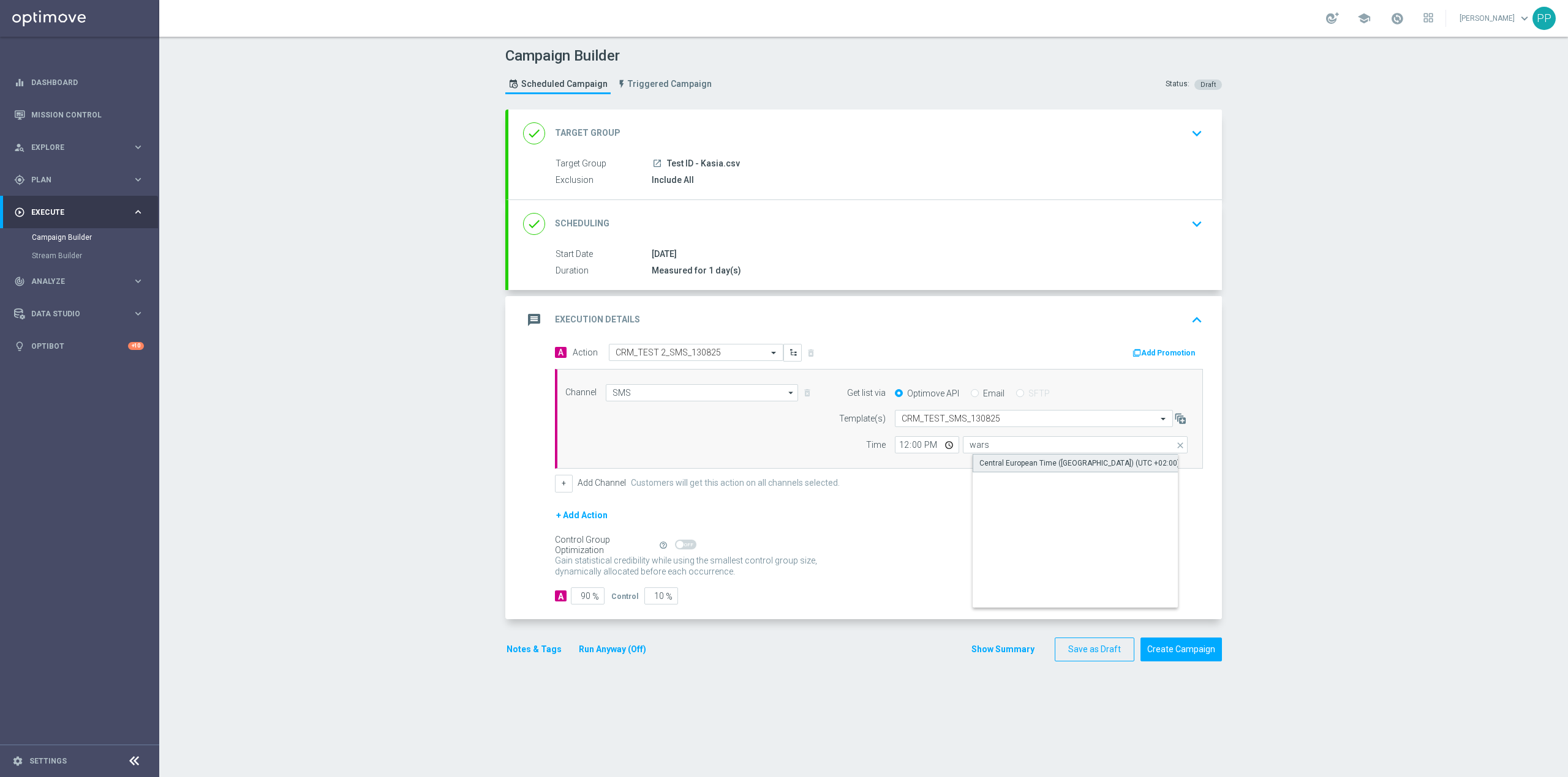
click at [1009, 463] on div "Central European Time (Warsaw) (UTC +02:00)" at bounding box center [1080, 463] width 201 height 11
type input "Central European Time (Warsaw) (UTC +02:00)"
click at [896, 449] on input "12:00" at bounding box center [927, 445] width 65 height 17
type input "11:51"
click at [583, 598] on input "90" at bounding box center [587, 596] width 34 height 17
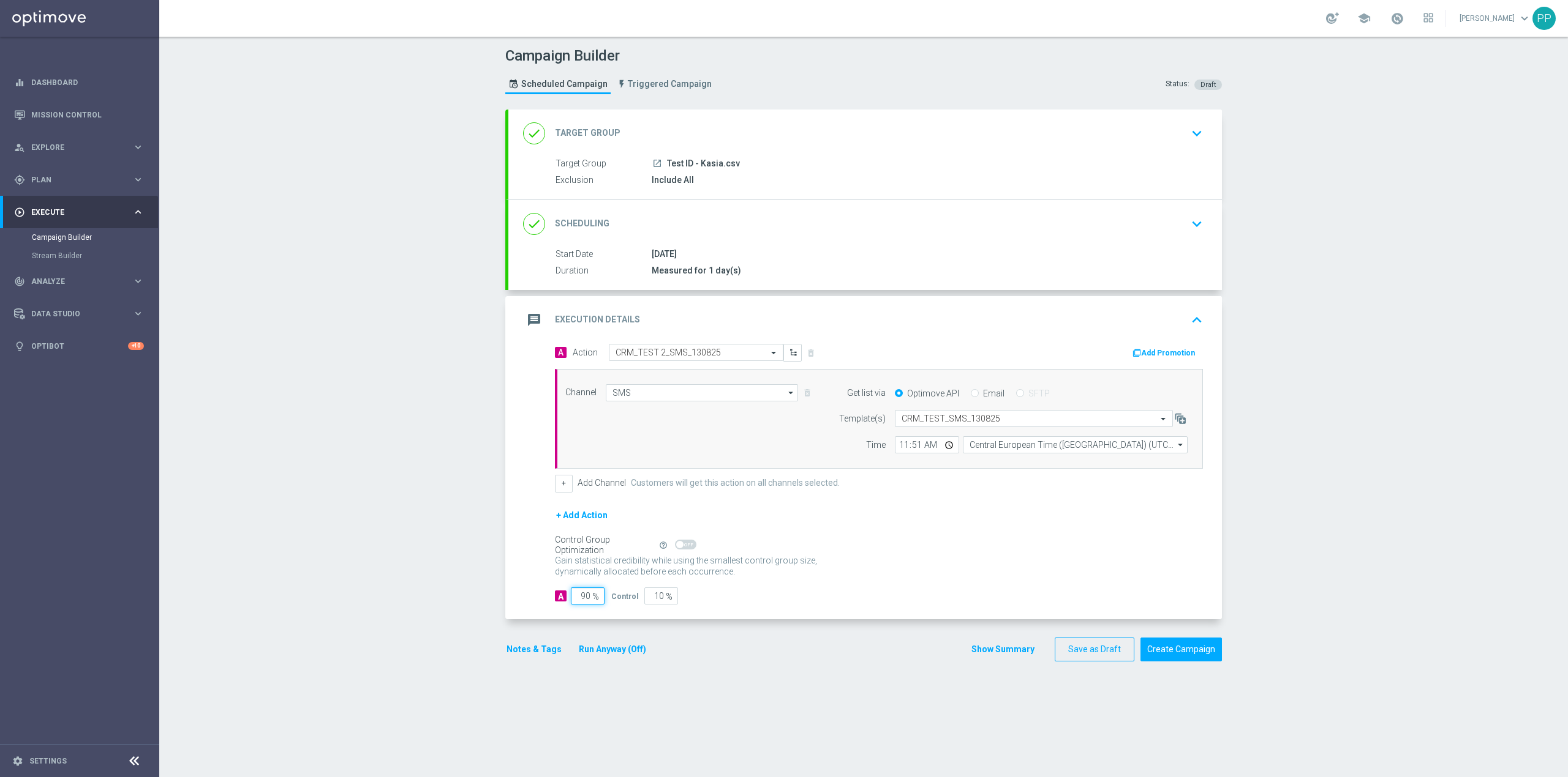
click at [583, 598] on input "90" at bounding box center [587, 596] width 34 height 17
click at [581, 597] on input "90" at bounding box center [587, 596] width 34 height 17
type input "1"
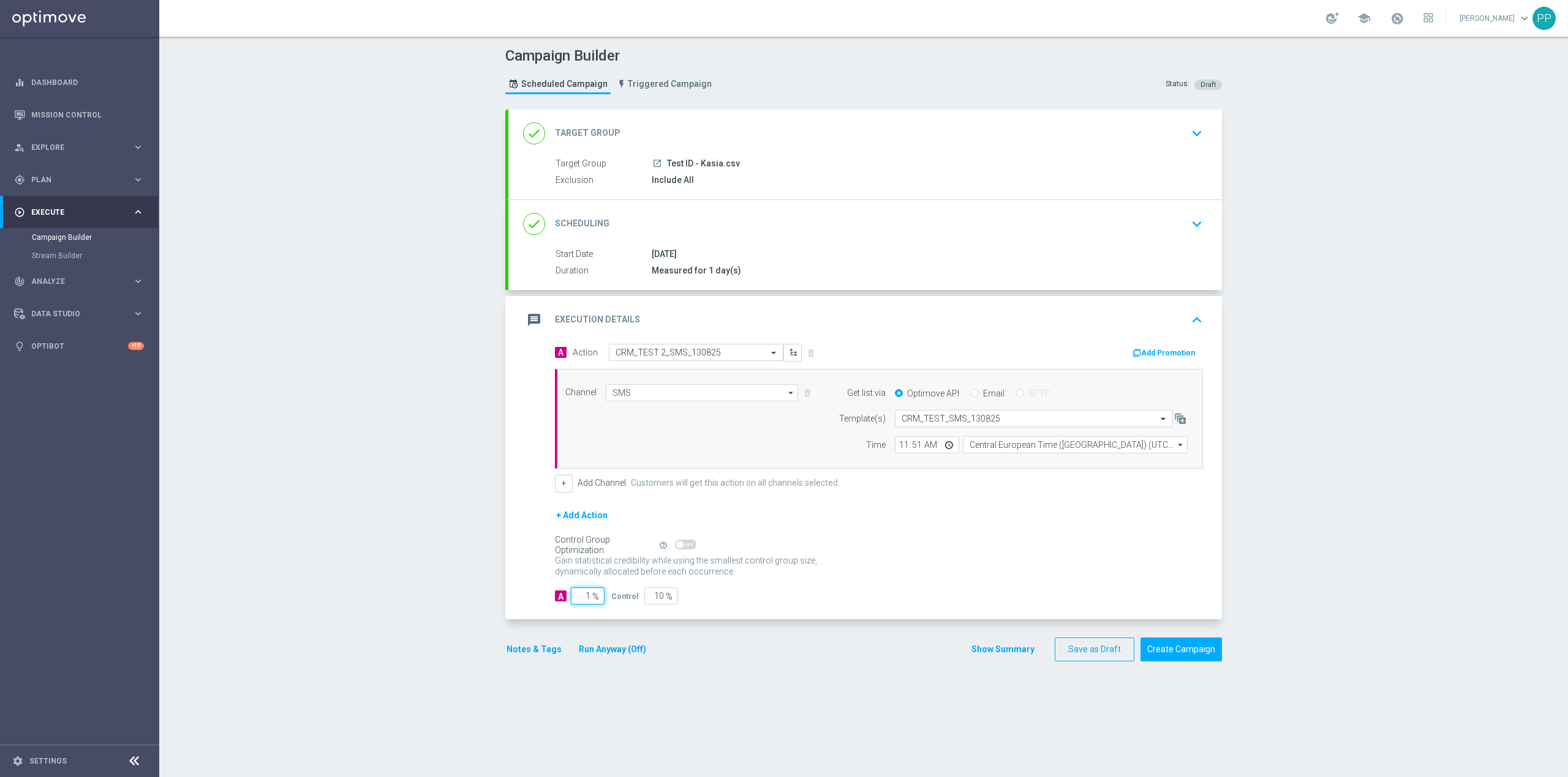
type input "99"
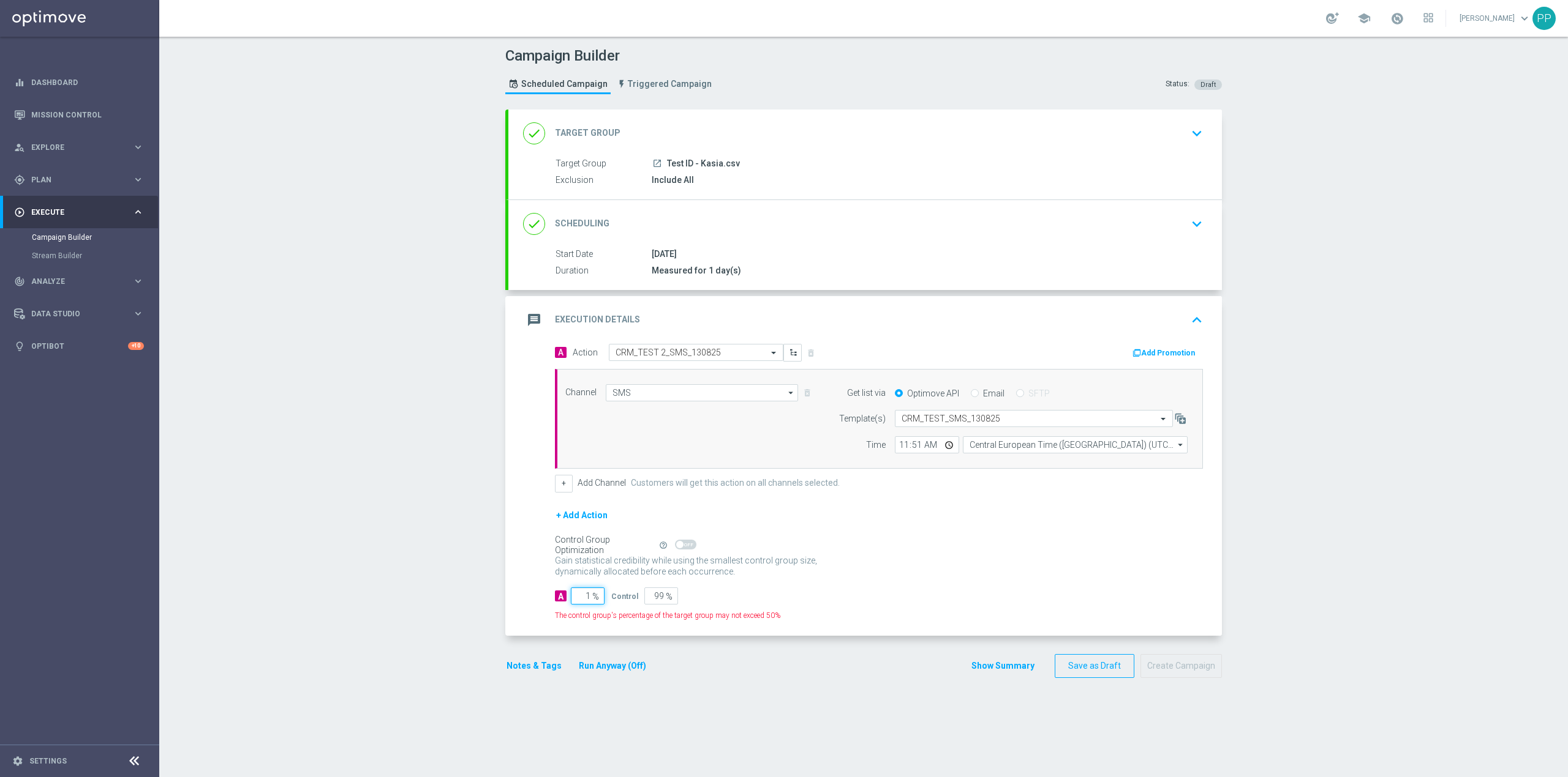
type input "10"
type input "90"
type input "100"
type input "0"
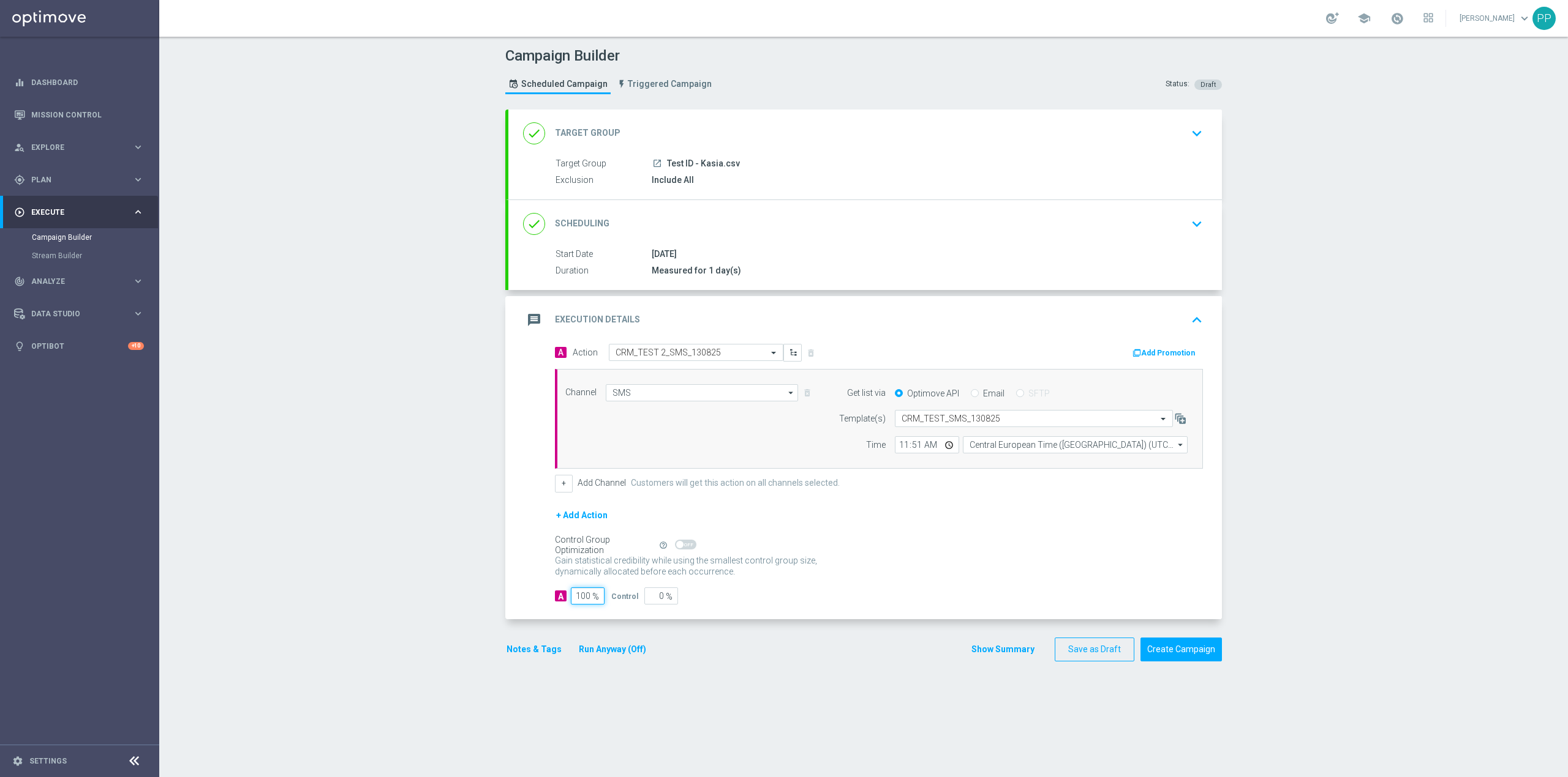
type input "100"
click at [699, 706] on section "done Target Group keyboard_arrow_down Target Group launch Test ID - Kasia.csv E…" at bounding box center [863, 437] width 735 height 656
click at [1157, 649] on button "Create Campaign" at bounding box center [1181, 649] width 82 height 24
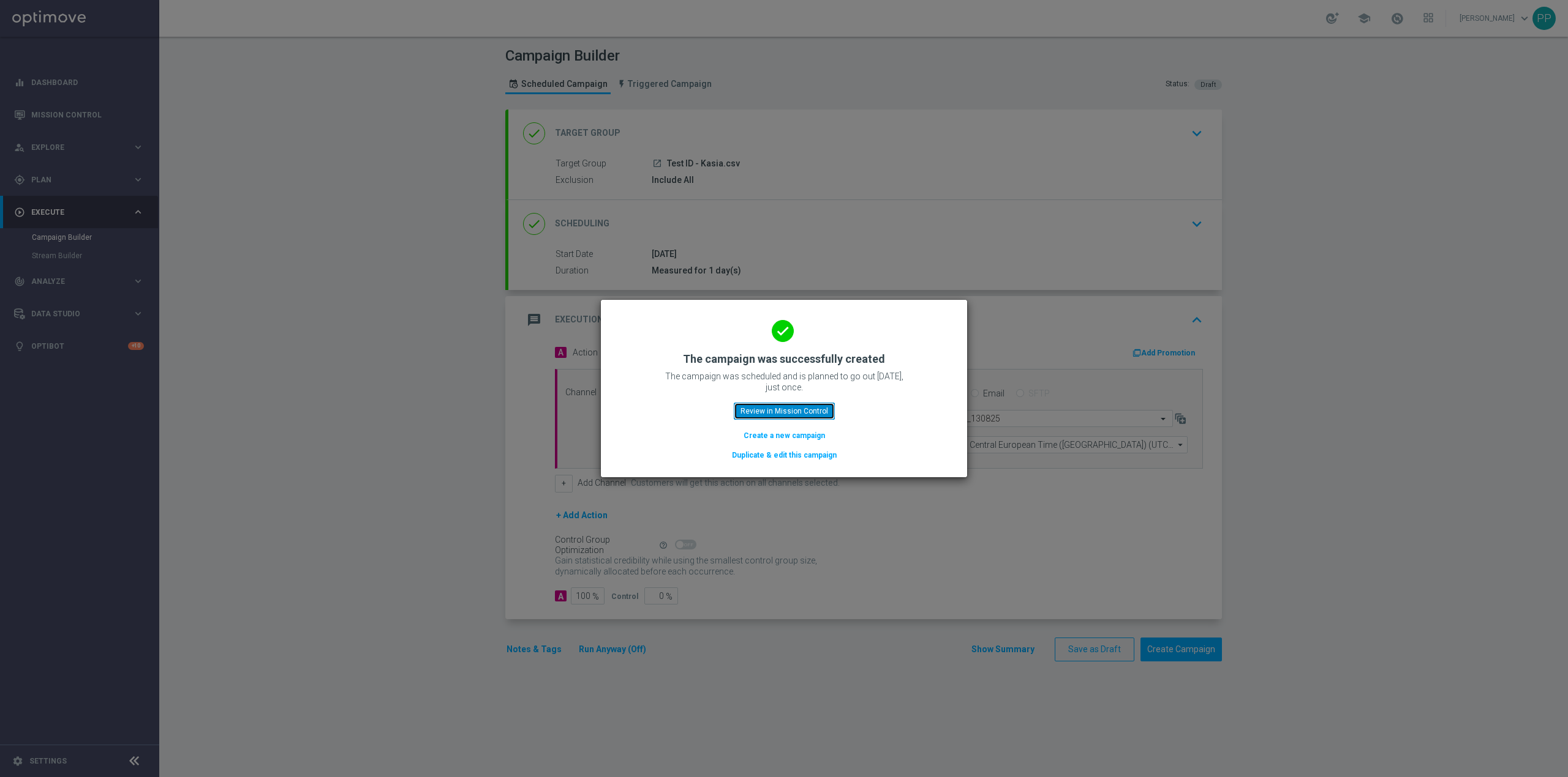
click at [817, 409] on button "Review in Mission Control" at bounding box center [784, 411] width 101 height 17
